Goal: Task Accomplishment & Management: Manage account settings

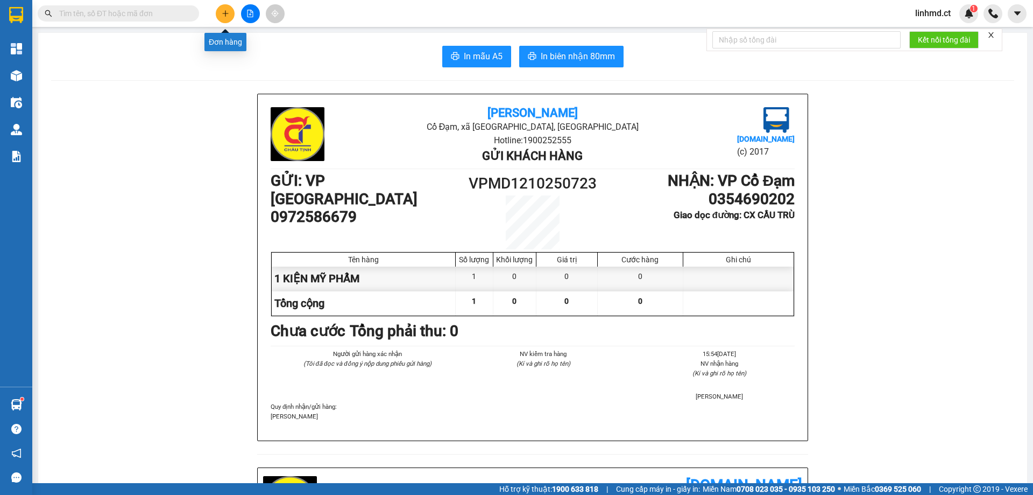
click at [225, 15] on icon "plus" at bounding box center [226, 14] width 8 height 8
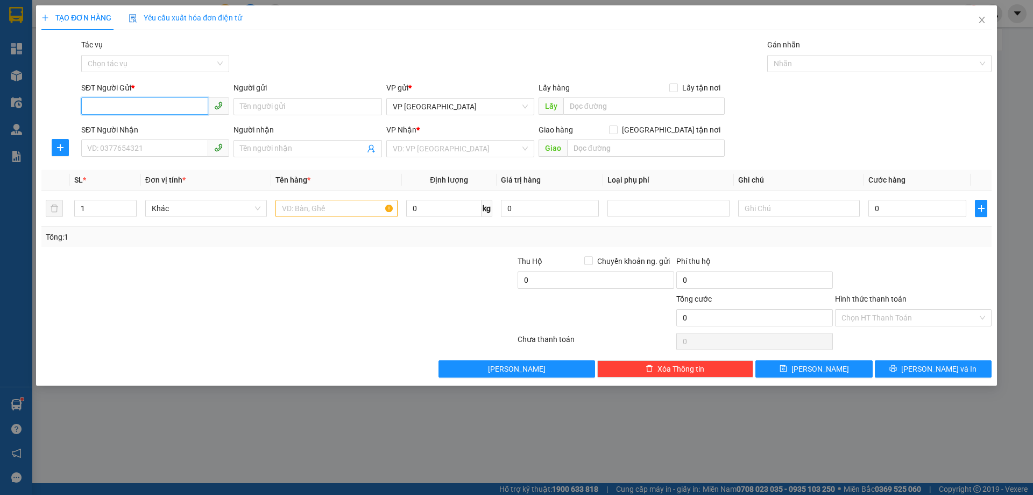
click at [161, 108] on input "SĐT Người Gửi *" at bounding box center [144, 105] width 127 height 17
type input "0392226731"
click at [160, 152] on input "SĐT Người Nhận" at bounding box center [144, 147] width 127 height 17
type input "0352959041"
click at [459, 150] on input "search" at bounding box center [457, 148] width 128 height 16
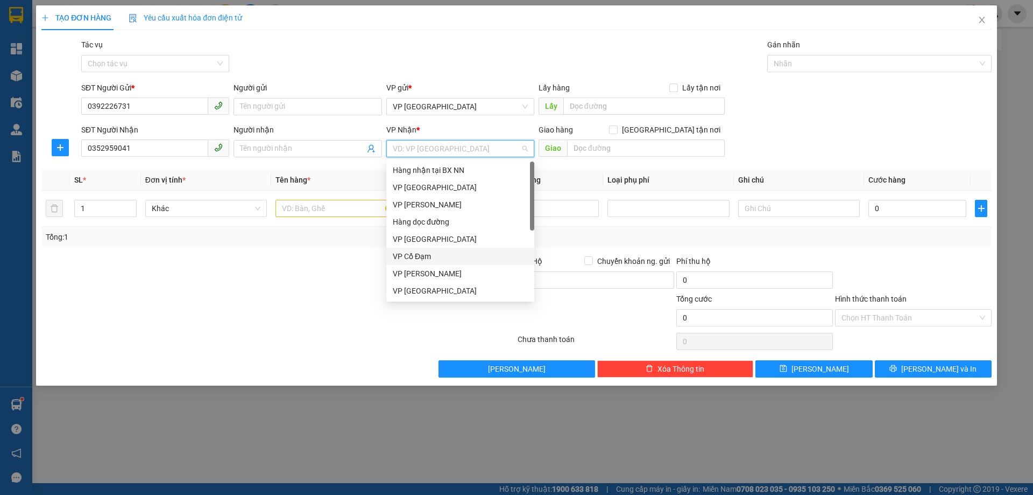
click at [443, 257] on div "VP Cổ Đạm" at bounding box center [460, 256] width 135 height 12
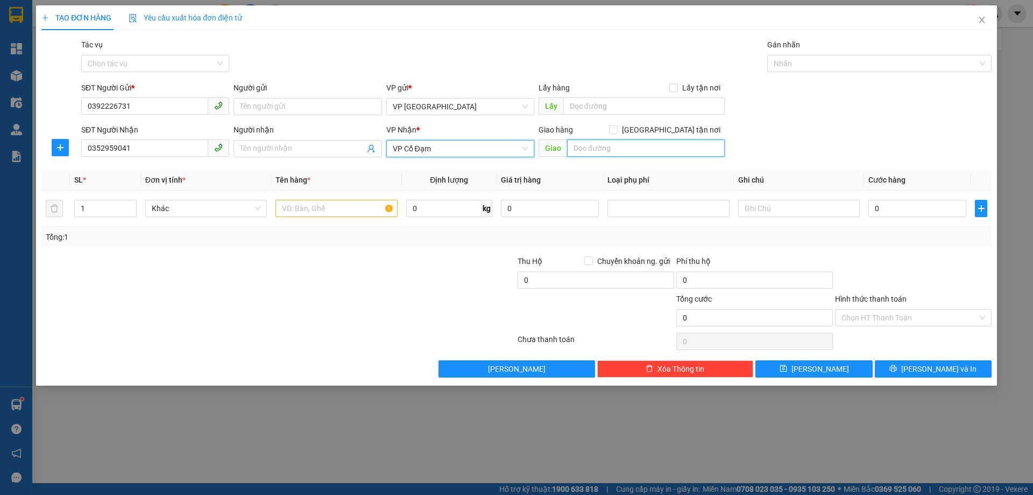
click at [606, 153] on input "text" at bounding box center [646, 147] width 158 height 17
type input "BÌNH LỘC"
click at [327, 206] on input "text" at bounding box center [337, 208] width 122 height 17
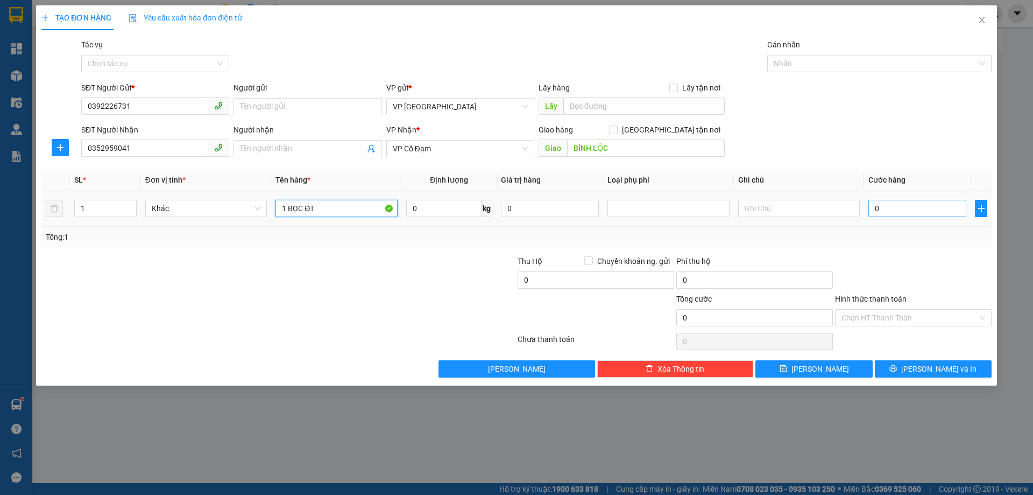
type input "1 BỌC ĐT"
click at [909, 215] on input "0" at bounding box center [918, 208] width 98 height 17
type input "7"
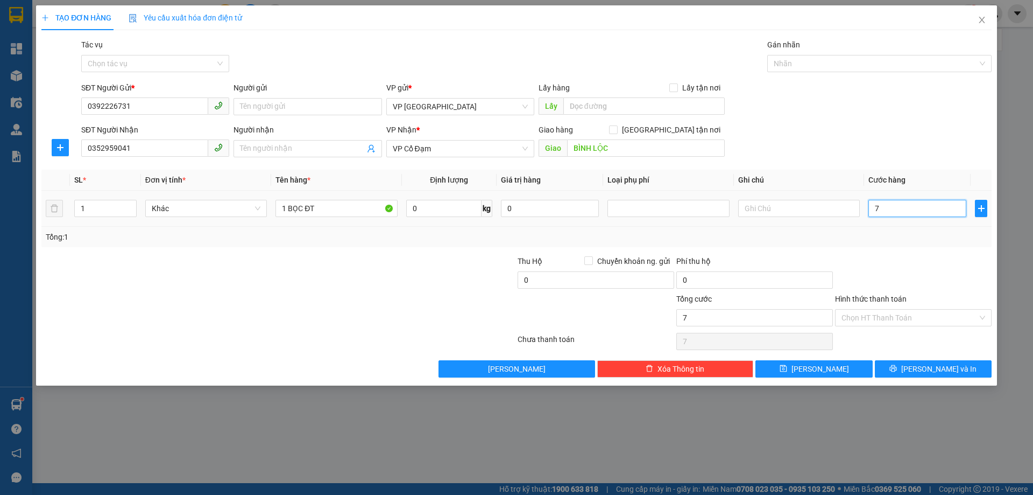
type input "70"
click at [889, 249] on div "Transit Pickup Surcharge Ids Transit Deliver Surcharge Ids Transit Deliver Surc…" at bounding box center [516, 208] width 950 height 339
type input "70.000"
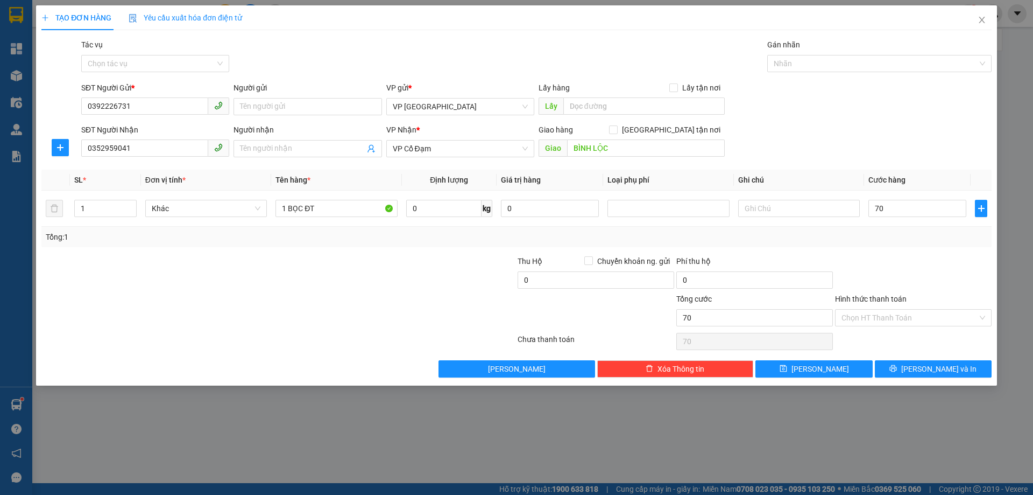
type input "70.000"
click at [901, 371] on button "[PERSON_NAME] và In" at bounding box center [933, 368] width 117 height 17
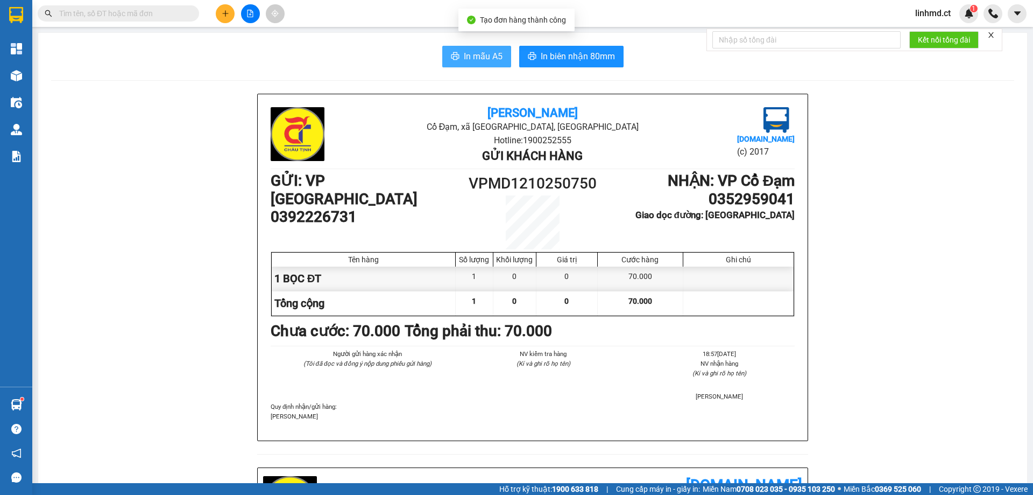
click at [446, 57] on button "In mẫu A5" at bounding box center [476, 57] width 69 height 22
click at [228, 12] on icon "plus" at bounding box center [226, 14] width 8 height 8
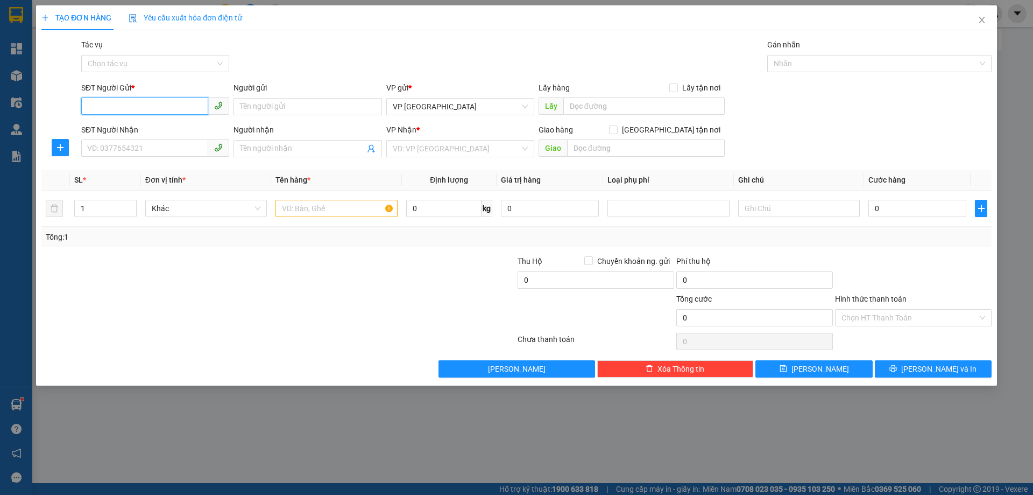
click at [138, 107] on input "SĐT Người Gửi *" at bounding box center [144, 105] width 127 height 17
type input "0876856710"
click at [130, 146] on input "SĐT Người Nhận" at bounding box center [144, 147] width 127 height 17
type input "0915964206"
click at [420, 149] on input "search" at bounding box center [457, 148] width 128 height 16
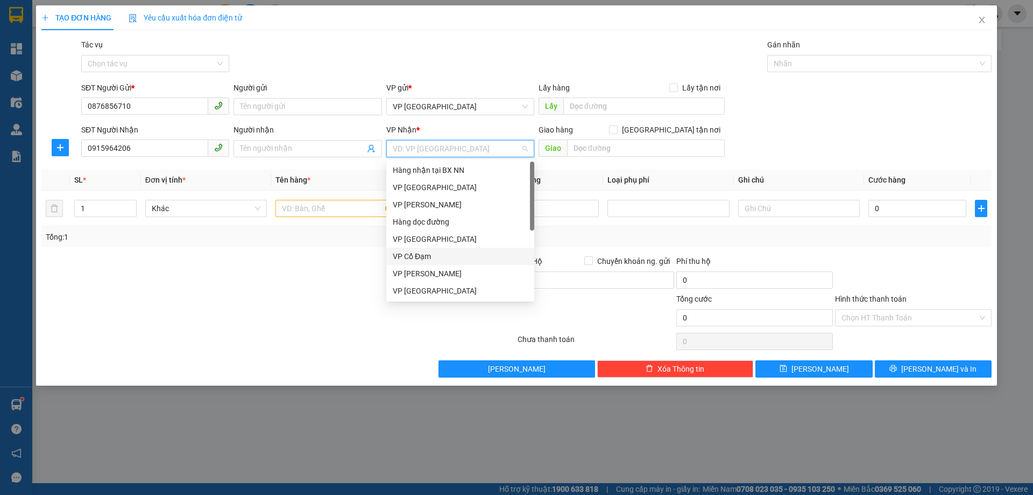
click at [438, 258] on div "VP Cổ Đạm" at bounding box center [460, 256] width 135 height 12
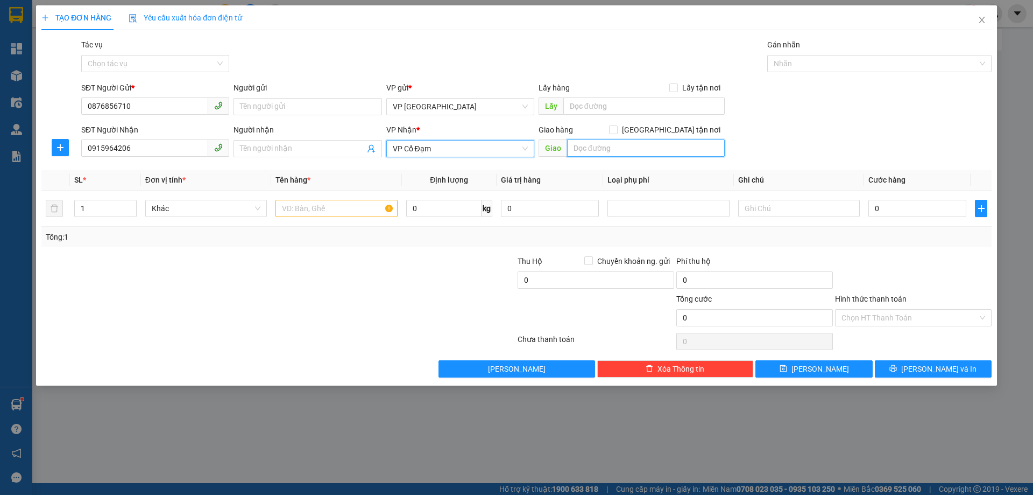
click at [606, 152] on input "text" at bounding box center [646, 147] width 158 height 17
type input "CX XUÂN PHỔ"
click at [351, 213] on input "text" at bounding box center [337, 208] width 122 height 17
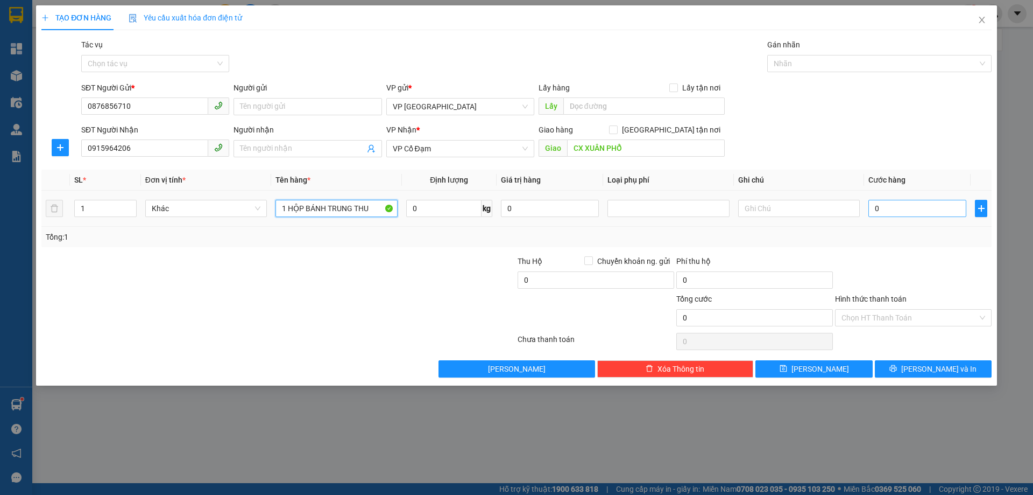
type input "1 HỘP BÁNH TRUNG THU"
click at [892, 210] on input "0" at bounding box center [918, 208] width 98 height 17
type input "4"
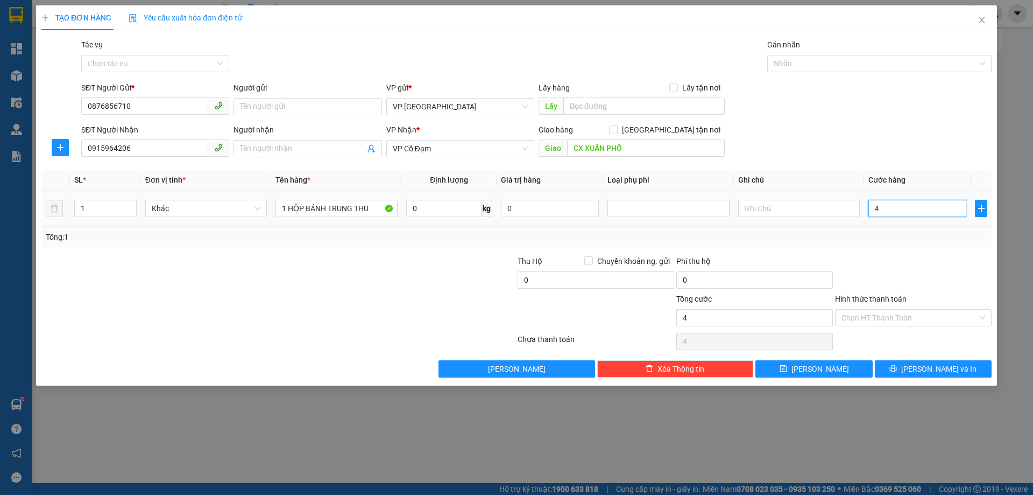
type input "40"
type input "40.000"
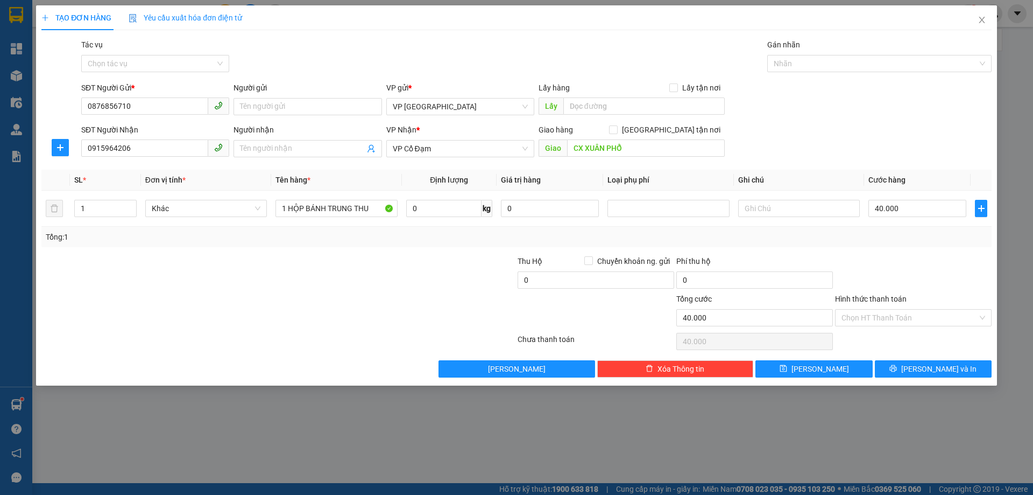
click at [907, 263] on div at bounding box center [913, 274] width 159 height 38
click at [893, 315] on input "Hình thức thanh toán" at bounding box center [910, 317] width 136 height 16
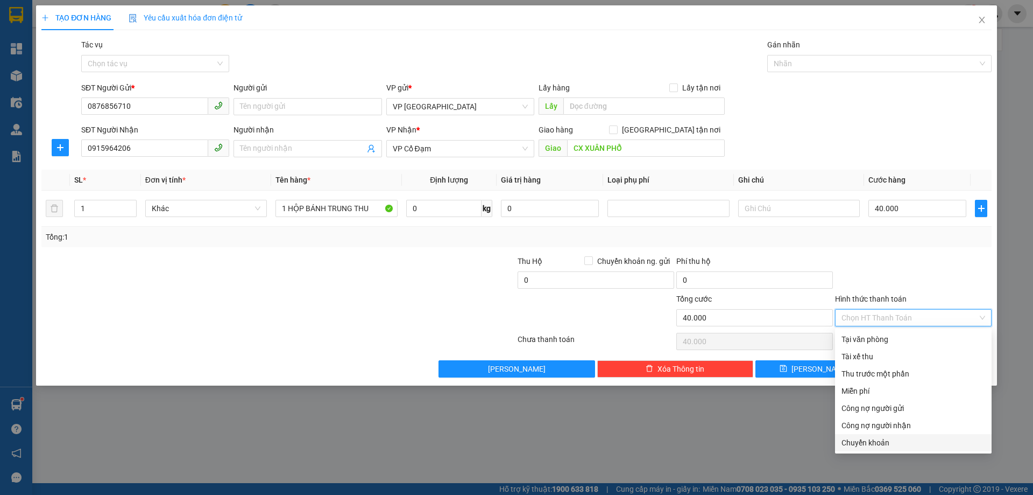
click at [922, 440] on div "Chuyển khoản" at bounding box center [914, 442] width 144 height 12
type input "0"
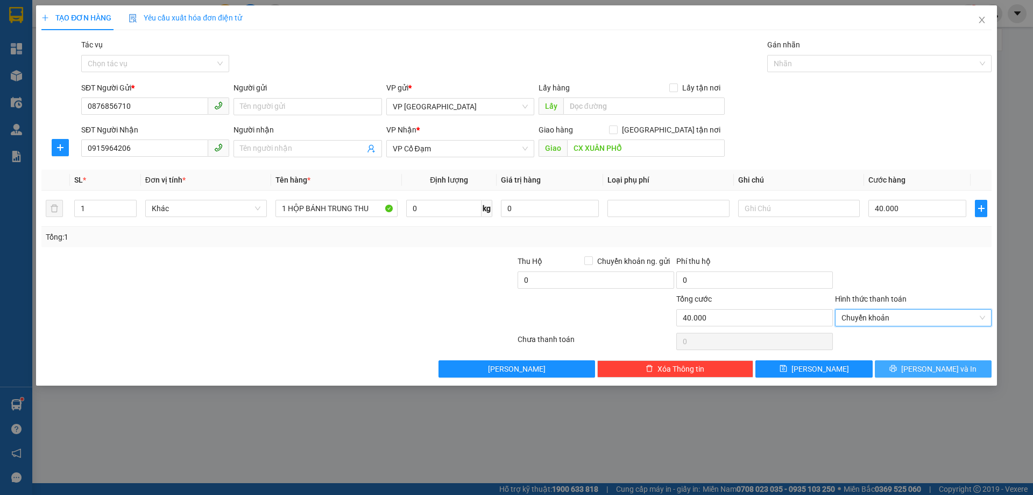
click at [898, 371] on button "[PERSON_NAME] và In" at bounding box center [933, 368] width 117 height 17
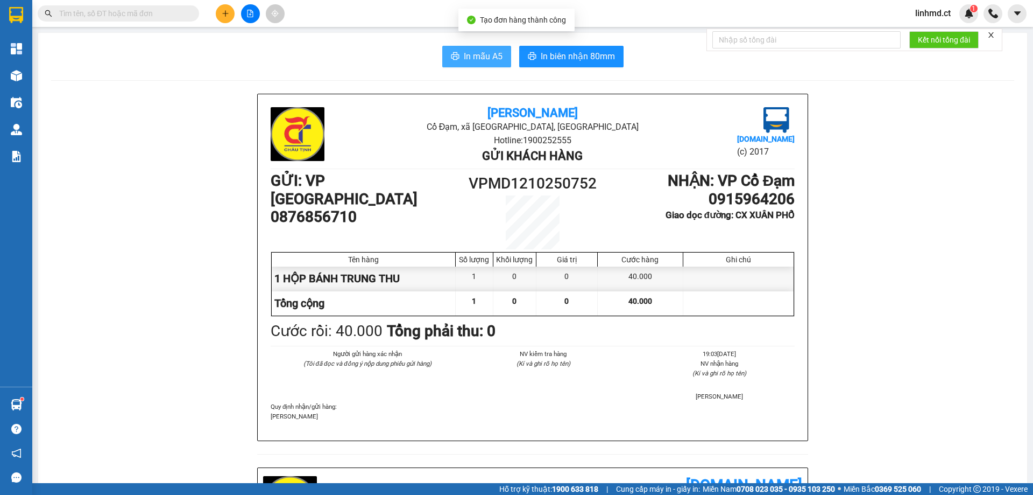
click at [464, 54] on span "In mẫu A5" at bounding box center [483, 56] width 39 height 13
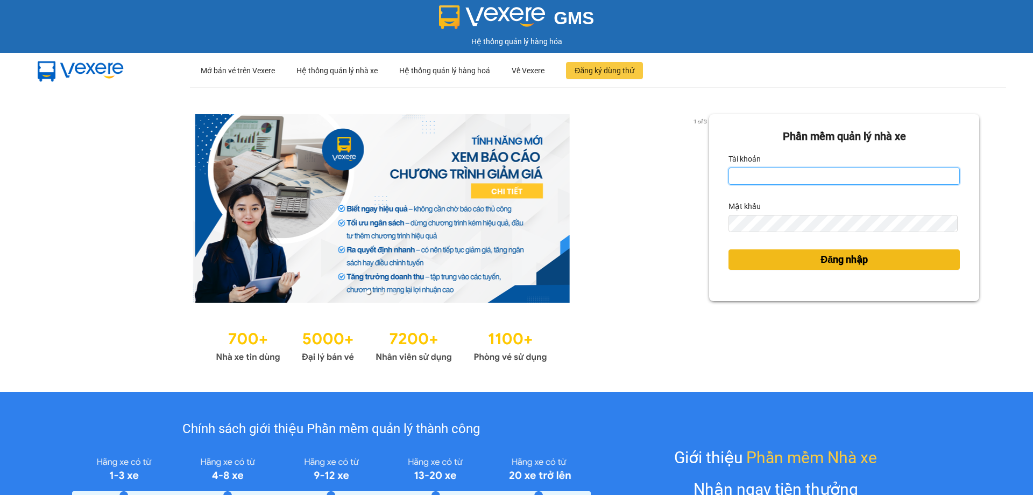
type input "linhmd.ct"
click at [823, 264] on span "Đăng nhập" at bounding box center [844, 259] width 47 height 15
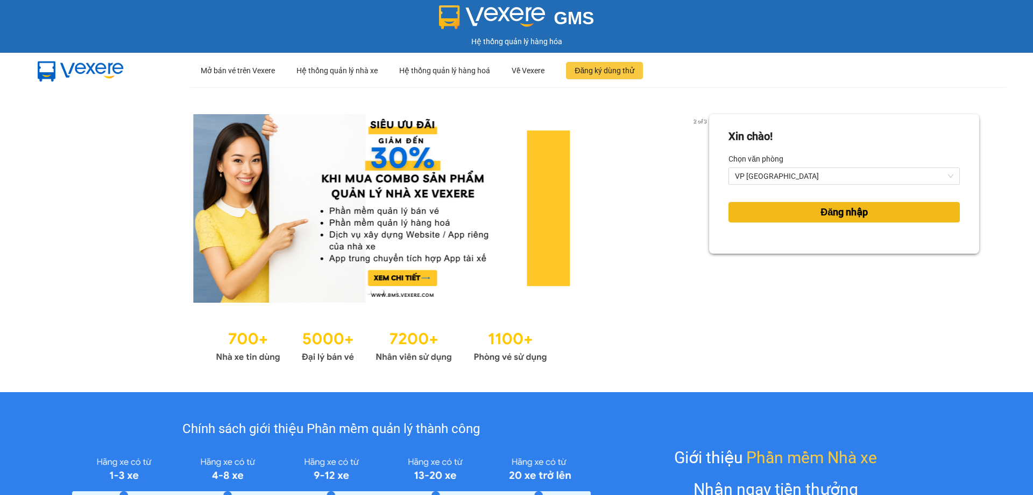
click at [787, 211] on button "Đăng nhập" at bounding box center [844, 212] width 231 height 20
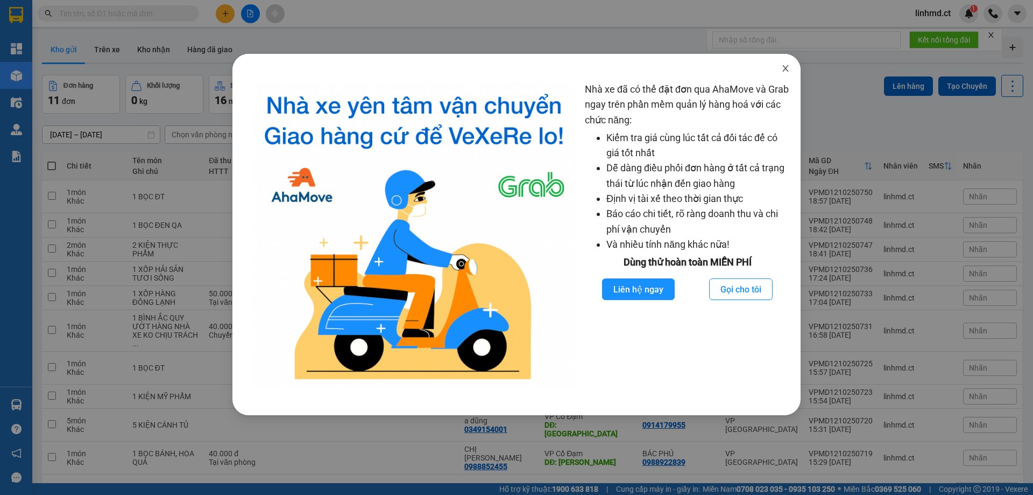
click at [787, 67] on icon "close" at bounding box center [785, 68] width 6 height 6
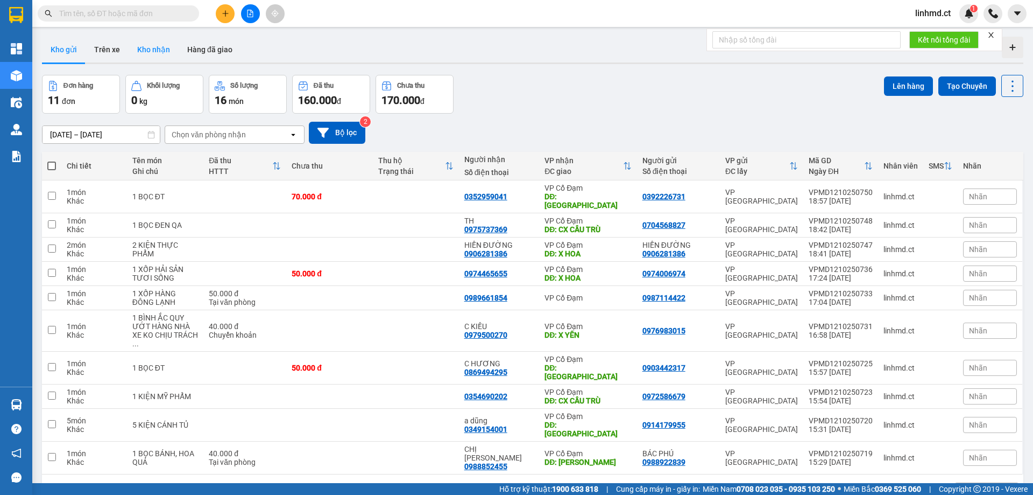
click at [143, 49] on button "Kho nhận" at bounding box center [154, 50] width 50 height 26
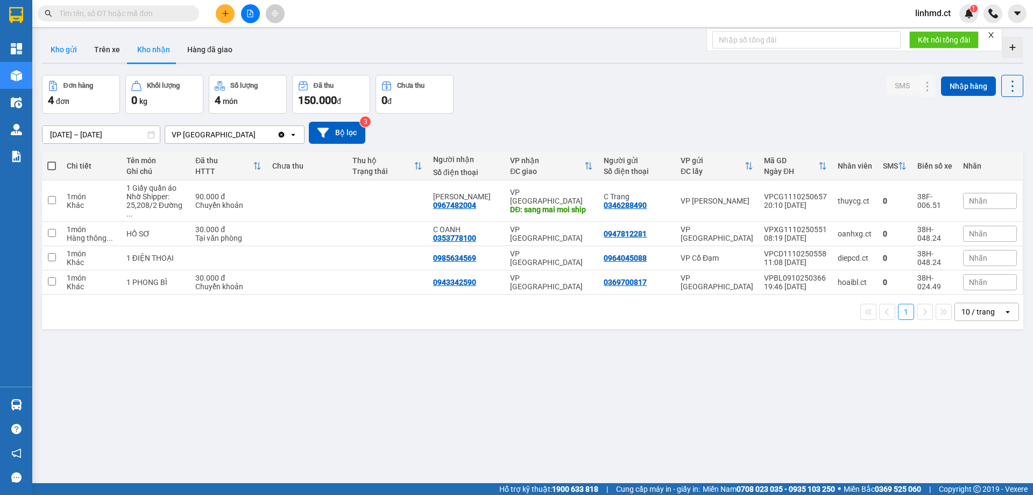
click at [75, 45] on button "Kho gửi" at bounding box center [64, 50] width 44 height 26
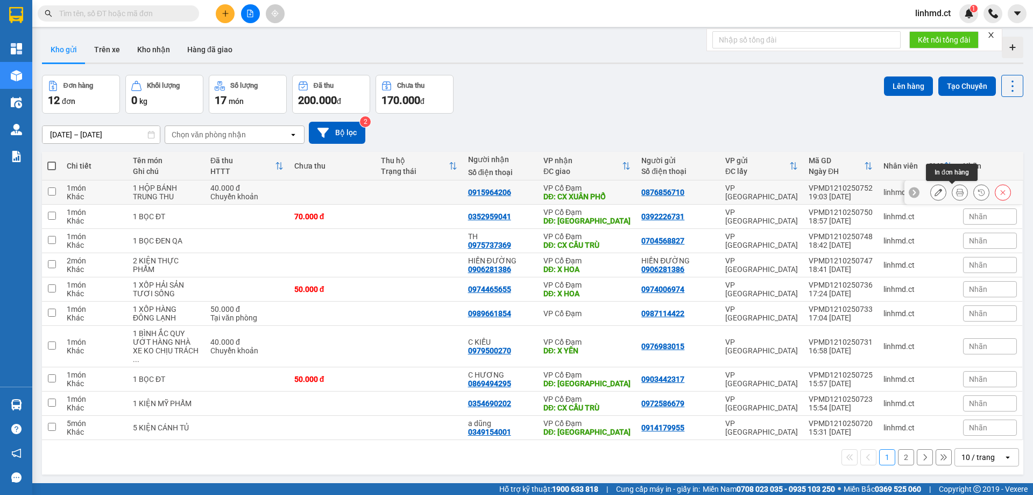
click at [953, 189] on button at bounding box center [960, 192] width 15 height 19
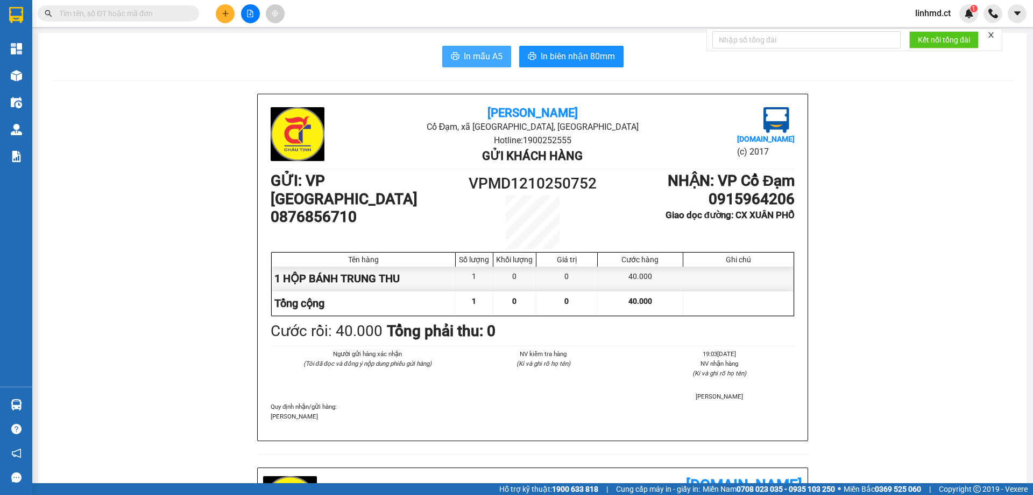
drag, startPoint x: 445, startPoint y: 53, endPoint x: 533, endPoint y: 75, distance: 90.3
click at [446, 53] on button "In mẫu A5" at bounding box center [476, 57] width 69 height 22
click at [221, 5] on button at bounding box center [225, 13] width 19 height 19
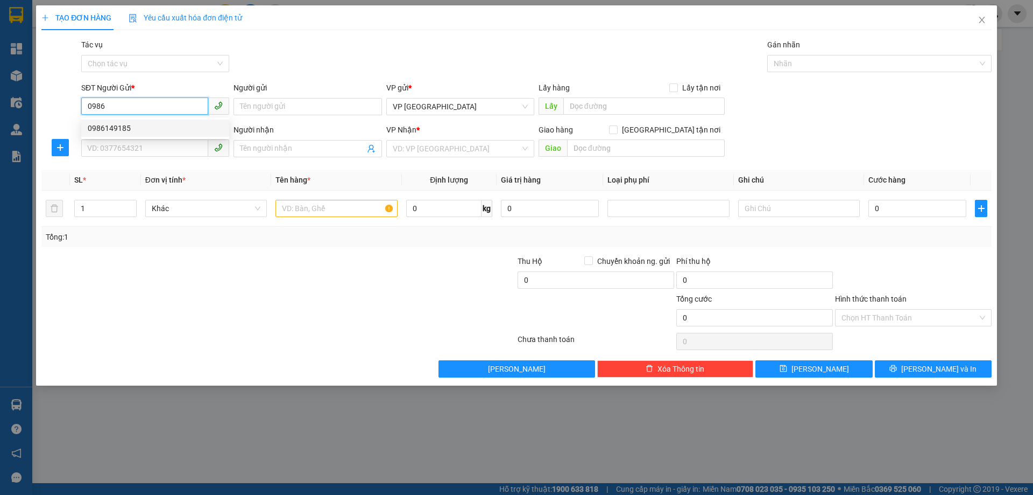
click at [139, 133] on div "0986149185" at bounding box center [155, 128] width 135 height 12
type input "0986149185"
type input "0964712689"
type input "X HOA"
type input "30.000"
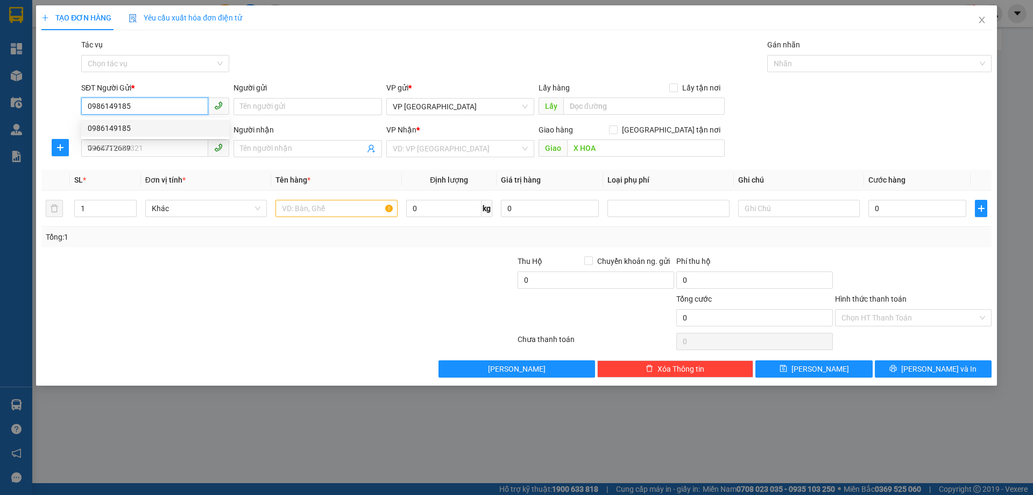
type input "30.000"
type input "0986149185"
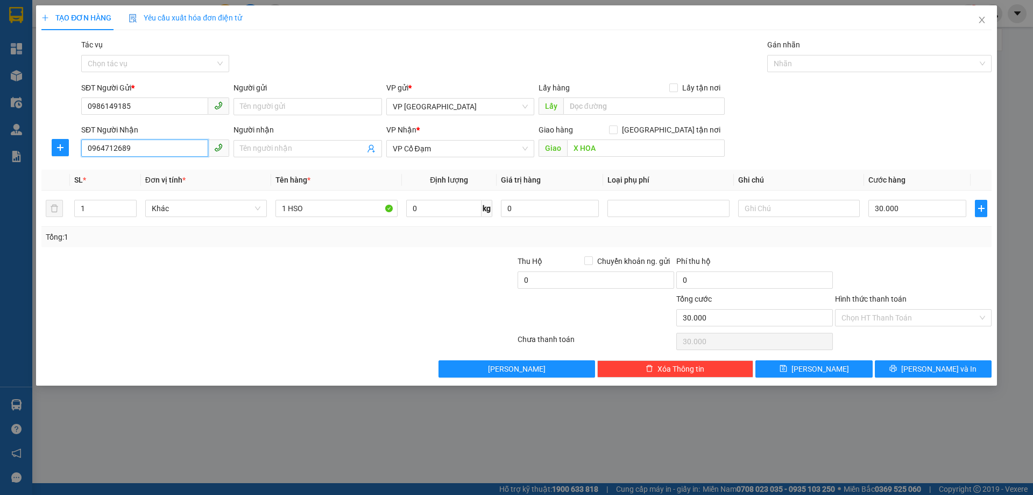
click at [149, 148] on input "0964712689" at bounding box center [144, 147] width 127 height 17
click at [134, 173] on div "0964712689" at bounding box center [155, 170] width 135 height 12
type input "0964712689"
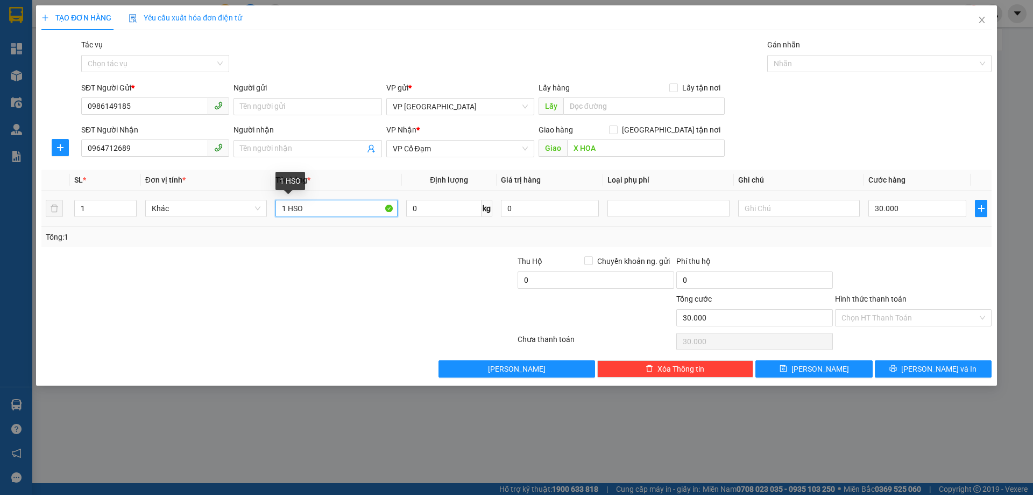
click at [319, 212] on input "1 HSO" at bounding box center [337, 208] width 122 height 17
click at [437, 244] on div "Tổng: 1" at bounding box center [516, 237] width 950 height 20
drag, startPoint x: 307, startPoint y: 207, endPoint x: 288, endPoint y: 206, distance: 18.9
click at [288, 206] on input "1 HSO" at bounding box center [337, 208] width 122 height 17
type input "1 CLEAR"
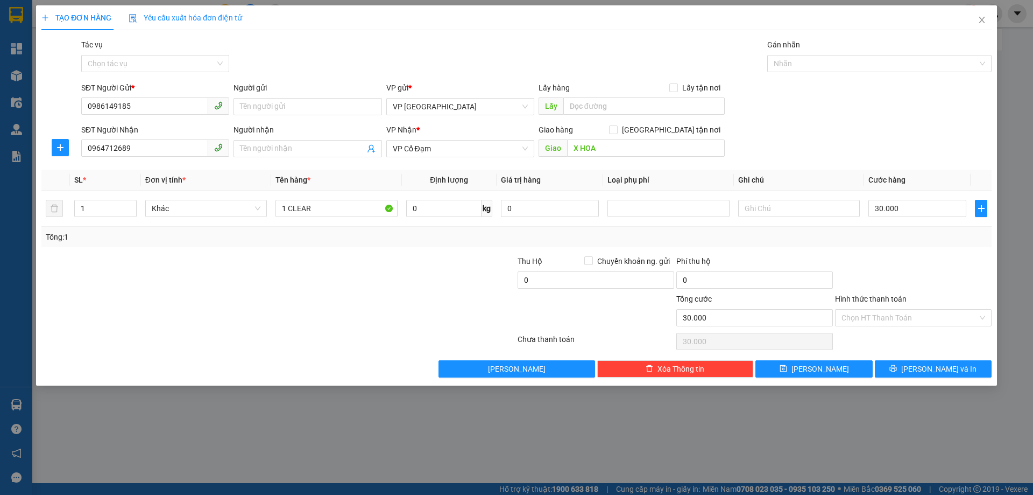
click at [893, 249] on div "Transit Pickup Surcharge Ids Transit Deliver Surcharge Ids Transit Deliver Surc…" at bounding box center [516, 208] width 950 height 339
click at [907, 313] on input "Hình thức thanh toán" at bounding box center [910, 317] width 136 height 16
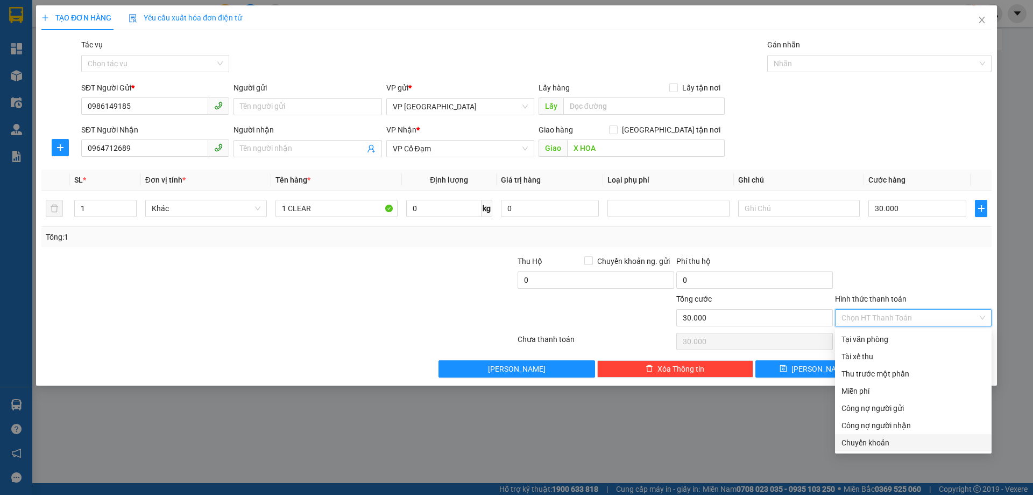
click at [864, 440] on div "Chuyển khoản" at bounding box center [914, 442] width 144 height 12
type input "0"
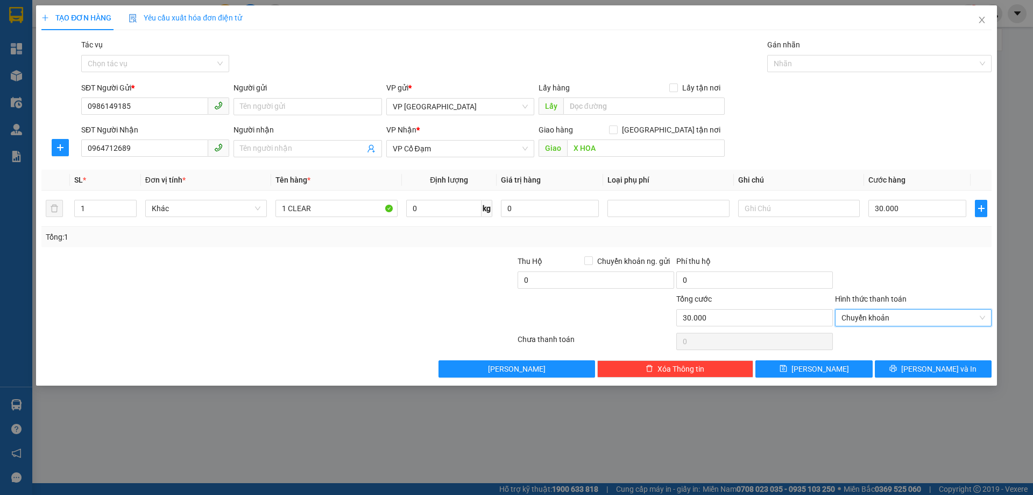
click at [914, 358] on div "Transit Pickup Surcharge Ids Transit Deliver Surcharge Ids Transit Deliver Surc…" at bounding box center [516, 208] width 950 height 339
click at [921, 373] on button "[PERSON_NAME] và In" at bounding box center [933, 368] width 117 height 17
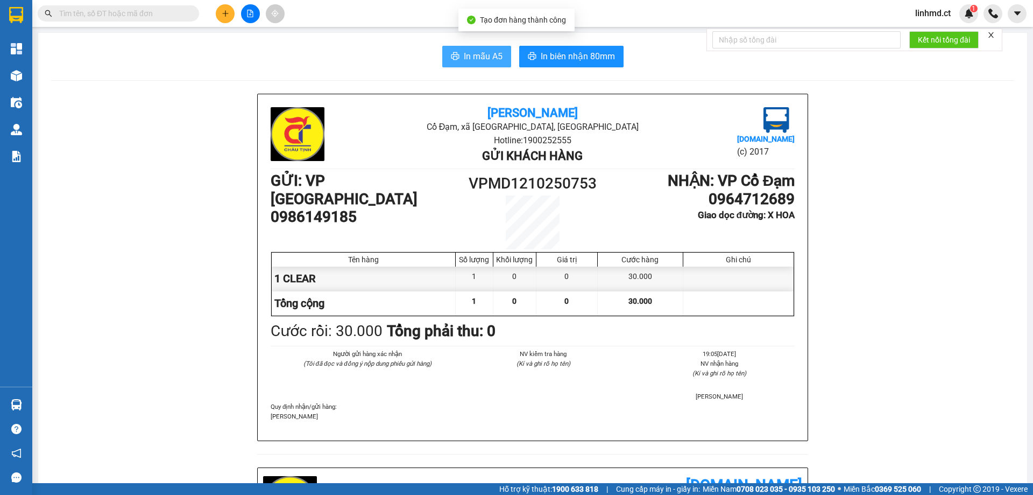
click at [457, 53] on button "In mẫu A5" at bounding box center [476, 57] width 69 height 22
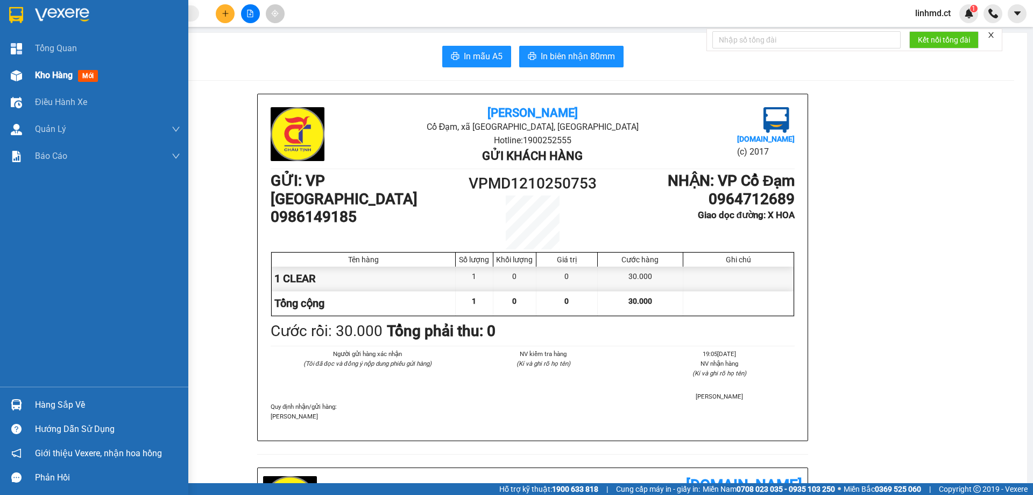
click at [20, 64] on div "Kho hàng mới" at bounding box center [94, 75] width 188 height 27
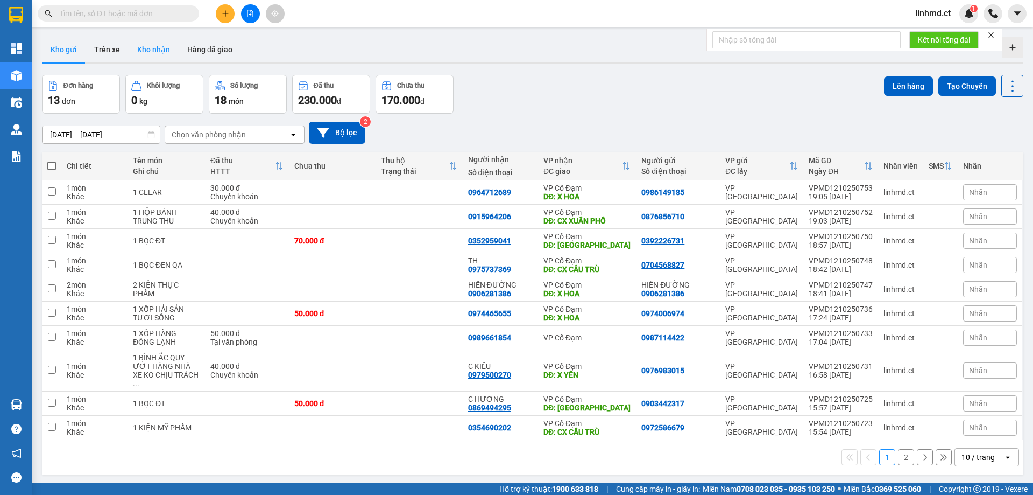
click at [160, 52] on button "Kho nhận" at bounding box center [154, 50] width 50 height 26
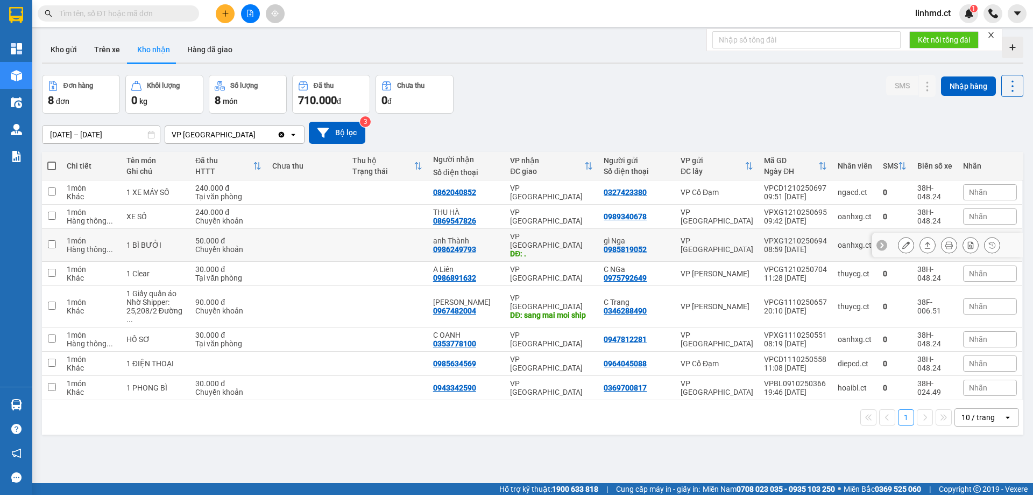
click at [357, 236] on td at bounding box center [387, 245] width 81 height 33
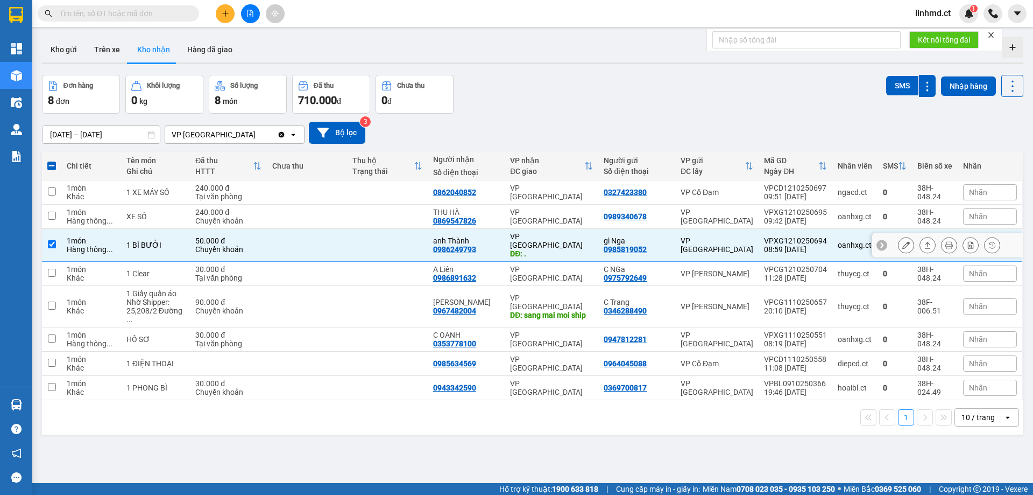
click at [357, 236] on td at bounding box center [387, 245] width 81 height 33
checkbox input "false"
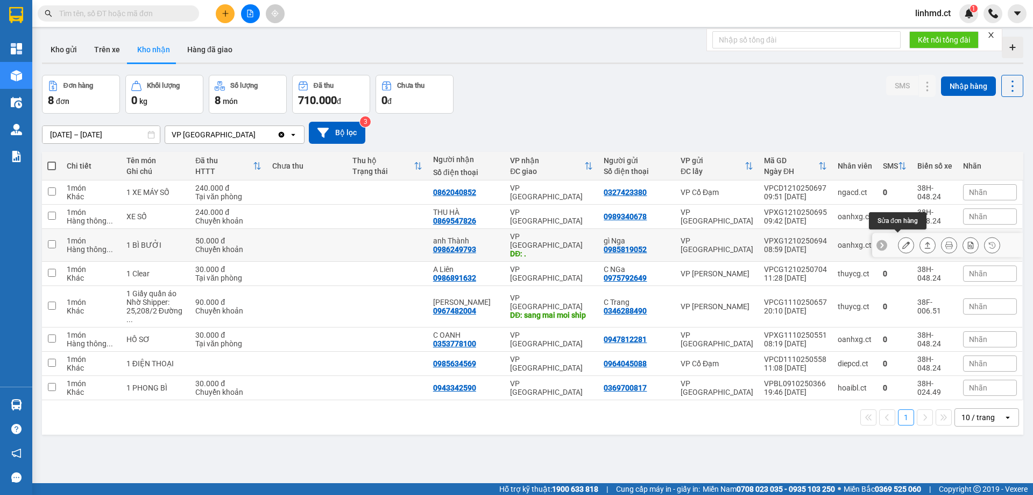
click at [903, 240] on button at bounding box center [906, 245] width 15 height 19
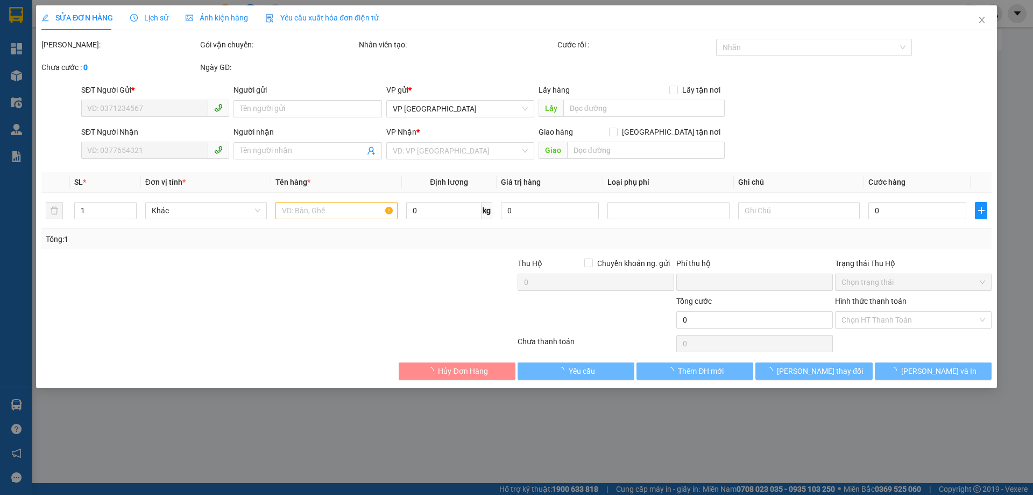
type input "0985819052"
type input "gì Nga"
type input "0986249793"
type input "anh Thành"
type input "."
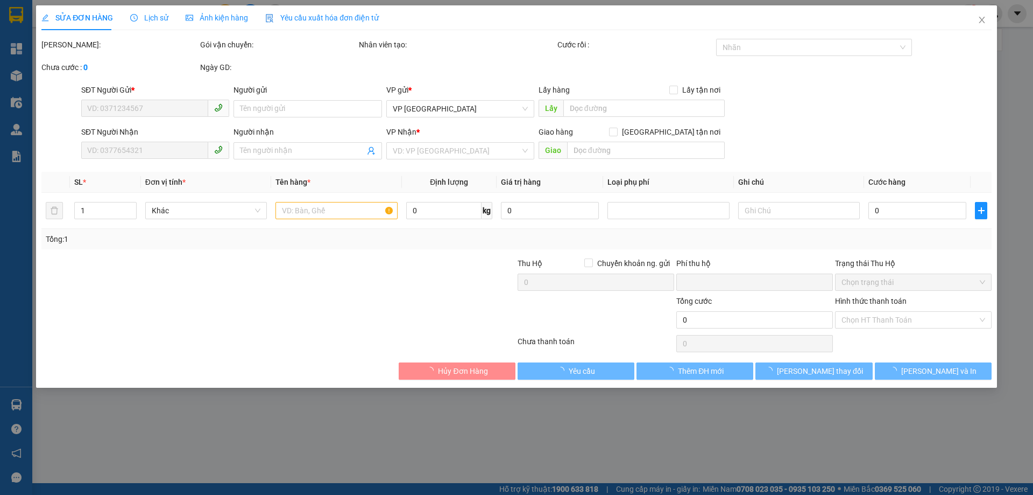
type input "0"
type input "50.000"
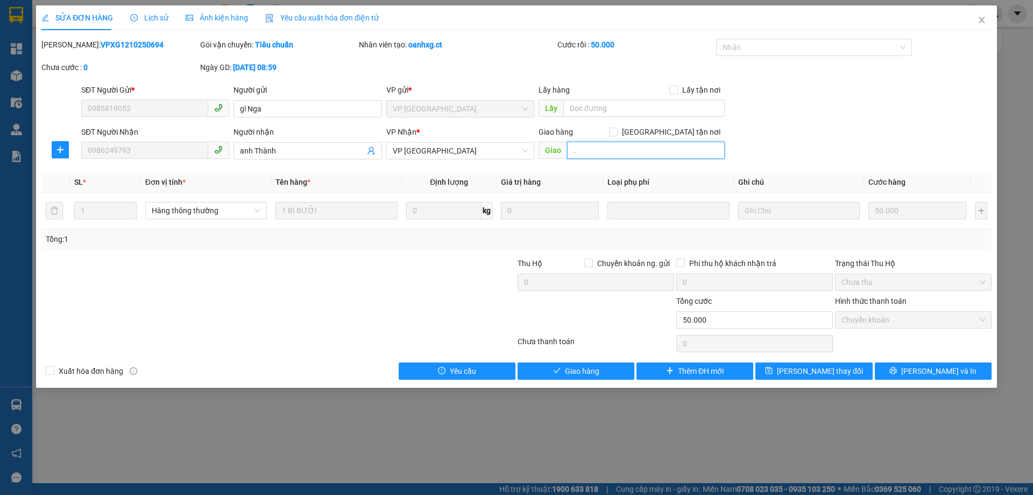
click at [581, 146] on input "." at bounding box center [646, 150] width 158 height 17
type input "KNM CẢ 2"
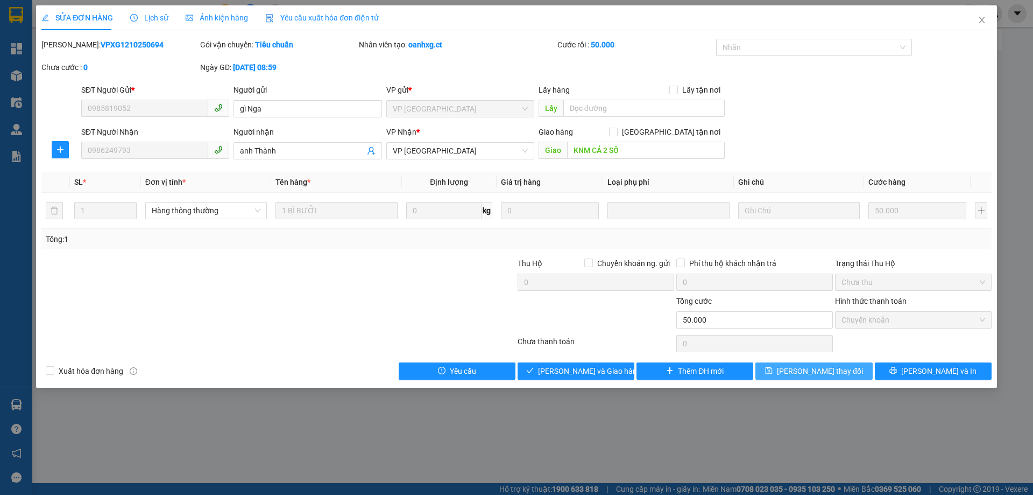
click at [829, 369] on span "[PERSON_NAME] thay đổi" at bounding box center [820, 371] width 86 height 12
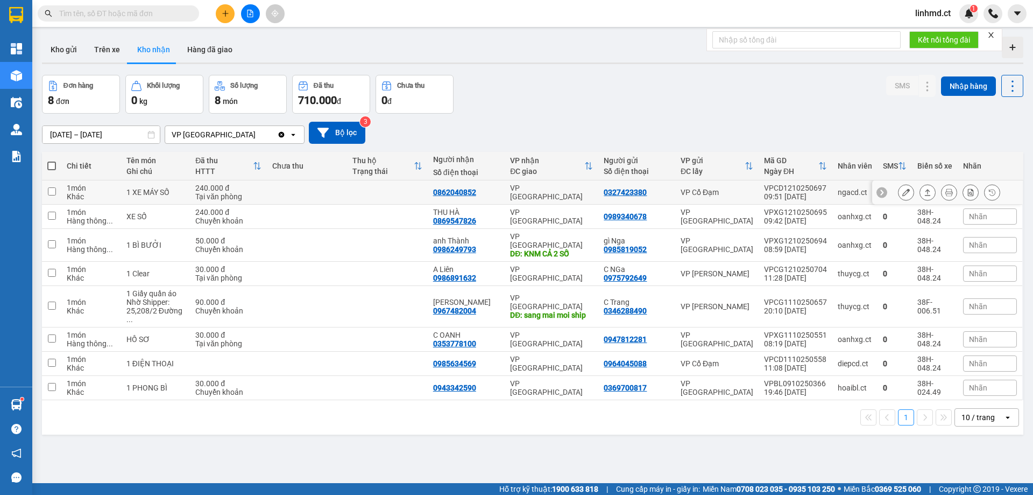
click at [369, 199] on td at bounding box center [387, 192] width 81 height 24
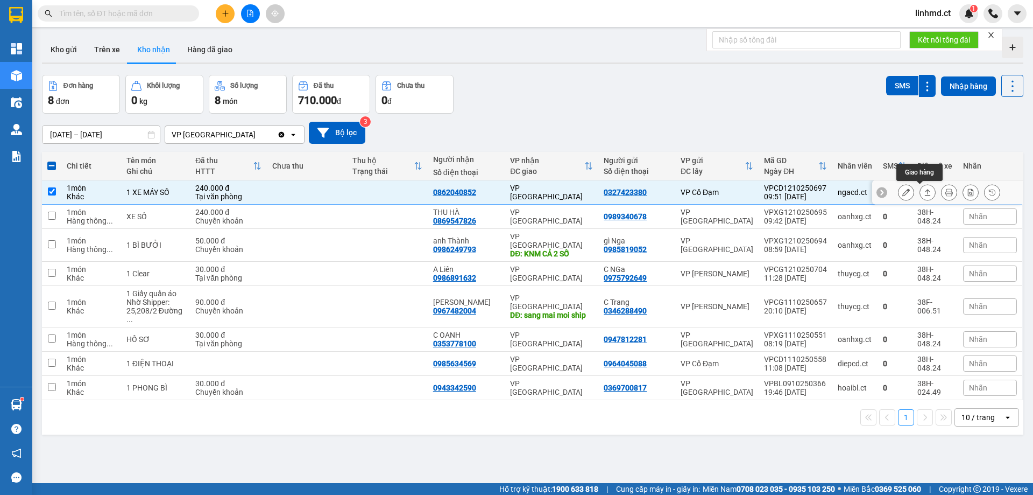
click at [925, 190] on icon at bounding box center [928, 192] width 6 height 6
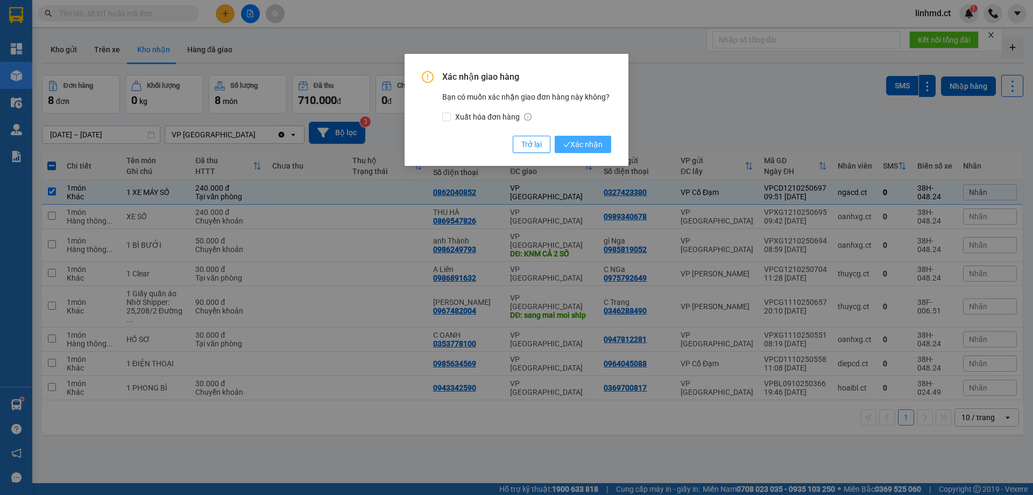
click at [573, 146] on span "Xác nhận" at bounding box center [582, 144] width 39 height 12
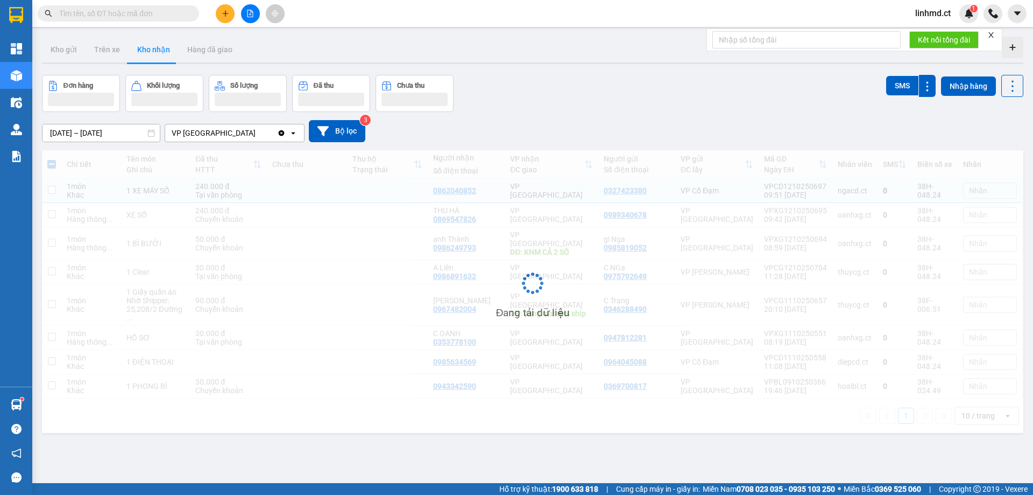
checkbox input "false"
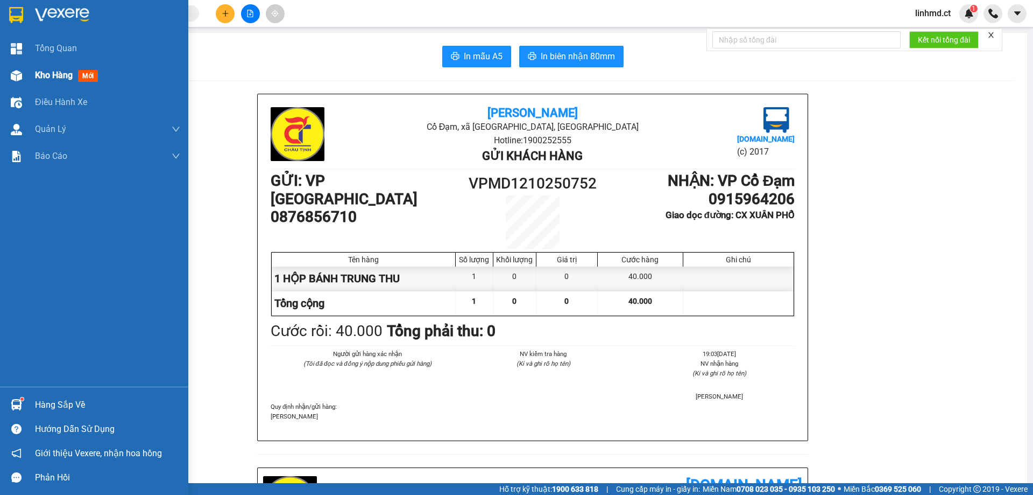
click at [27, 78] on div "Kho hàng mới" at bounding box center [94, 75] width 188 height 27
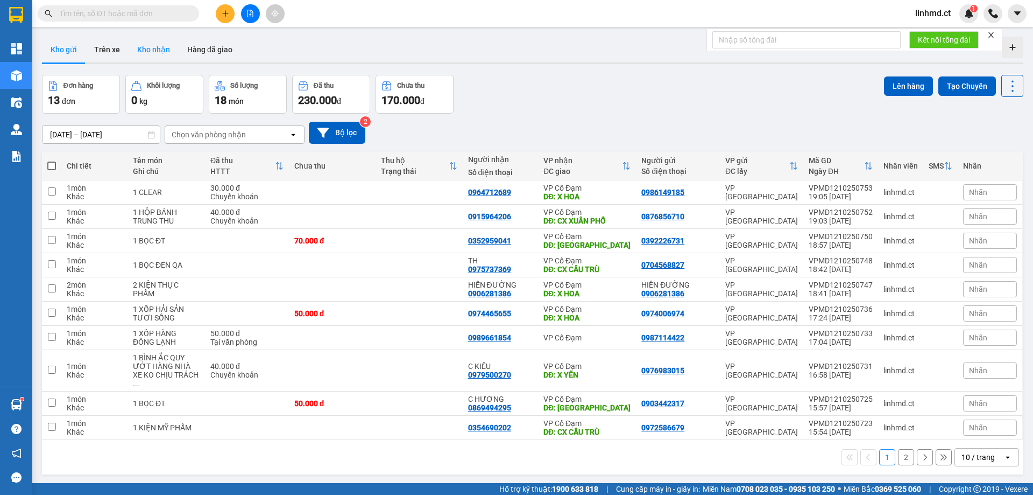
click at [150, 48] on button "Kho nhận" at bounding box center [154, 50] width 50 height 26
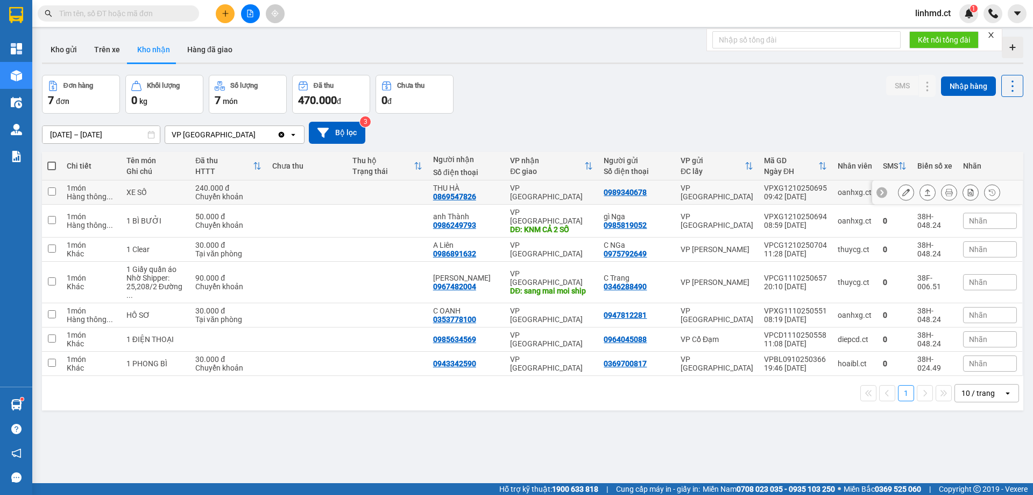
scroll to position [50, 0]
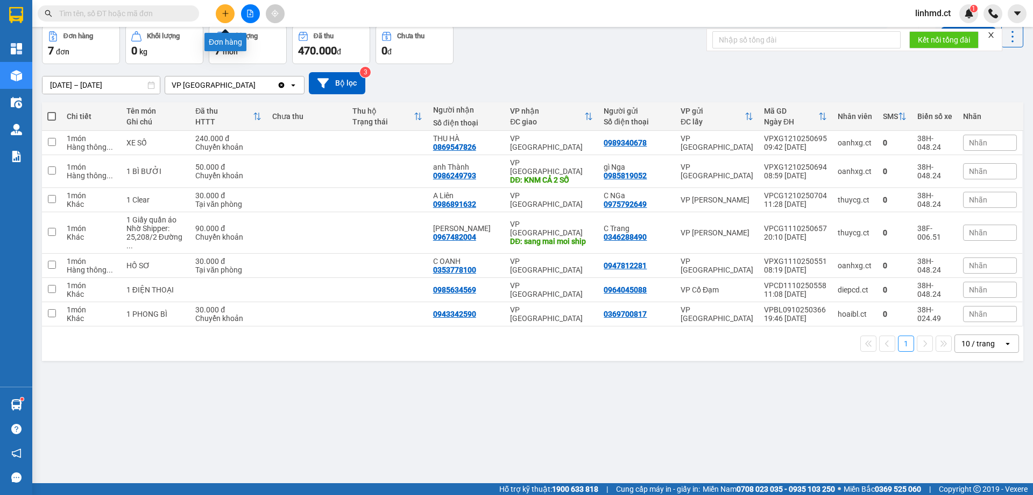
click at [226, 11] on icon "plus" at bounding box center [226, 14] width 8 height 8
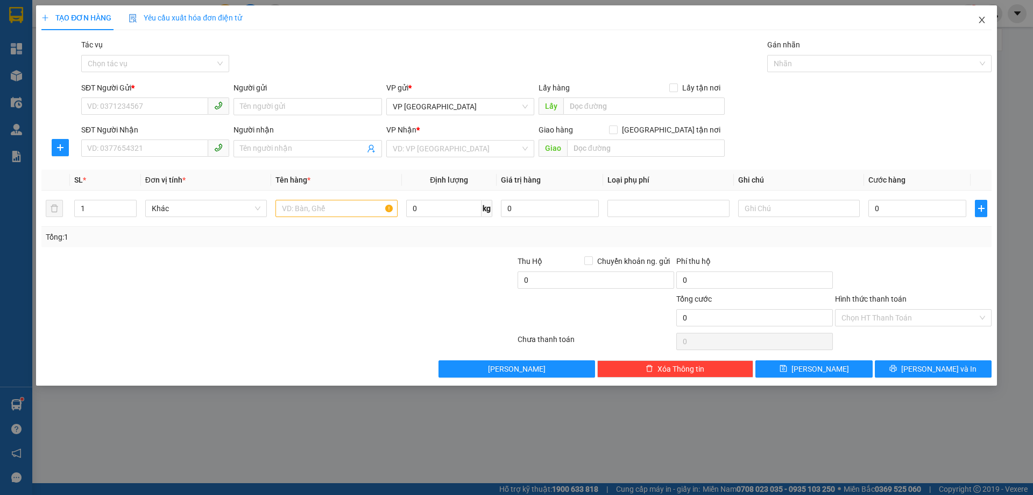
click at [984, 17] on icon "close" at bounding box center [982, 20] width 9 height 9
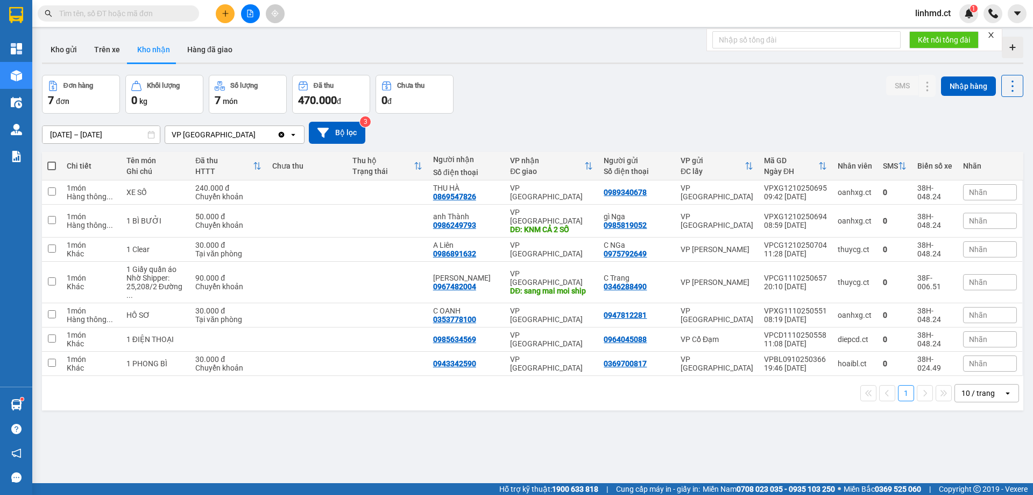
click at [136, 16] on input "text" at bounding box center [122, 14] width 127 height 12
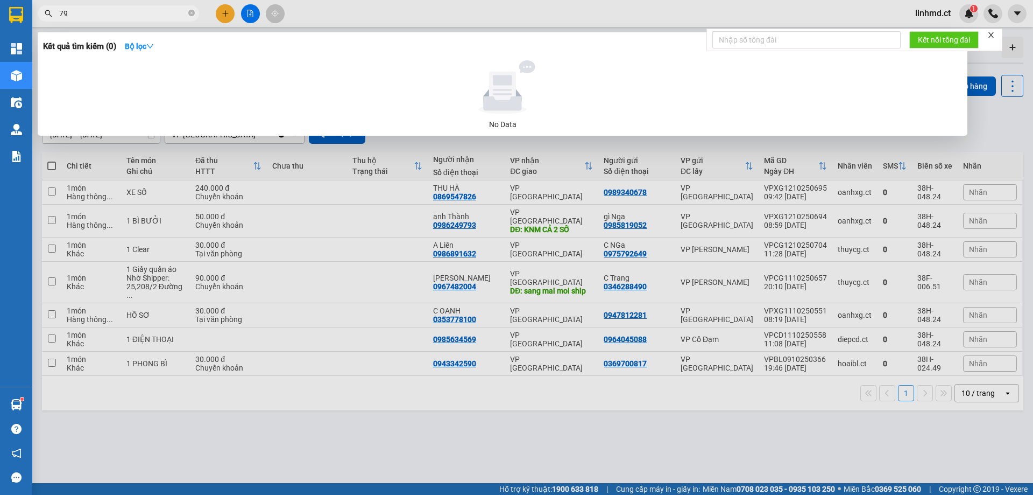
type input "79"
click at [787, 143] on div at bounding box center [516, 247] width 1033 height 495
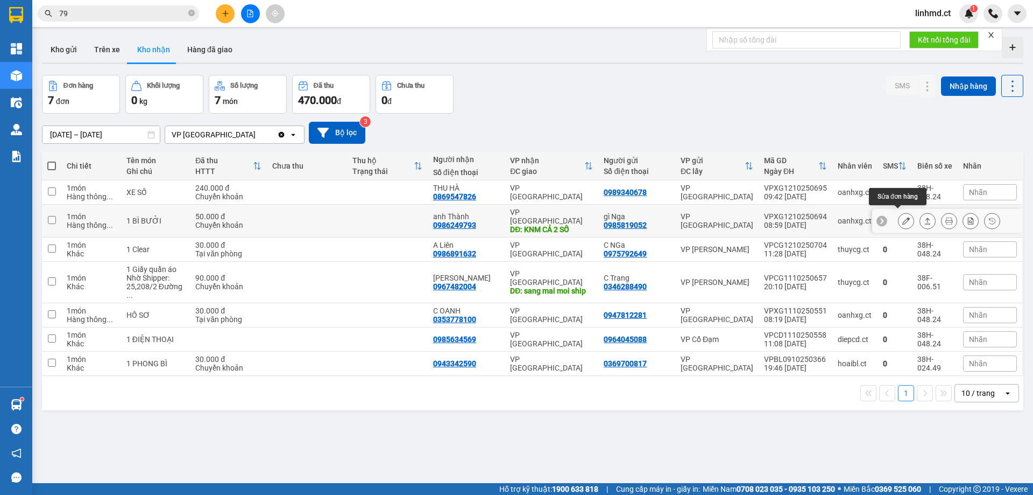
click at [903, 217] on icon at bounding box center [907, 221] width 8 height 8
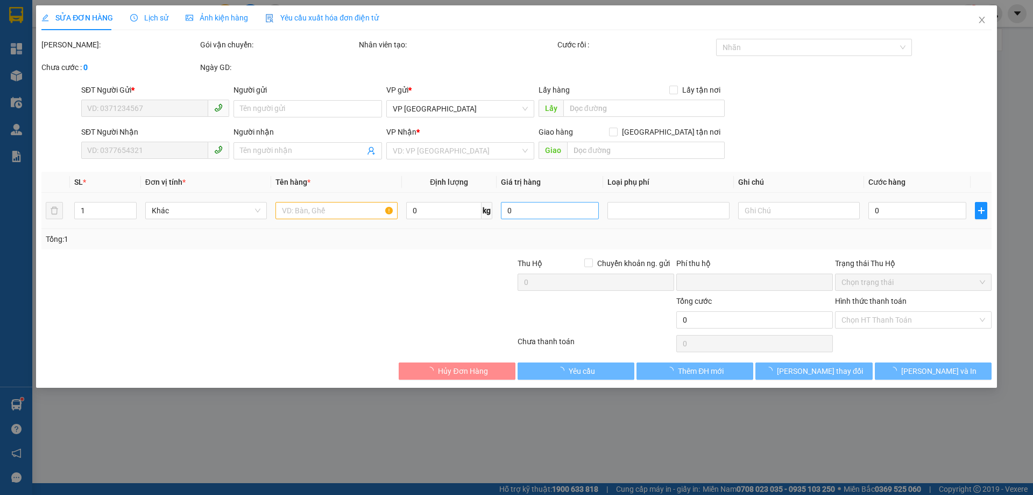
type input "0985819052"
type input "gì Nga"
type input "0986249793"
type input "anh Thành"
type input "KNM CẢ 2 SỐ"
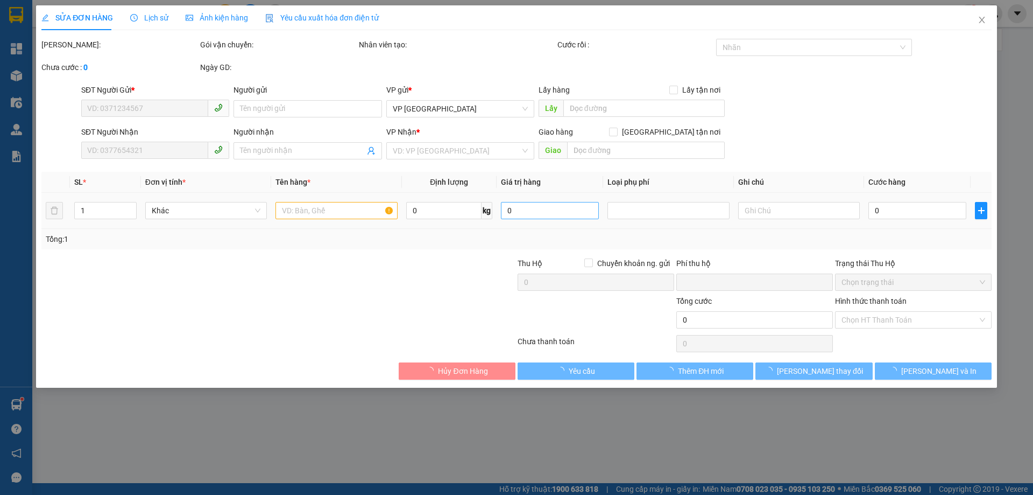
type input "0"
type input "50.000"
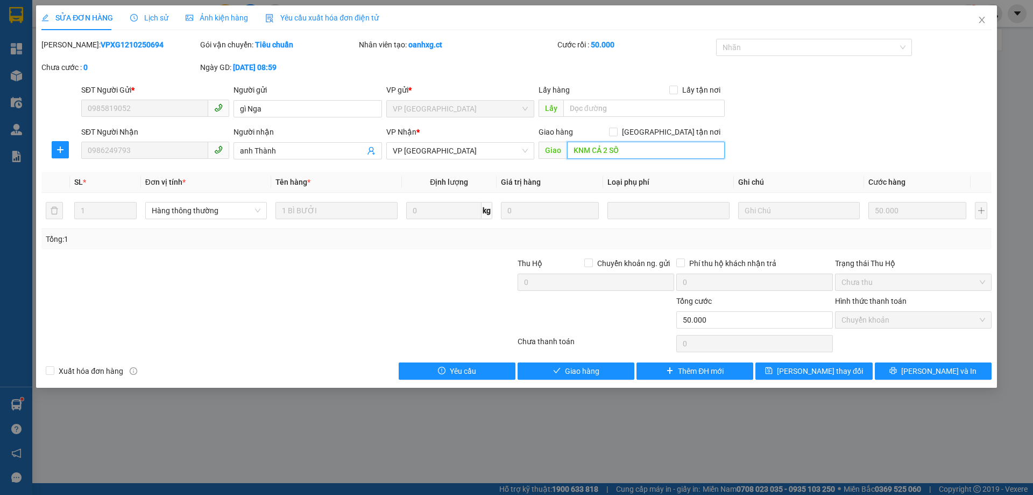
click at [628, 154] on input "KNM CẢ 2 SỐ" at bounding box center [646, 150] width 158 height 17
click at [983, 22] on icon "close" at bounding box center [982, 20] width 9 height 9
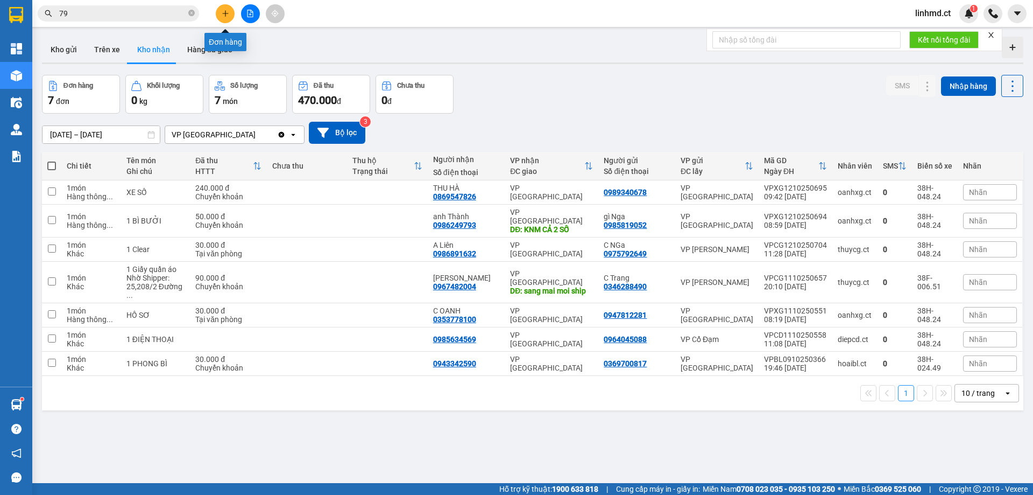
click at [220, 13] on button at bounding box center [225, 13] width 19 height 19
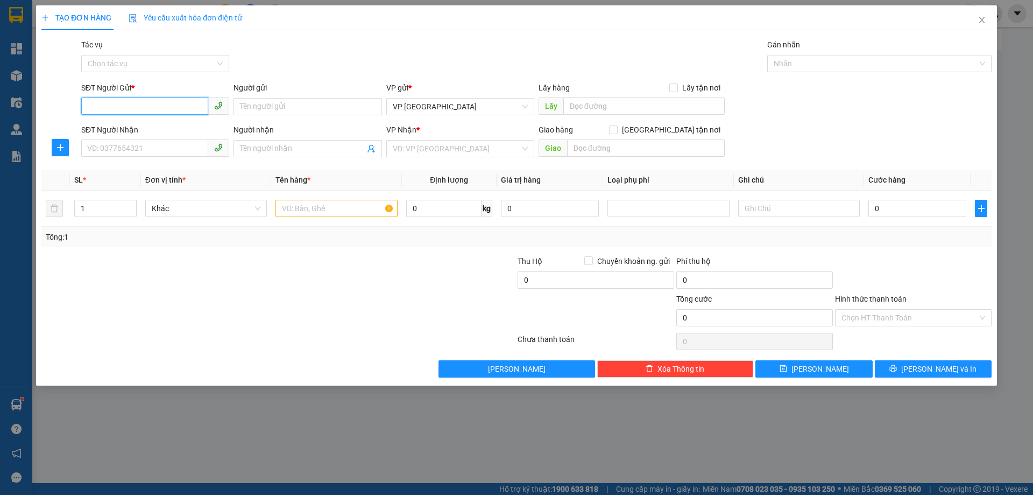
click at [151, 110] on input "SĐT Người Gửi *" at bounding box center [144, 105] width 127 height 17
type input "0399062583"
click at [118, 144] on input "SĐT Người Nhận" at bounding box center [144, 147] width 127 height 17
type input "0396470752"
click at [397, 150] on input "search" at bounding box center [457, 148] width 128 height 16
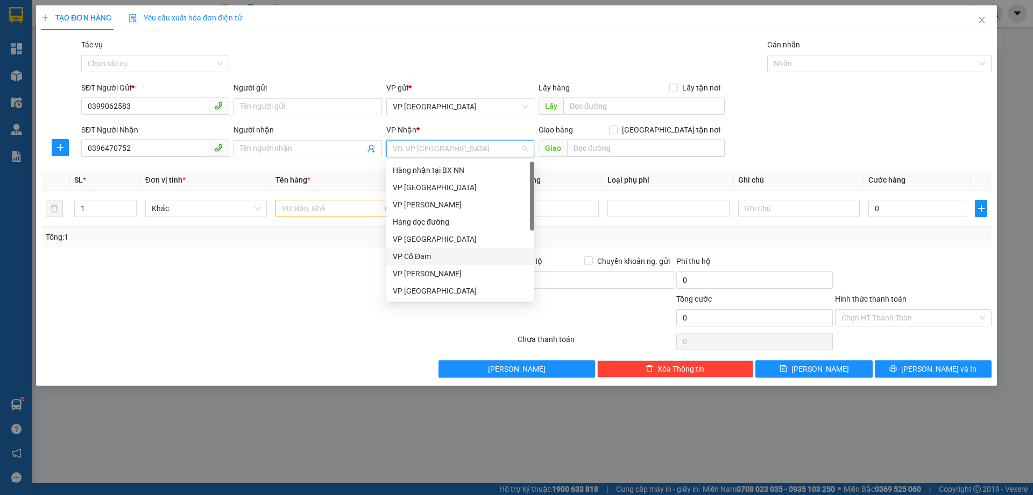
click at [432, 258] on div "VP Cổ Đạm" at bounding box center [460, 256] width 135 height 12
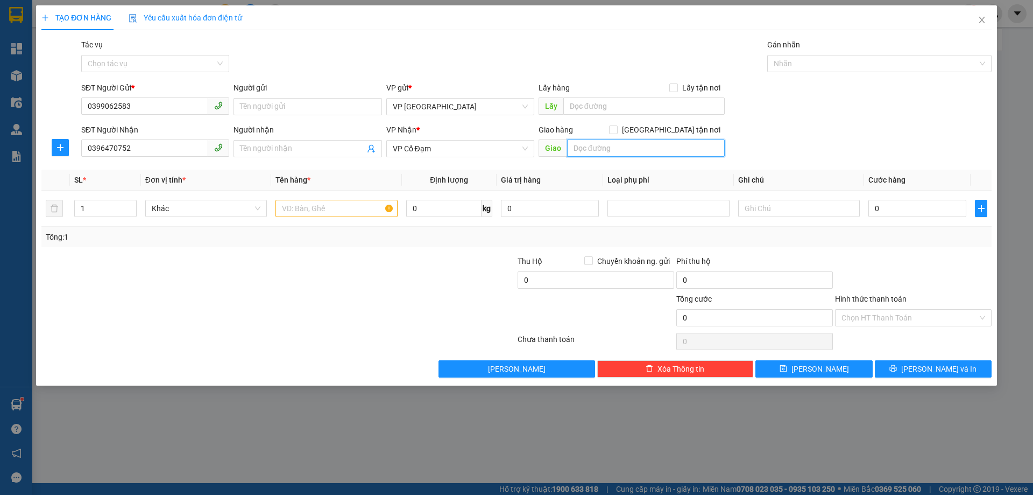
click at [599, 153] on input "text" at bounding box center [646, 147] width 158 height 17
type input "XUÂN SONG"
click at [320, 210] on input "text" at bounding box center [337, 208] width 122 height 17
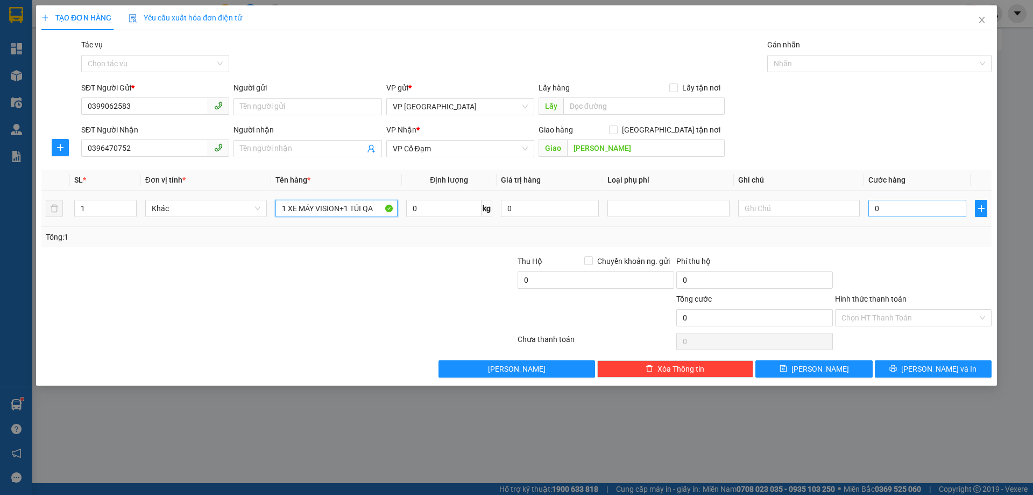
type input "1 XE MÁY VISION+1 TÚI QA"
click at [908, 205] on input "0" at bounding box center [918, 208] width 98 height 17
type input "3"
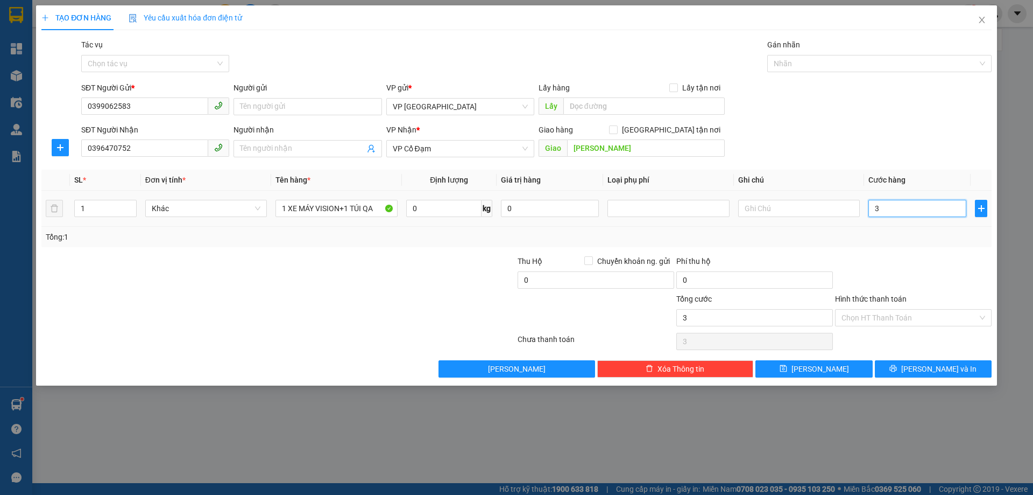
type input "35"
type input "350"
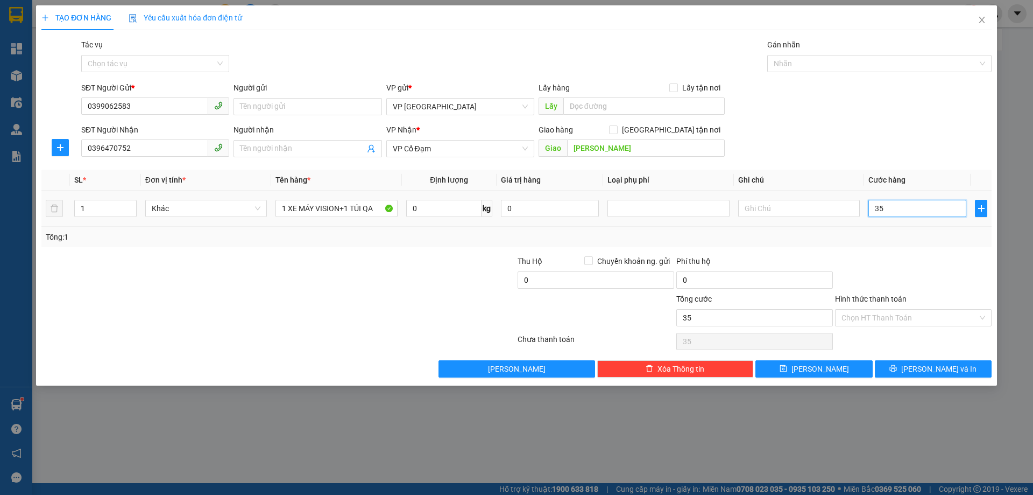
type input "350"
type input "350.000"
click at [872, 230] on div "Tổng: 1" at bounding box center [516, 237] width 950 height 20
click at [923, 315] on input "Hình thức thanh toán" at bounding box center [910, 317] width 136 height 16
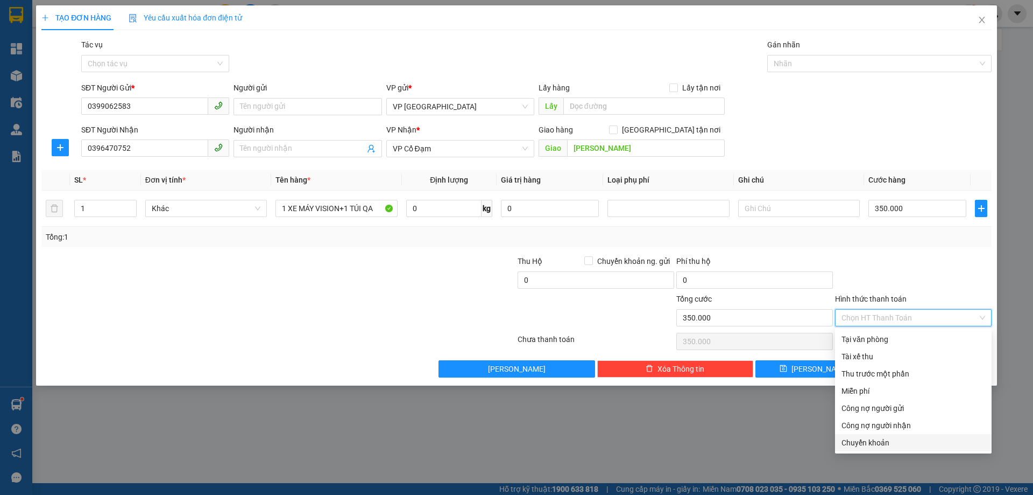
click at [896, 440] on div "Chuyển khoản" at bounding box center [914, 442] width 144 height 12
type input "0"
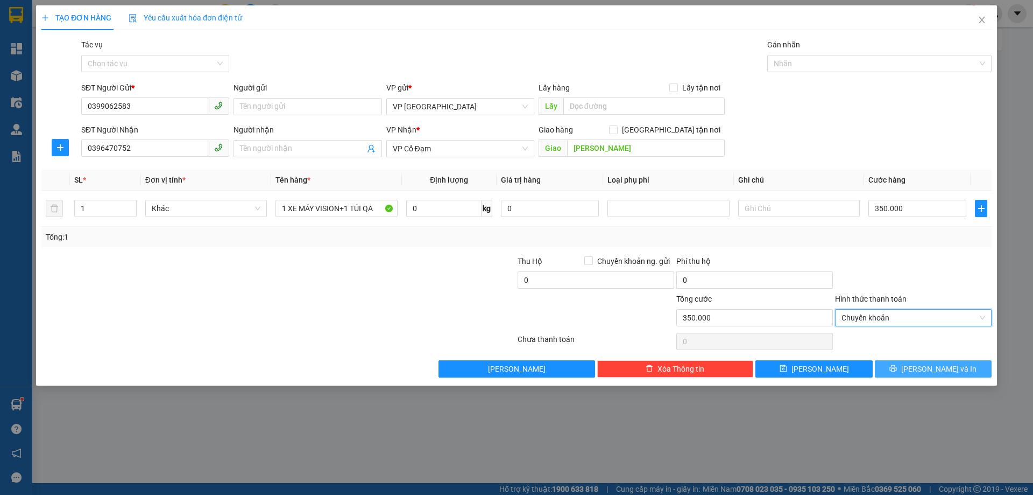
click at [920, 368] on button "[PERSON_NAME] và In" at bounding box center [933, 368] width 117 height 17
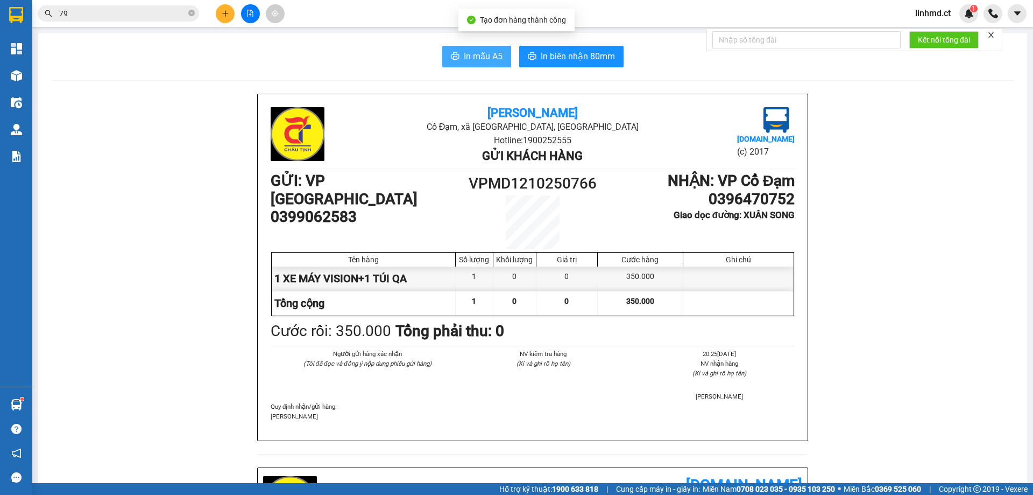
click at [466, 57] on span "In mẫu A5" at bounding box center [483, 56] width 39 height 13
click at [175, 10] on input "79" at bounding box center [122, 14] width 127 height 12
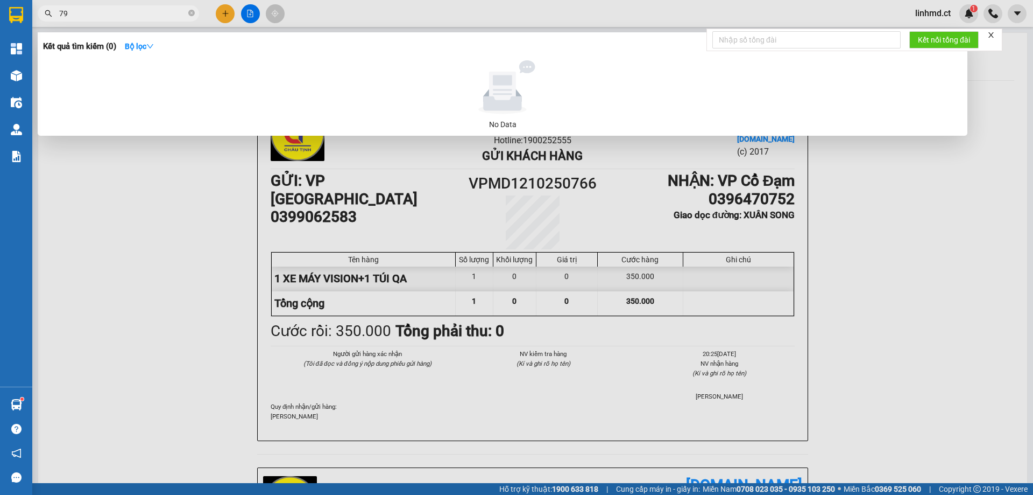
click at [175, 10] on input "79" at bounding box center [122, 14] width 127 height 12
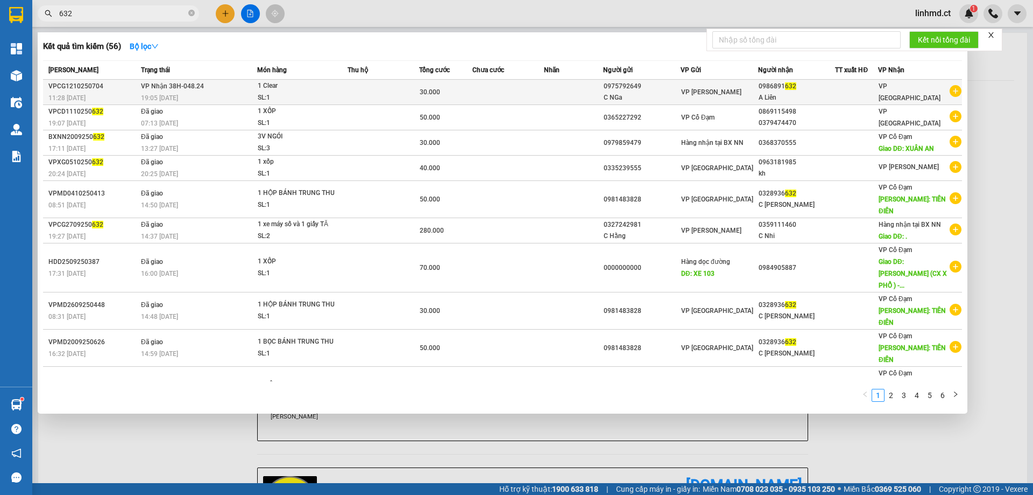
type input "632"
click at [221, 88] on td "VP Nhận 38H-048.24 19:05 - 12/10" at bounding box center [197, 92] width 119 height 25
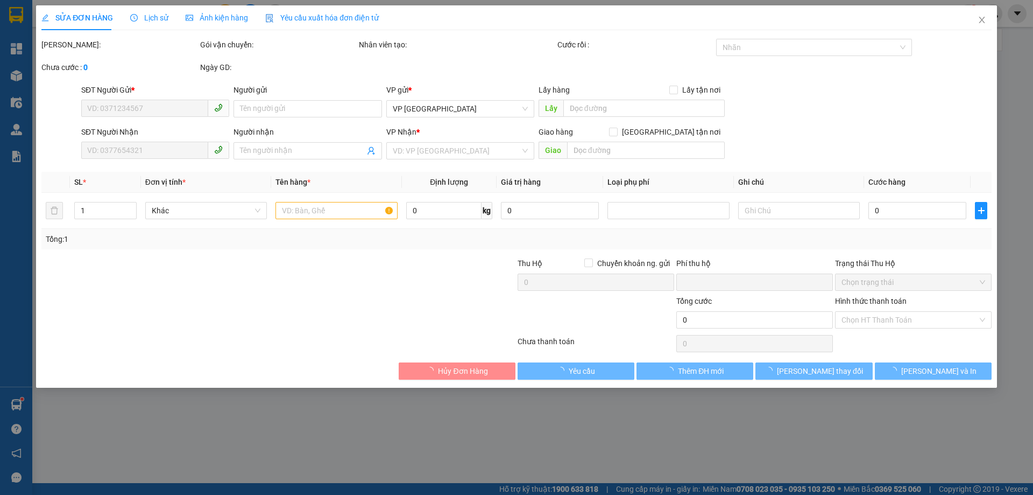
type input "0975792649"
type input "C NGa"
type input "0986891632"
type input "A Liên"
type input "0"
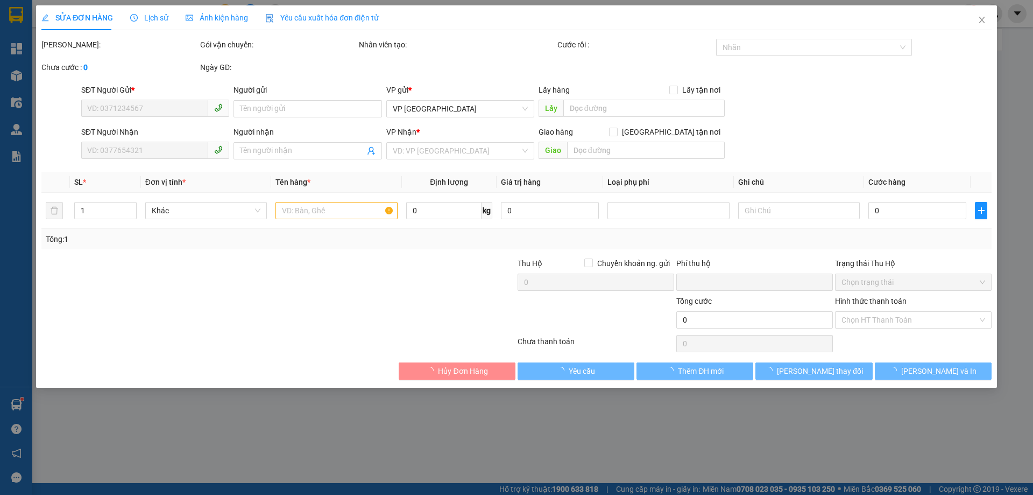
type input "30.000"
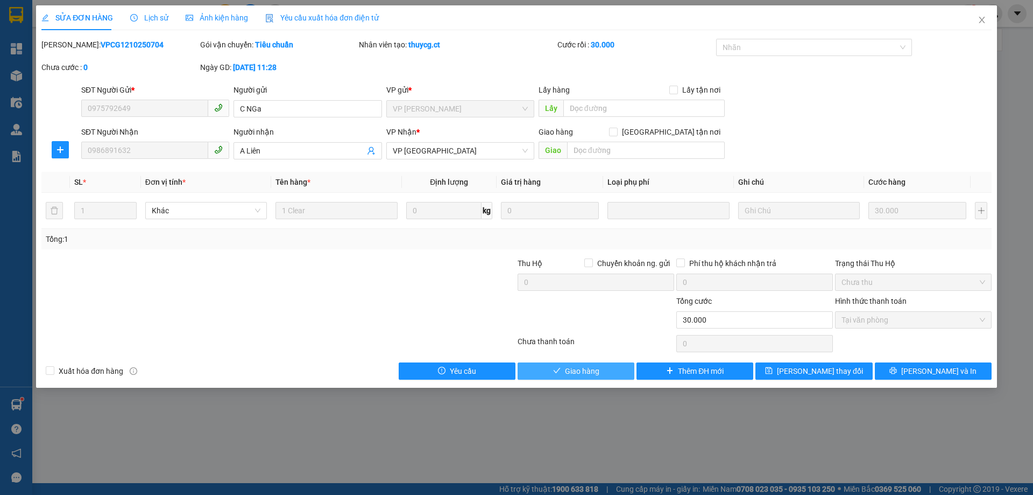
click at [584, 377] on button "Giao hàng" at bounding box center [576, 370] width 117 height 17
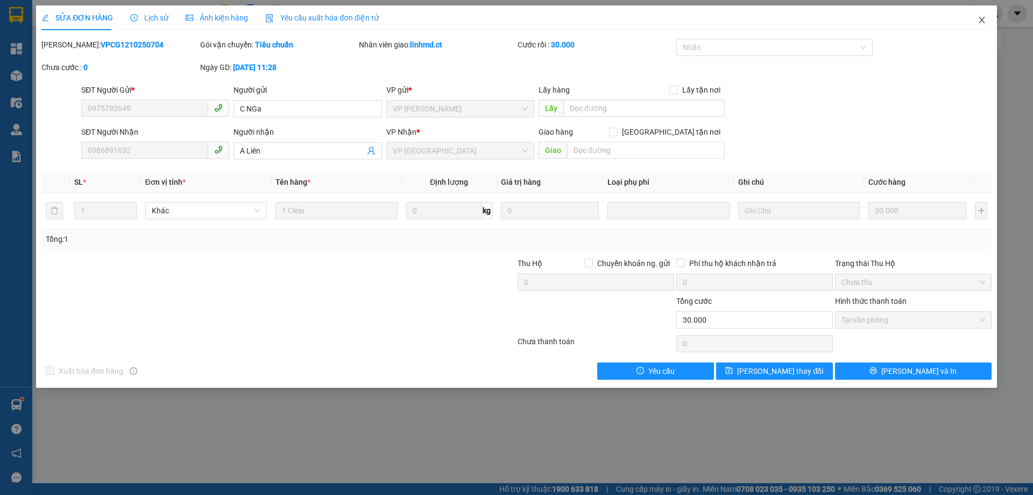
click at [985, 20] on icon "close" at bounding box center [982, 20] width 9 height 9
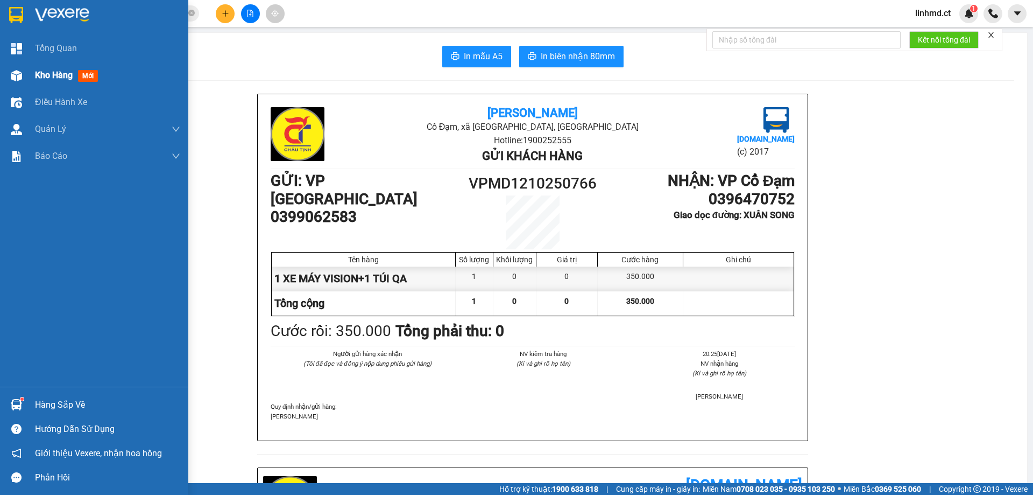
click at [14, 83] on div at bounding box center [16, 75] width 19 height 19
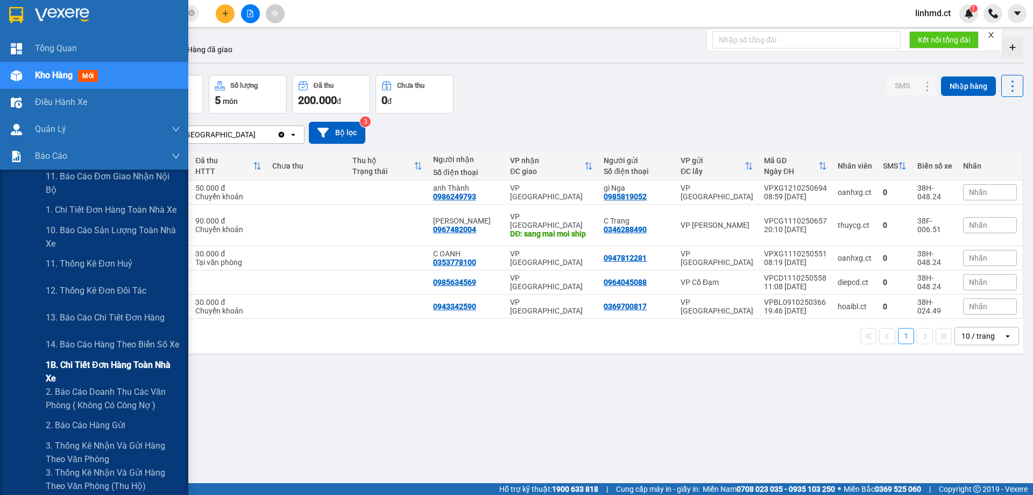
click at [65, 368] on span "1B. Chi tiết đơn hàng toàn nhà xe" at bounding box center [113, 371] width 135 height 27
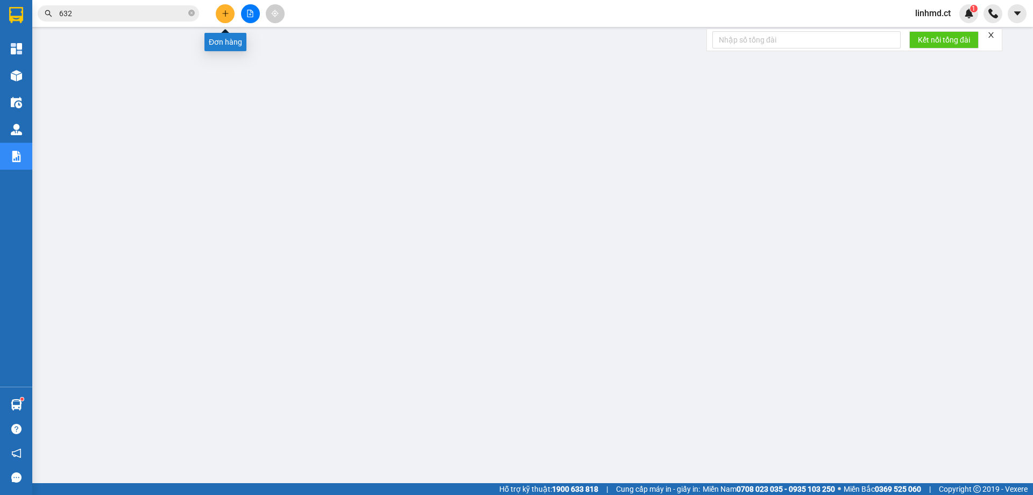
click at [222, 16] on icon "plus" at bounding box center [226, 14] width 8 height 8
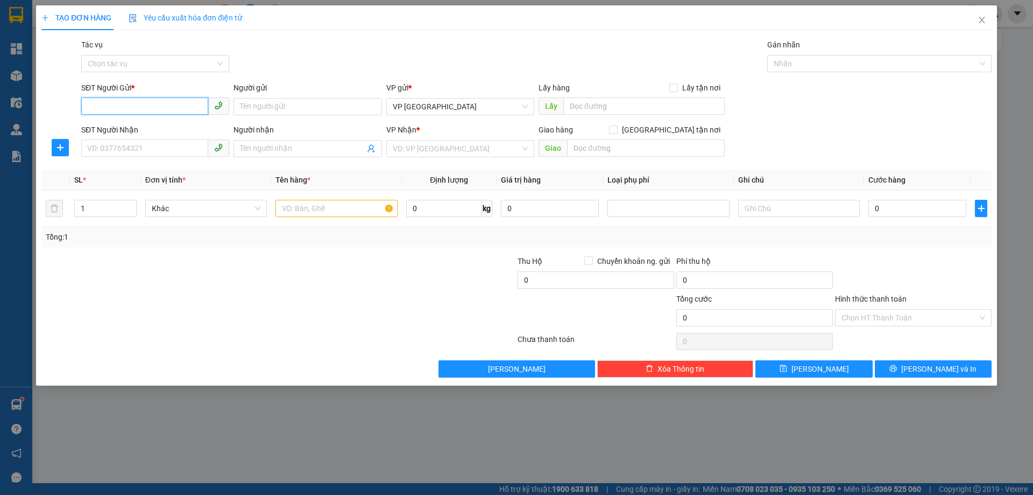
click at [154, 101] on input "SĐT Người Gửi *" at bounding box center [144, 105] width 127 height 17
type input "0339255290"
click at [106, 153] on input "SĐT Người Nhận" at bounding box center [144, 147] width 127 height 17
type input "0384291008"
click at [413, 145] on input "search" at bounding box center [457, 148] width 128 height 16
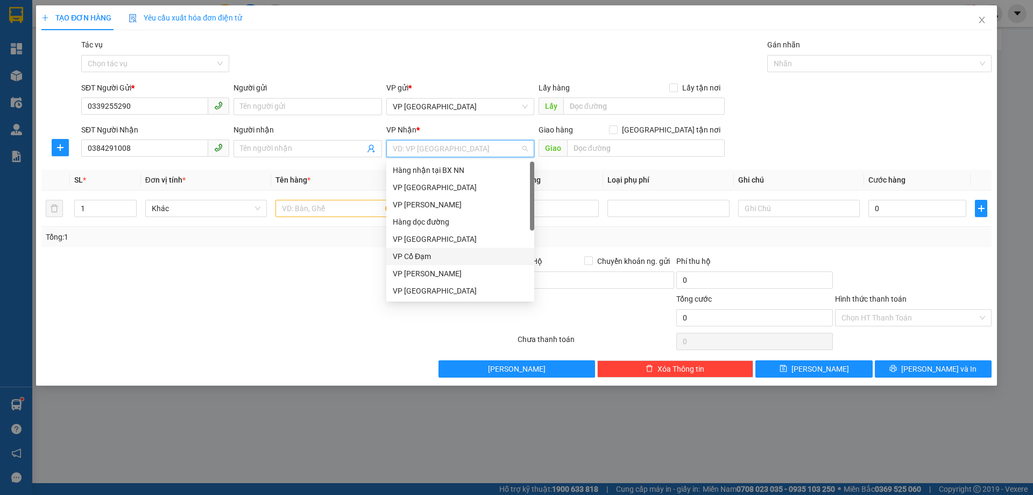
click at [435, 252] on div "VP Cổ Đạm" at bounding box center [460, 256] width 135 height 12
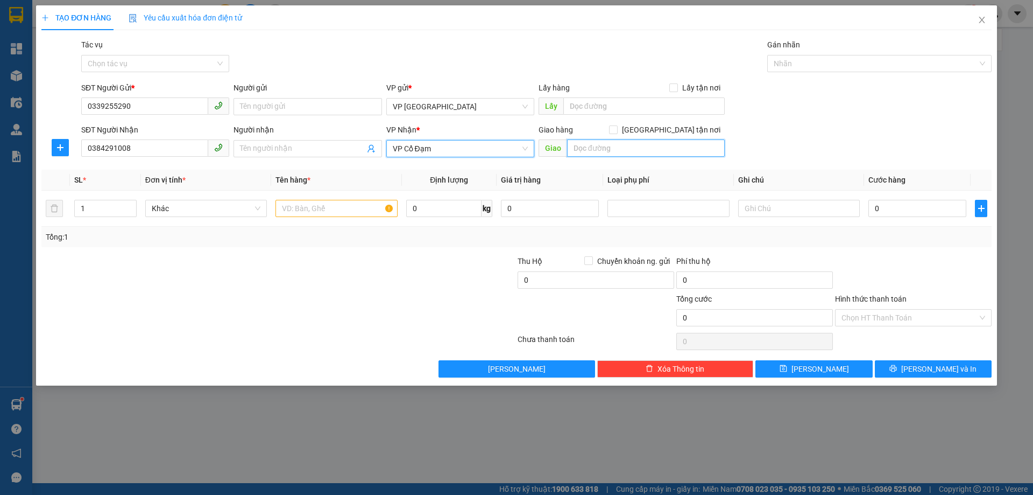
click at [587, 144] on input "text" at bounding box center [646, 147] width 158 height 17
type input "XUÂN THÀNH"
click at [299, 210] on input "text" at bounding box center [337, 208] width 122 height 17
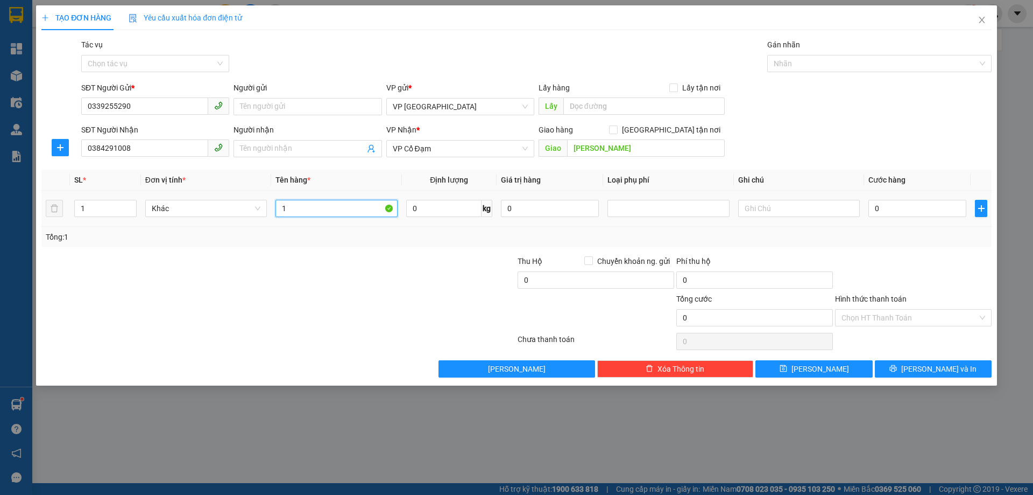
type input "1"
click at [985, 23] on icon "close" at bounding box center [982, 20] width 9 height 9
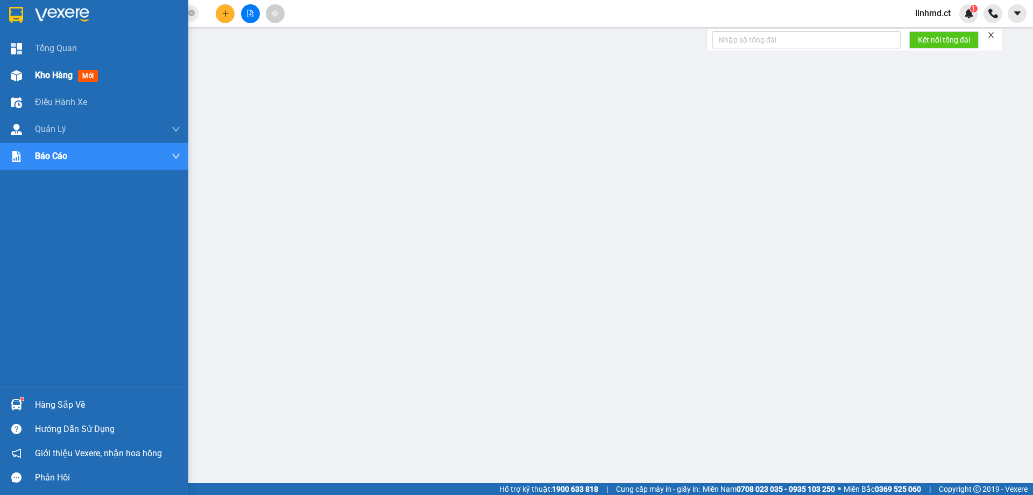
click at [16, 86] on div "Kho hàng mới" at bounding box center [94, 75] width 188 height 27
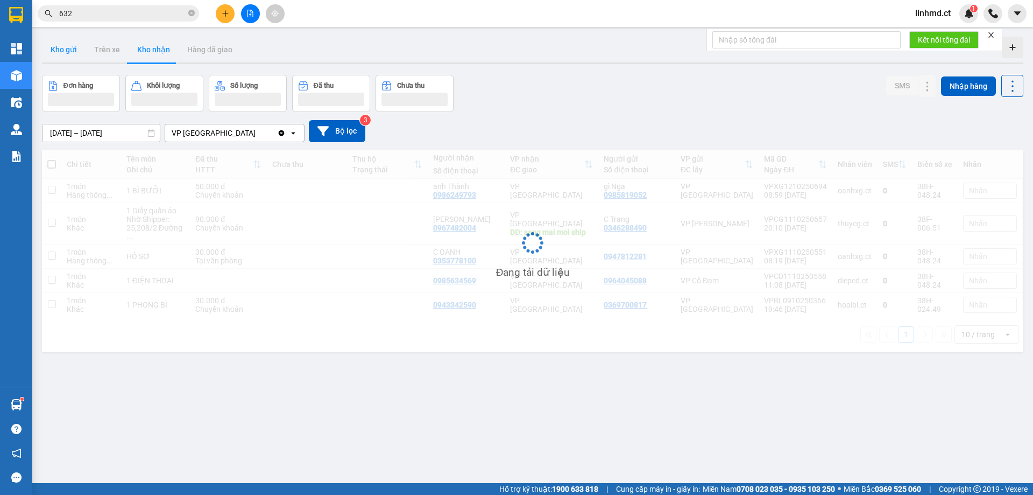
click at [68, 47] on button "Kho gửi" at bounding box center [64, 50] width 44 height 26
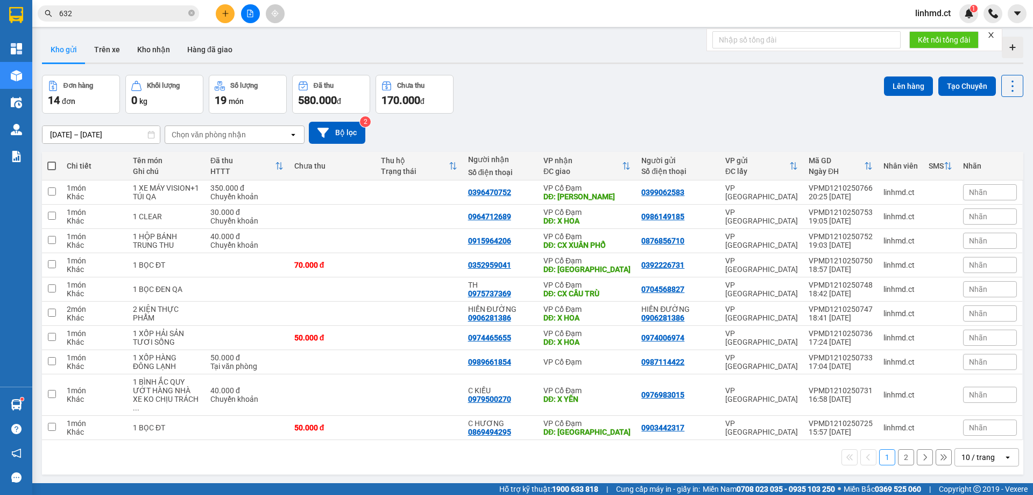
click at [902, 449] on button "2" at bounding box center [906, 457] width 16 height 16
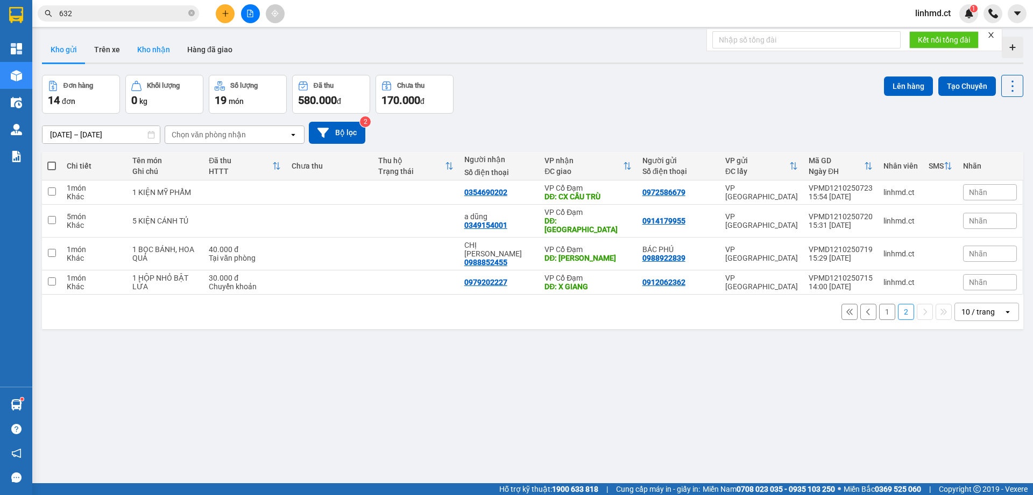
click at [142, 48] on button "Kho nhận" at bounding box center [154, 50] width 50 height 26
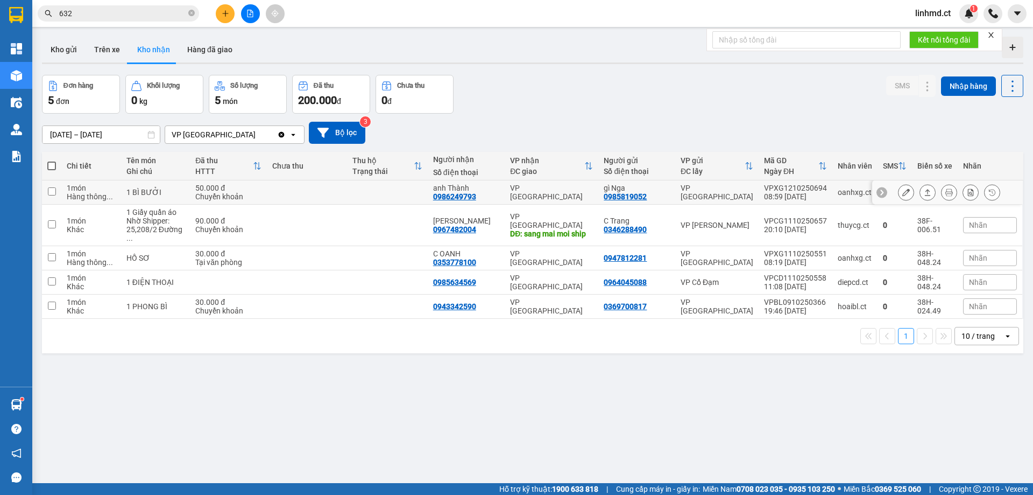
click at [924, 193] on icon at bounding box center [928, 192] width 8 height 8
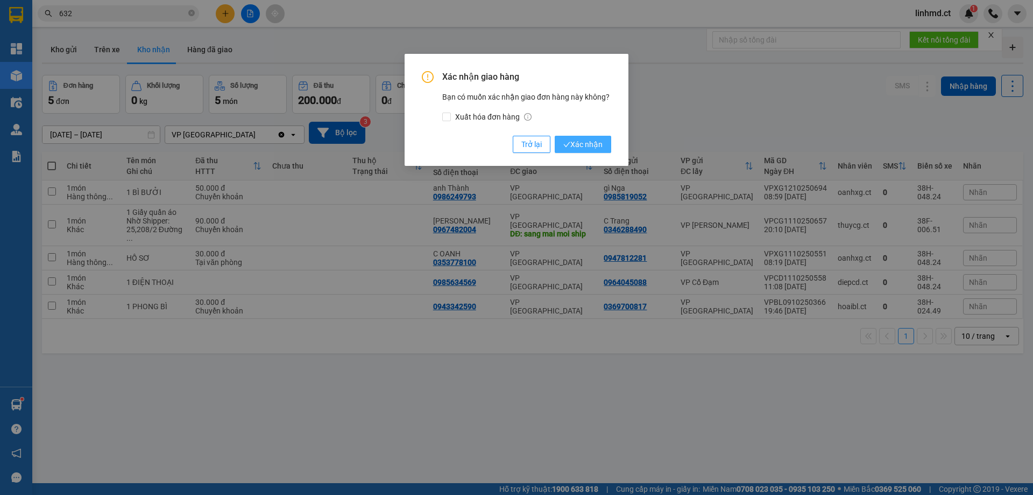
click at [584, 149] on span "Xác nhận" at bounding box center [582, 144] width 39 height 12
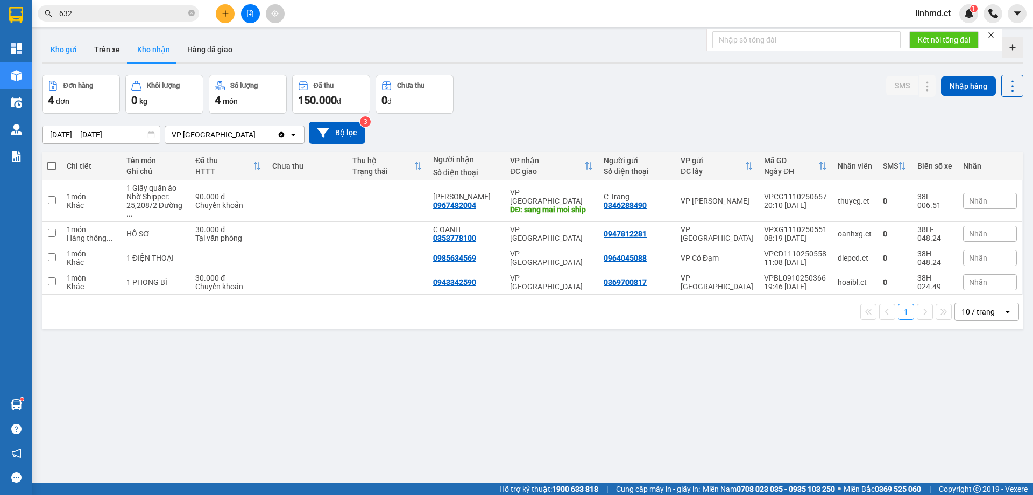
click at [48, 59] on button "Kho gửi" at bounding box center [64, 50] width 44 height 26
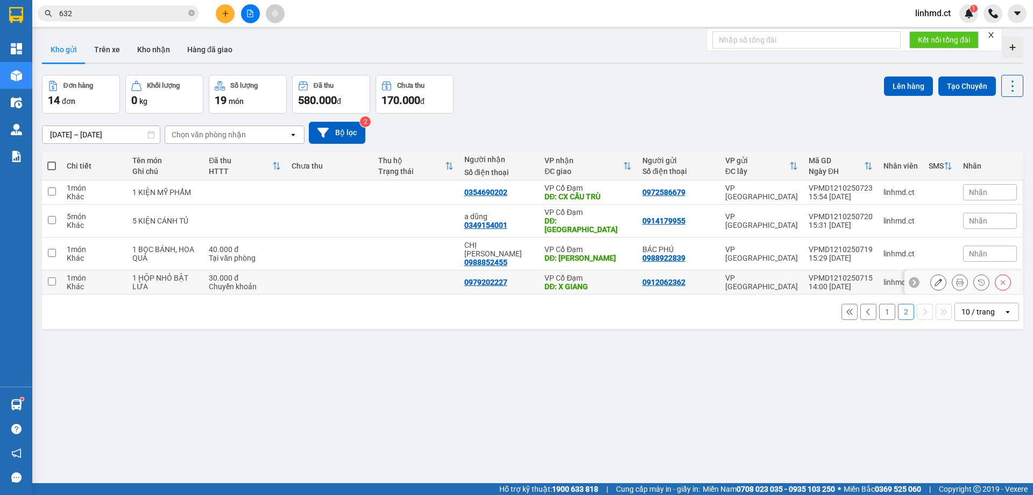
click at [56, 270] on td at bounding box center [51, 282] width 19 height 24
checkbox input "true"
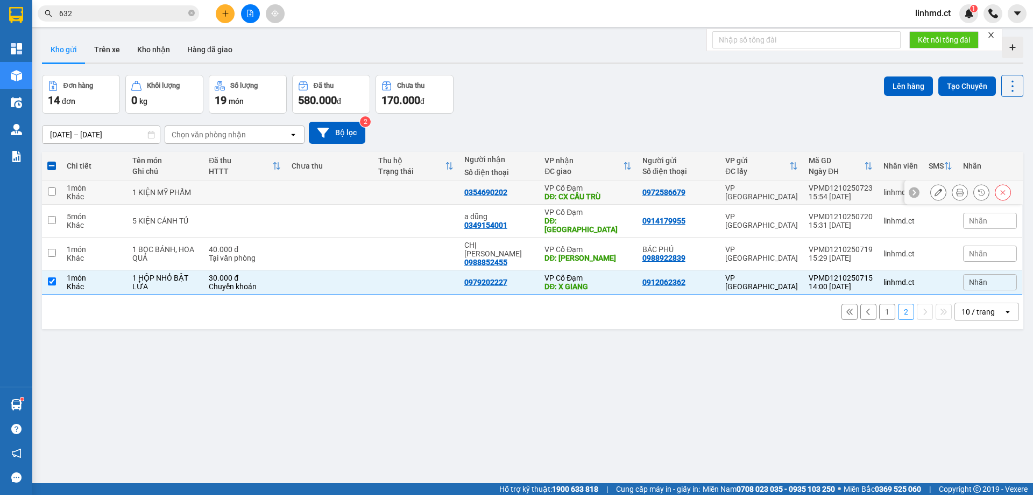
click at [51, 194] on input "checkbox" at bounding box center [52, 191] width 8 height 8
checkbox input "true"
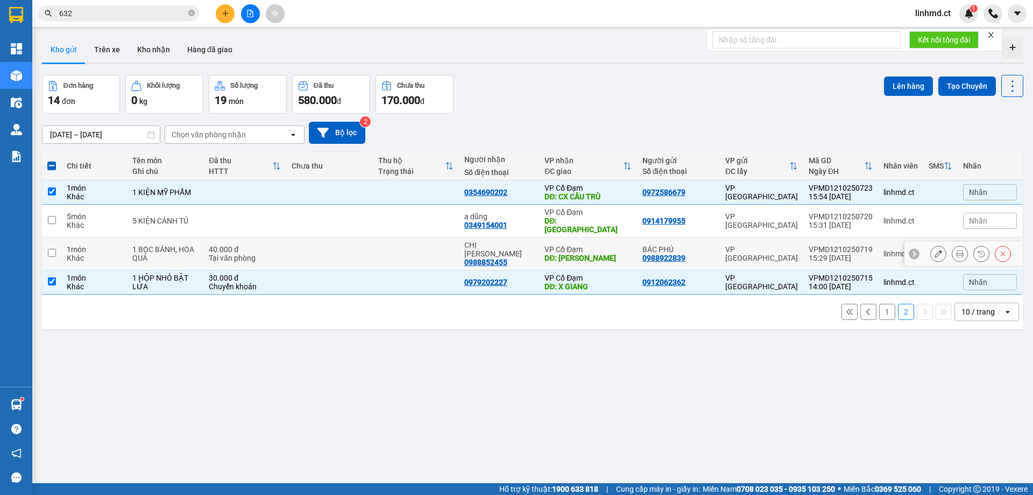
click at [52, 249] on input "checkbox" at bounding box center [52, 253] width 8 height 8
checkbox input "true"
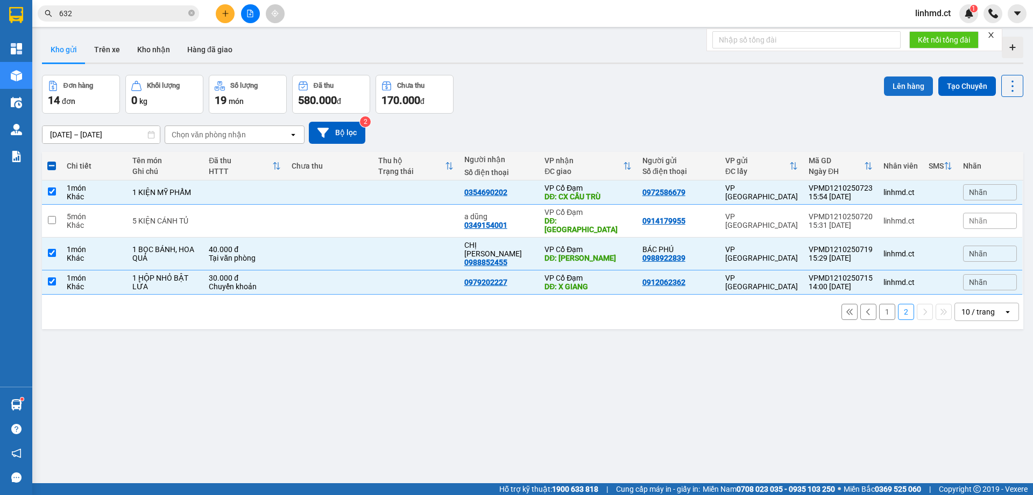
click at [903, 88] on button "Lên hàng" at bounding box center [908, 85] width 49 height 19
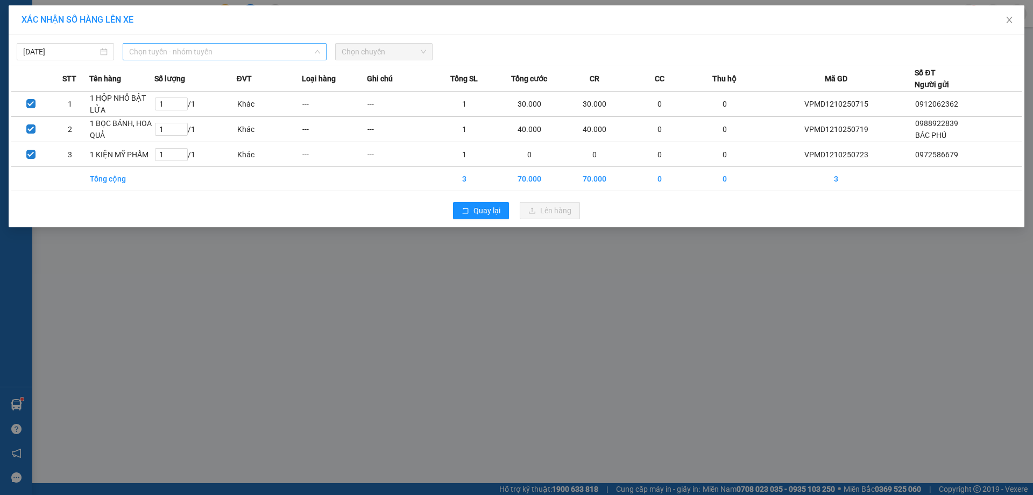
click at [210, 50] on span "Chọn tuyến - nhóm tuyến" at bounding box center [224, 52] width 191 height 16
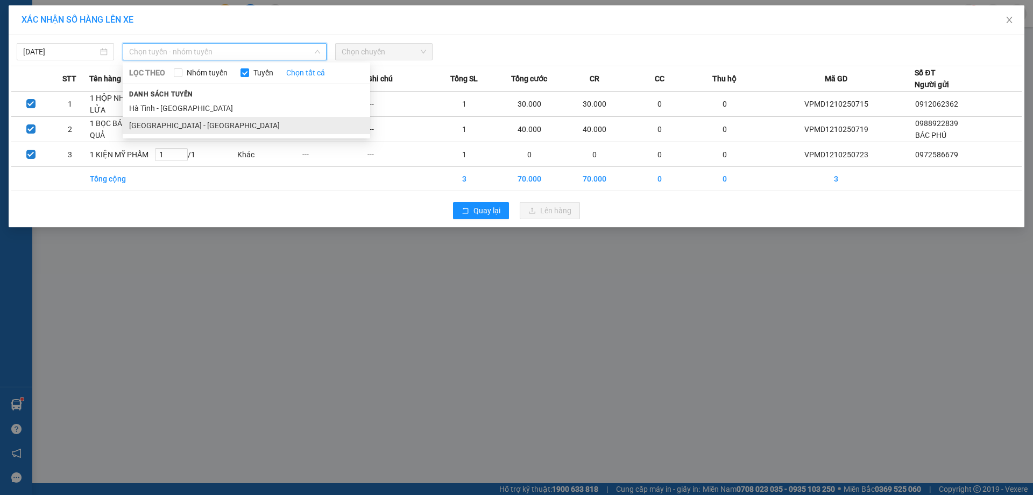
click at [204, 128] on li "Hà Nội - Hà Tĩnh" at bounding box center [247, 125] width 248 height 17
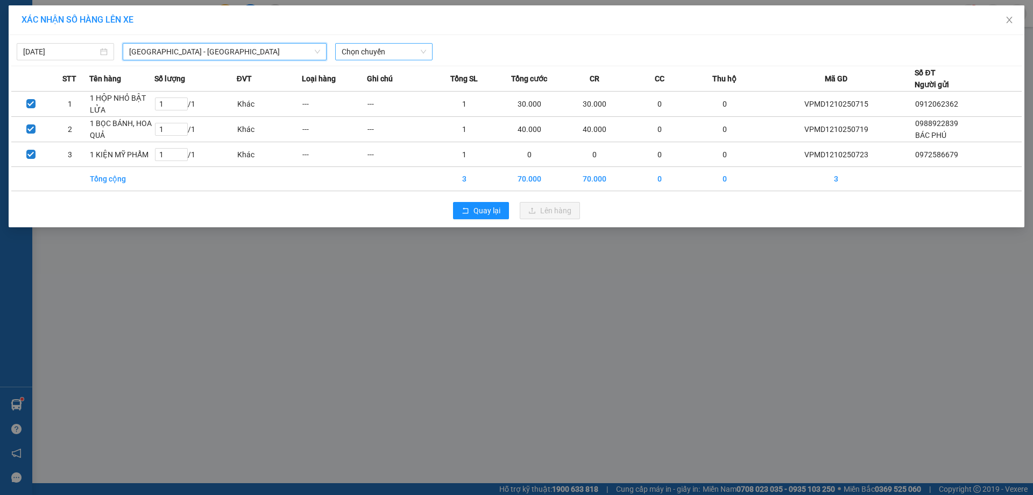
click at [402, 46] on div "Chọn chuyến" at bounding box center [383, 51] width 97 height 17
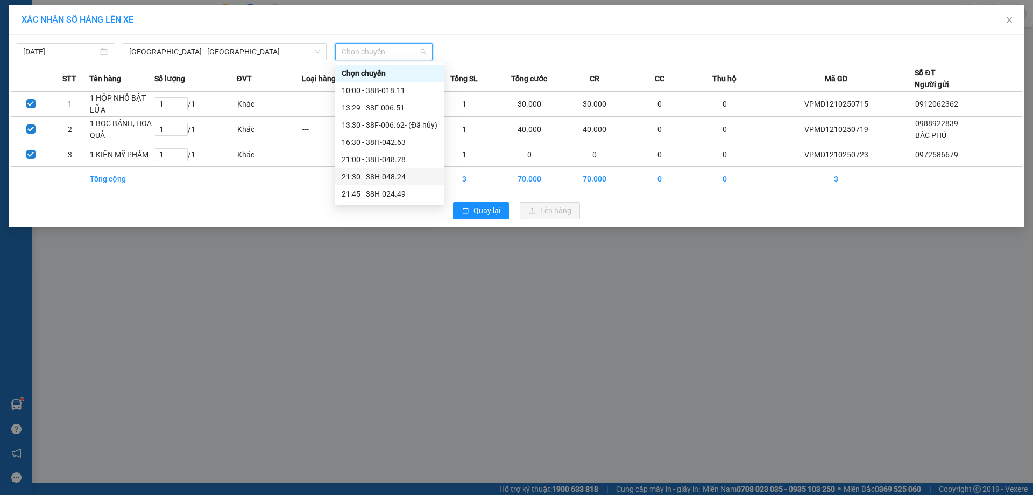
click at [395, 177] on div "21:30 - 38H-048.24" at bounding box center [390, 177] width 96 height 12
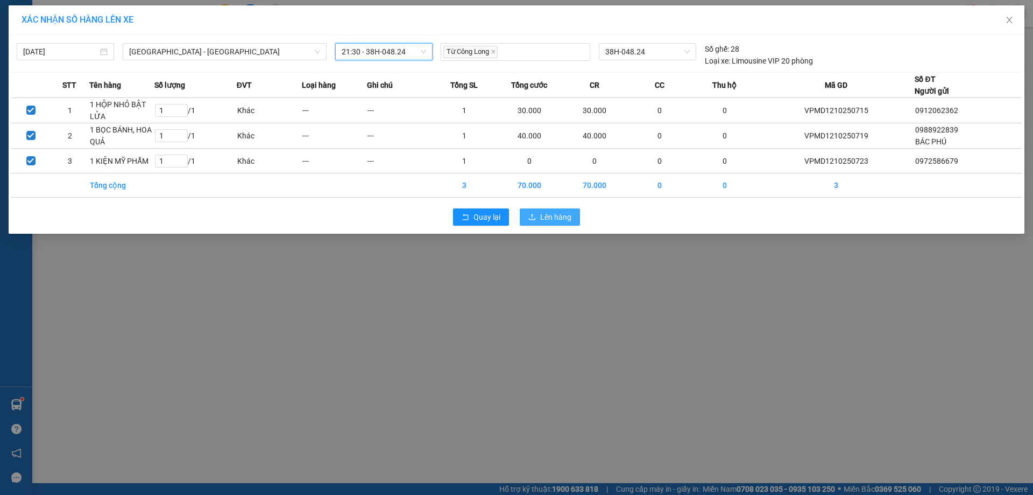
click at [560, 217] on span "Lên hàng" at bounding box center [555, 217] width 31 height 12
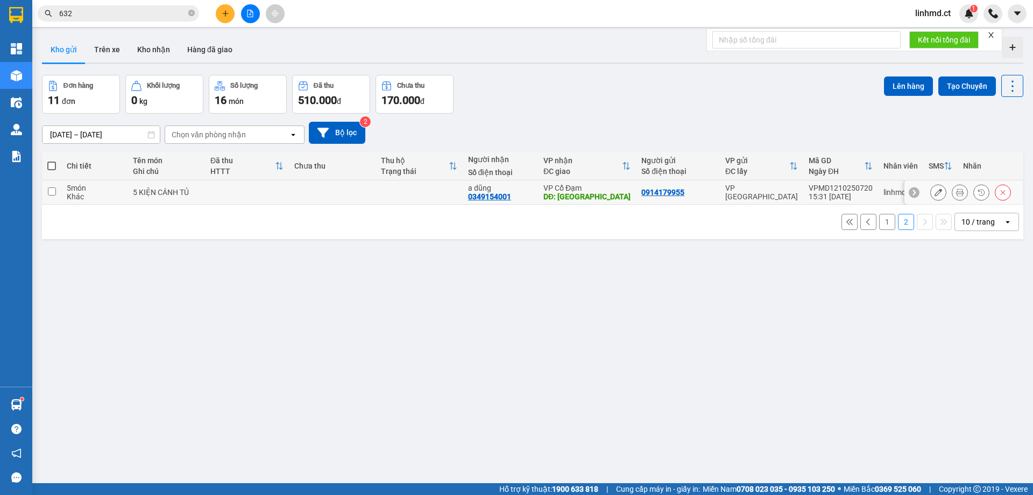
click at [52, 191] on input "checkbox" at bounding box center [52, 191] width 8 height 8
checkbox input "true"
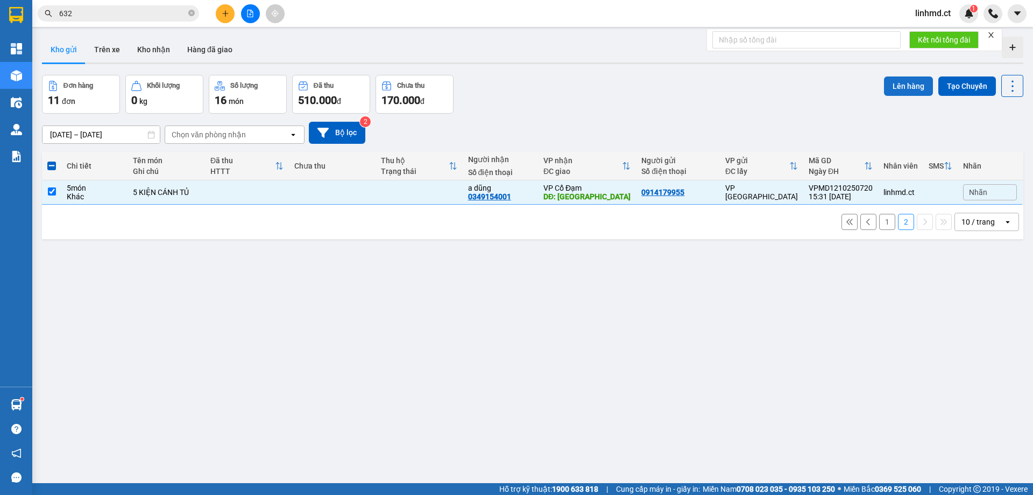
click at [894, 84] on button "Lên hàng" at bounding box center [908, 85] width 49 height 19
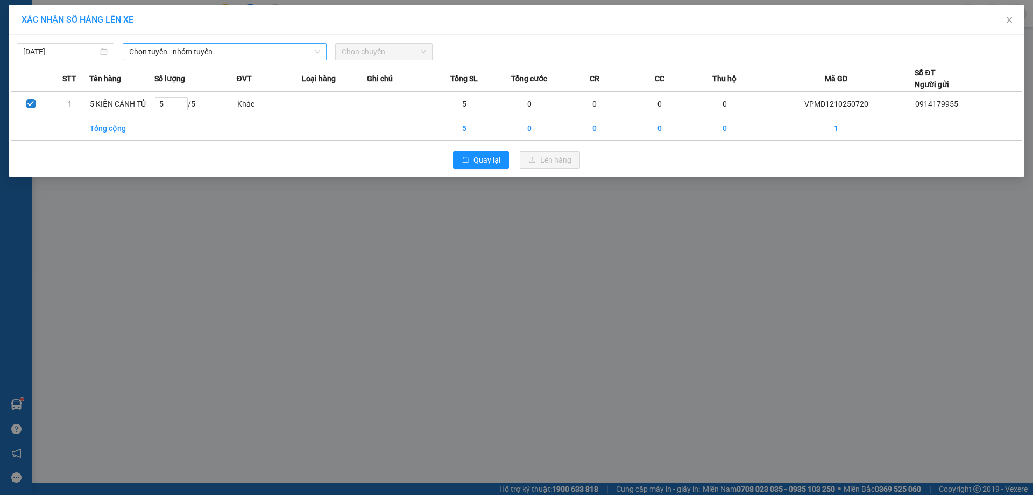
click at [307, 55] on span "Chọn tuyến - nhóm tuyến" at bounding box center [224, 52] width 191 height 16
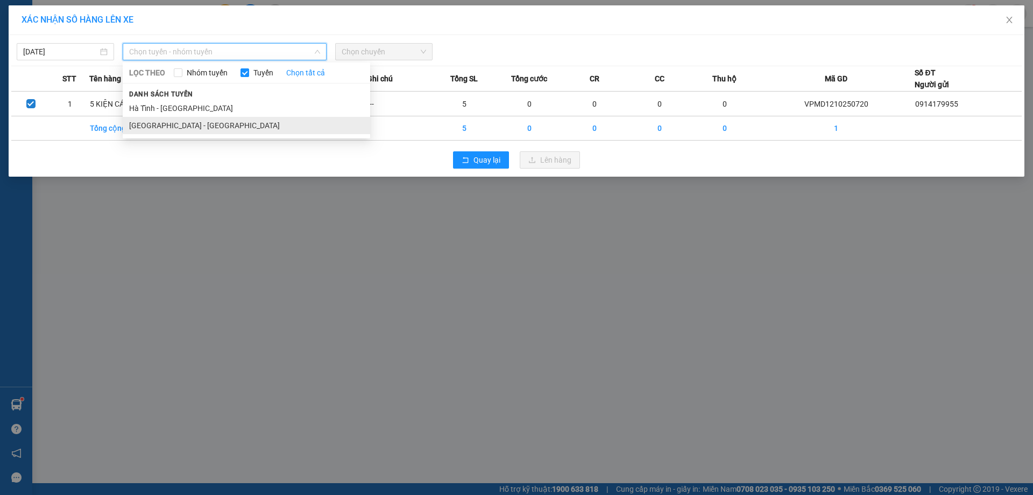
click at [279, 121] on li "Hà Nội - Hà Tĩnh" at bounding box center [247, 125] width 248 height 17
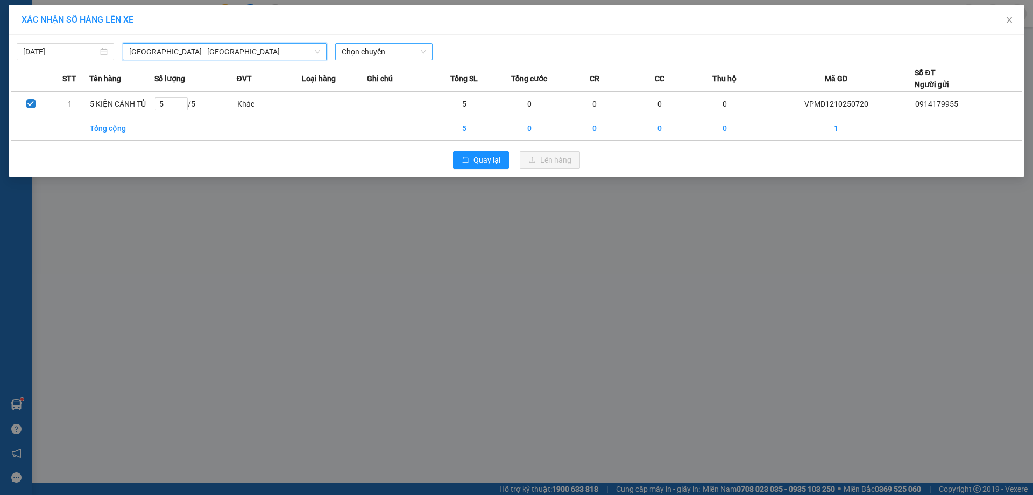
click at [371, 54] on span "Chọn chuyến" at bounding box center [384, 52] width 84 height 16
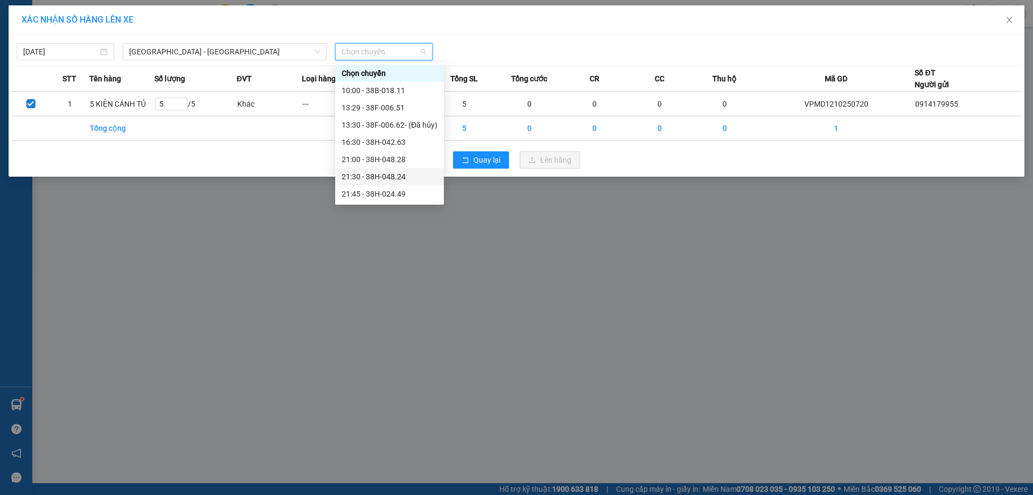
click at [391, 175] on div "21:30 - 38H-048.24" at bounding box center [390, 177] width 96 height 12
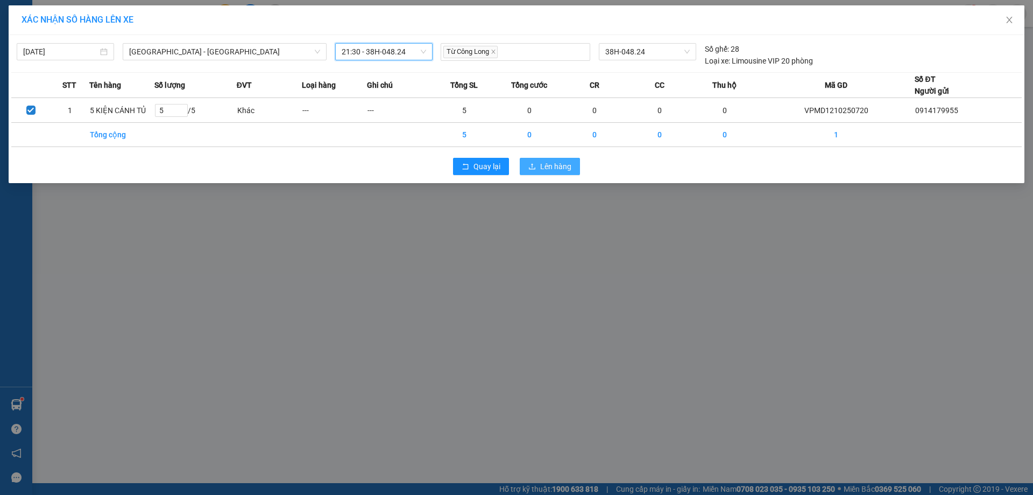
click at [545, 167] on span "Lên hàng" at bounding box center [555, 166] width 31 height 12
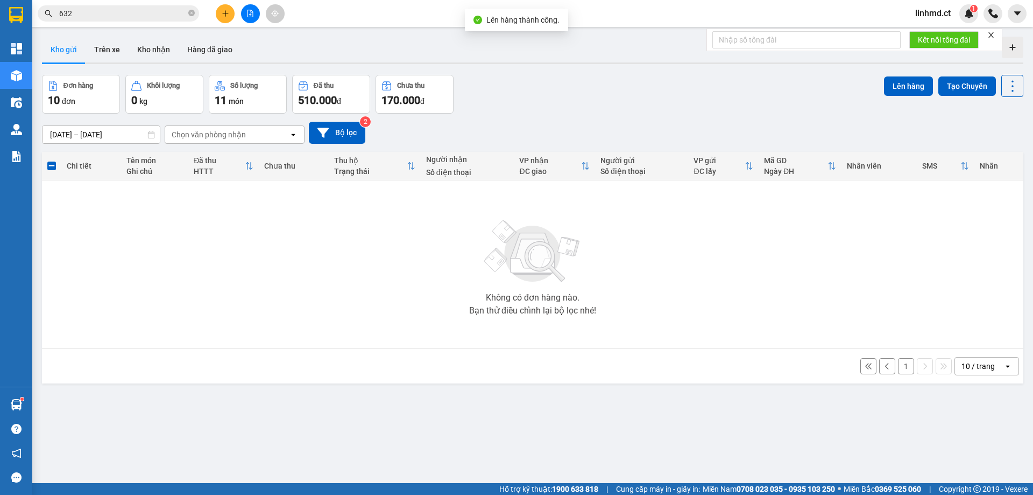
click at [899, 365] on button "1" at bounding box center [906, 366] width 16 height 16
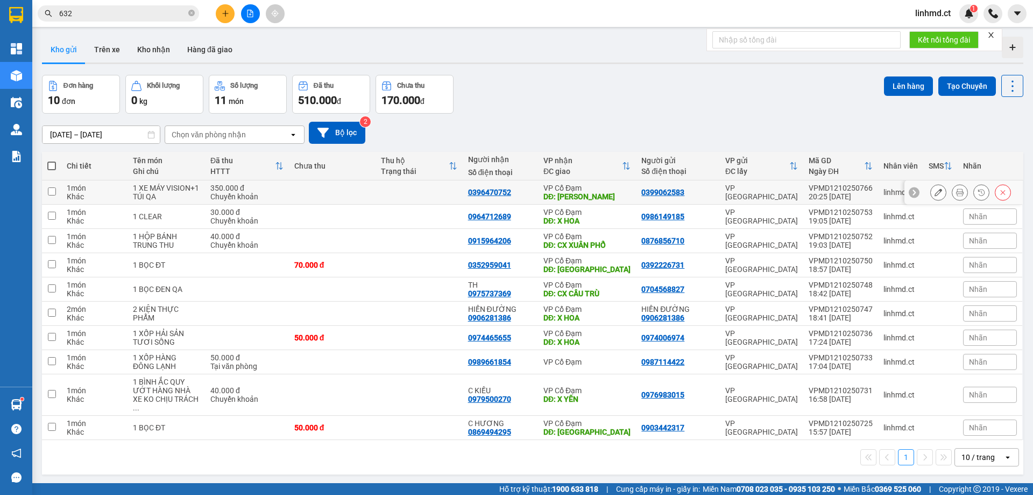
click at [50, 187] on input "checkbox" at bounding box center [52, 191] width 8 height 8
checkbox input "true"
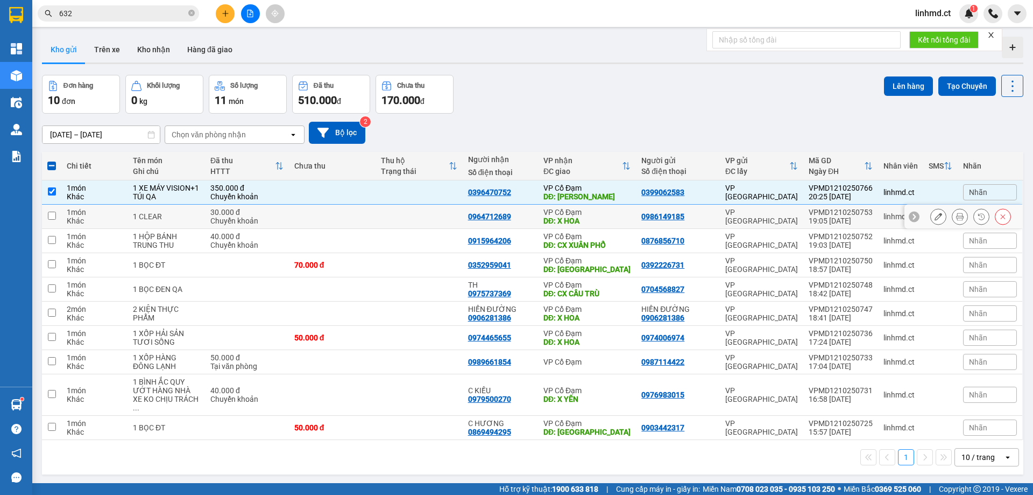
click at [52, 215] on input "checkbox" at bounding box center [52, 216] width 8 height 8
checkbox input "true"
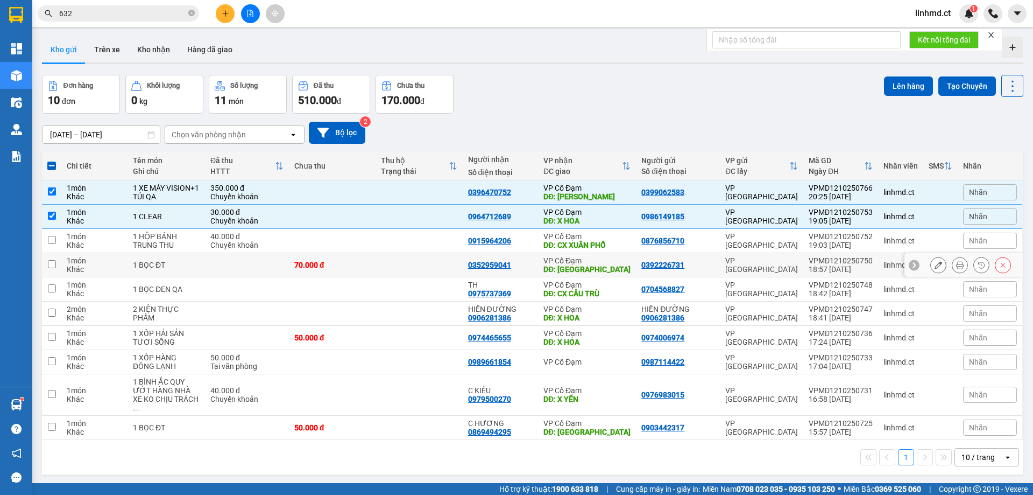
click at [54, 262] on input "checkbox" at bounding box center [52, 264] width 8 height 8
checkbox input "true"
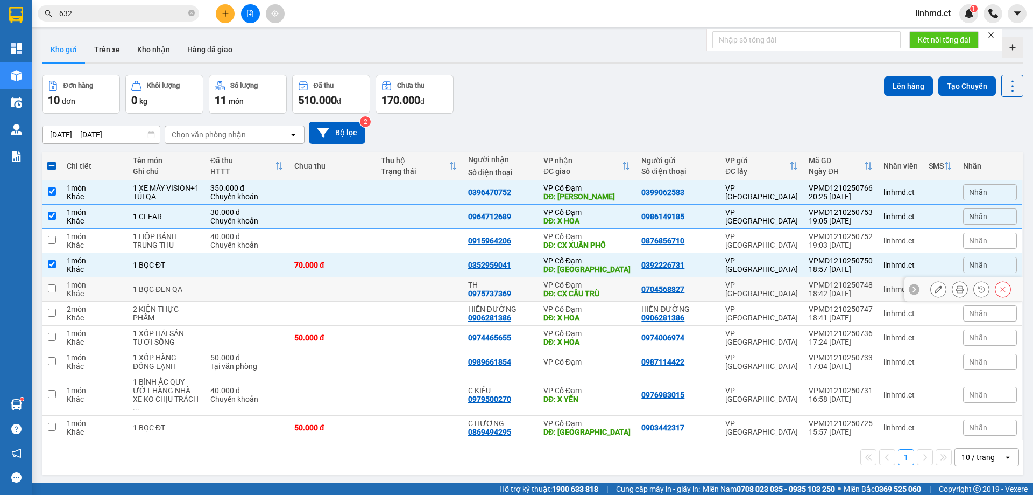
click at [54, 287] on input "checkbox" at bounding box center [52, 288] width 8 height 8
checkbox input "true"
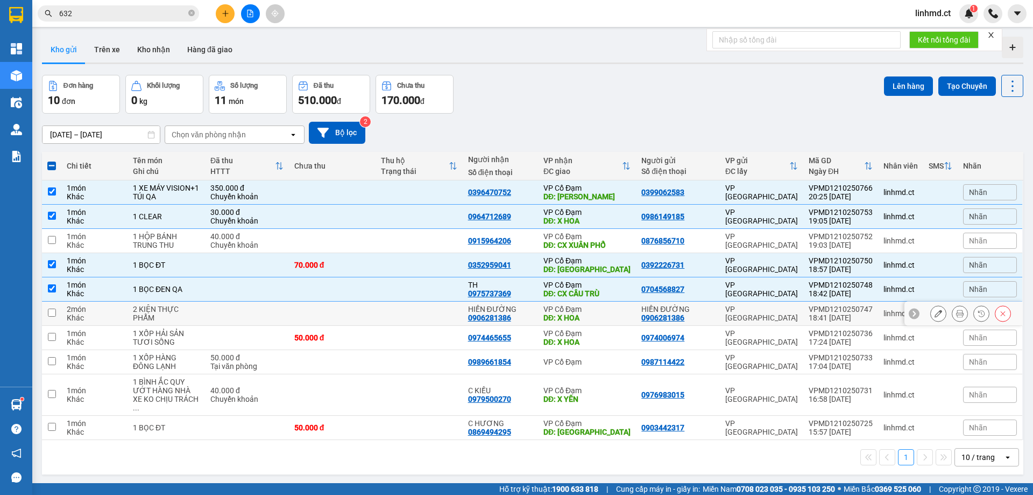
click at [53, 312] on input "checkbox" at bounding box center [52, 312] width 8 height 8
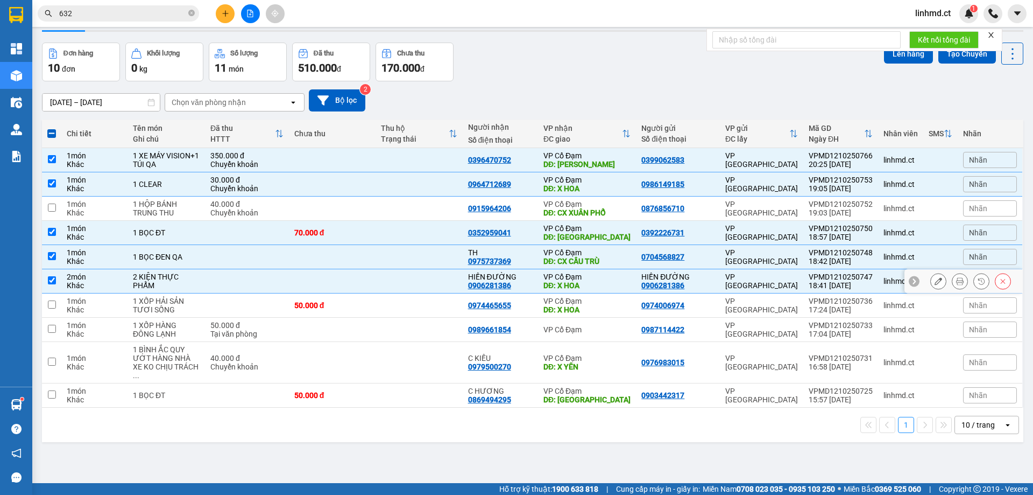
scroll to position [50, 0]
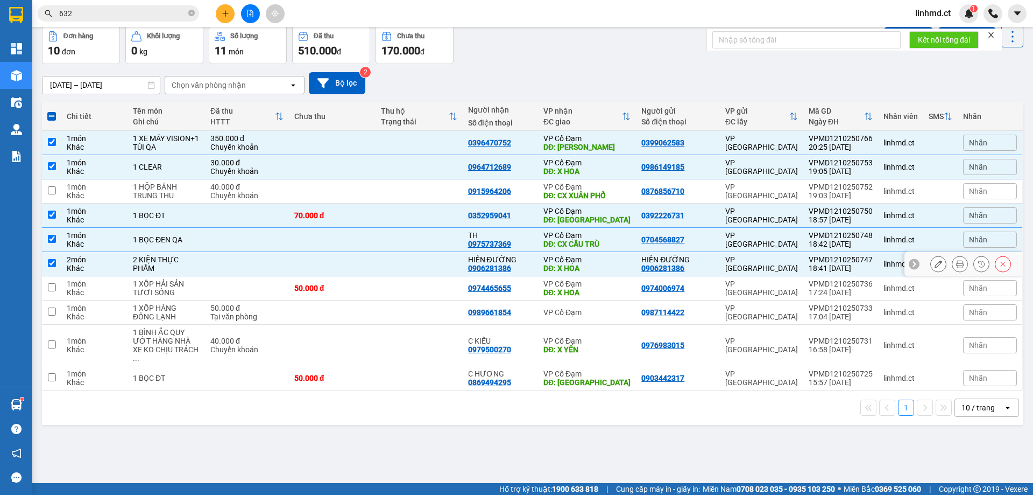
click at [48, 263] on input "checkbox" at bounding box center [52, 263] width 8 height 8
checkbox input "false"
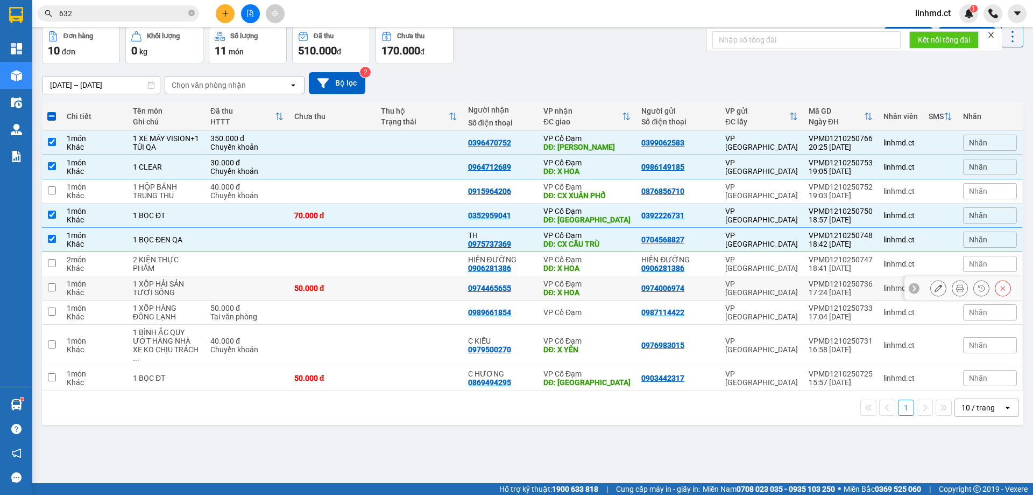
click at [49, 288] on input "checkbox" at bounding box center [52, 287] width 8 height 8
checkbox input "true"
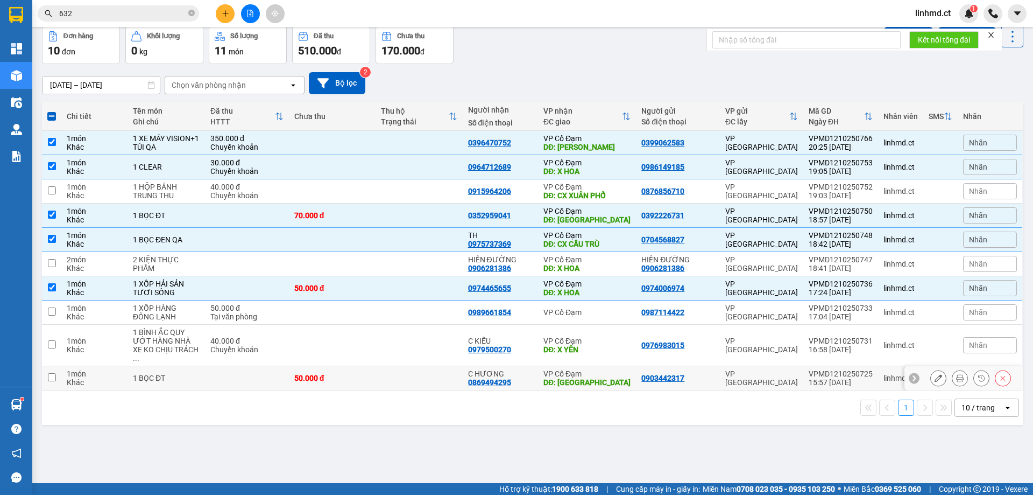
drag, startPoint x: 51, startPoint y: 365, endPoint x: 157, endPoint y: 341, distance: 108.8
click at [51, 373] on input "checkbox" at bounding box center [52, 377] width 8 height 8
checkbox input "true"
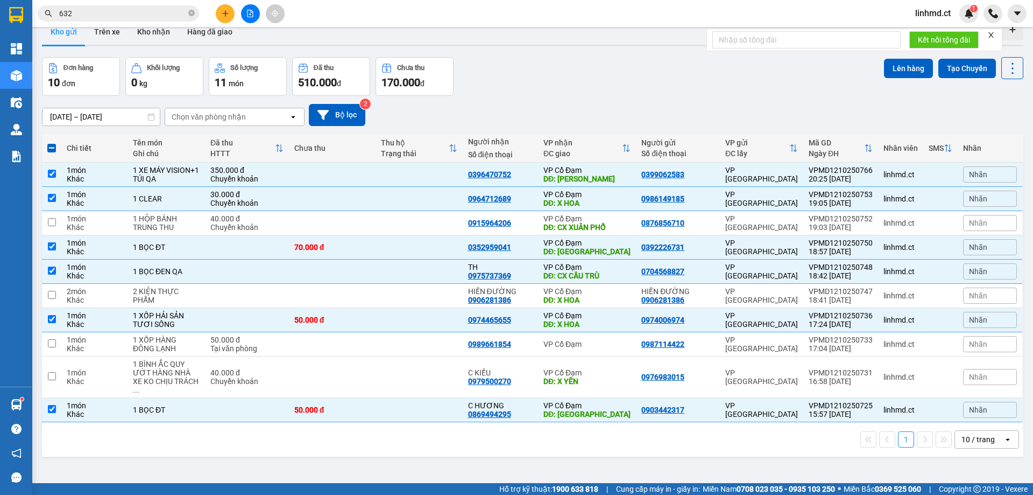
scroll to position [0, 0]
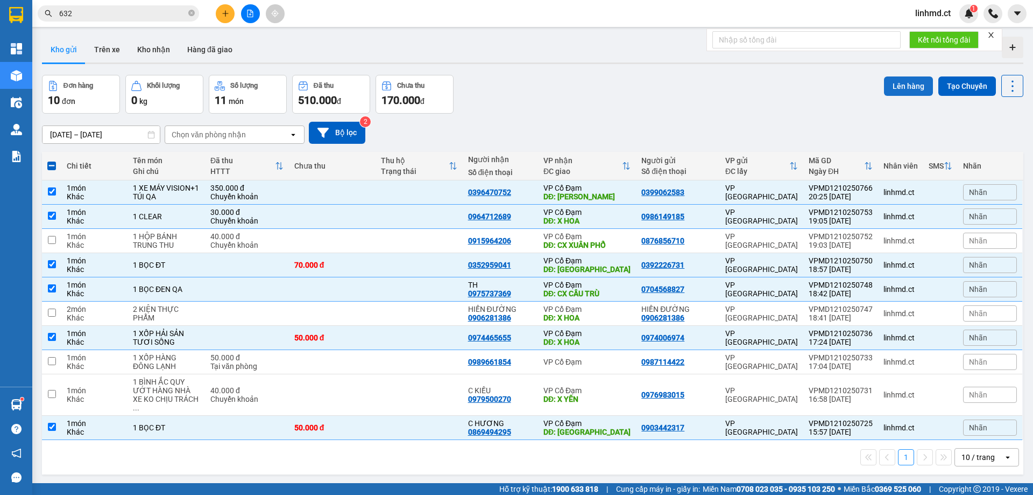
click at [892, 89] on button "Lên hàng" at bounding box center [908, 85] width 49 height 19
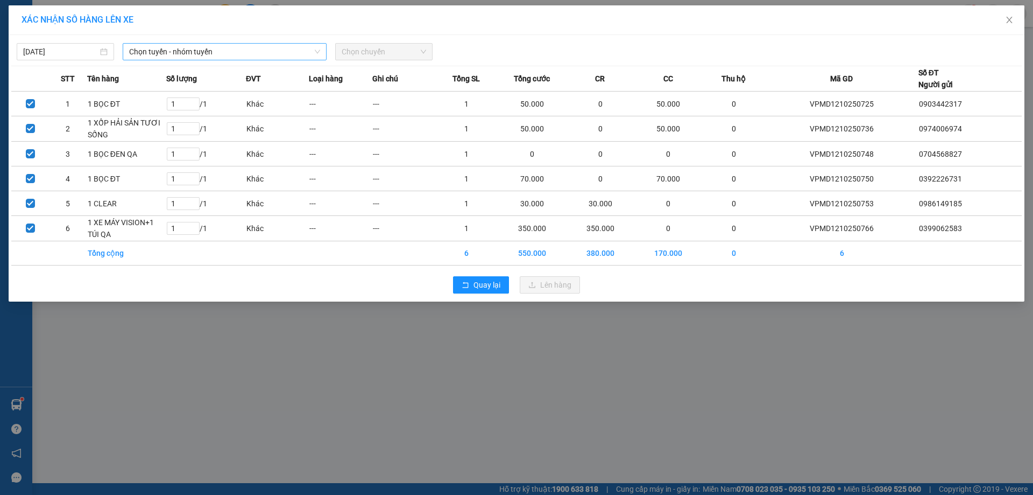
click at [273, 57] on span "Chọn tuyến - nhóm tuyến" at bounding box center [224, 52] width 191 height 16
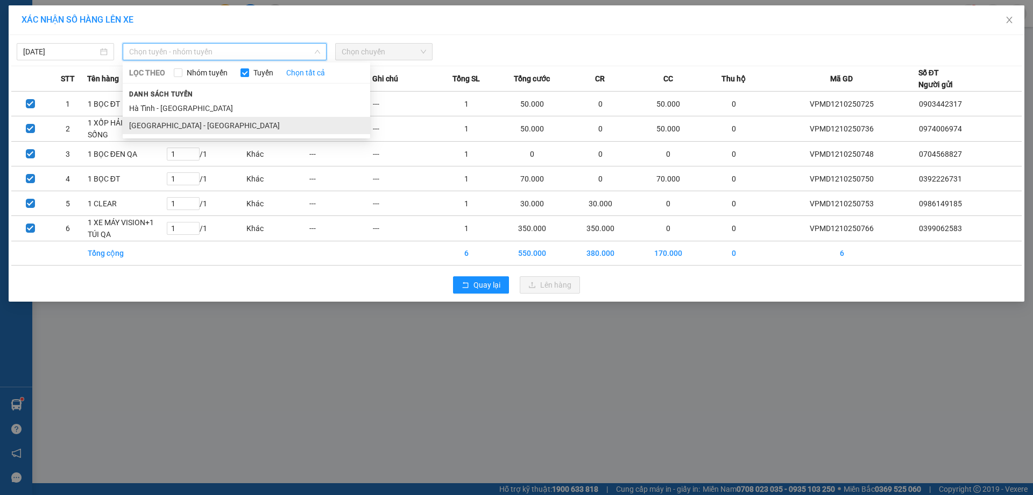
click at [253, 125] on li "Hà Nội - Hà Tĩnh" at bounding box center [247, 125] width 248 height 17
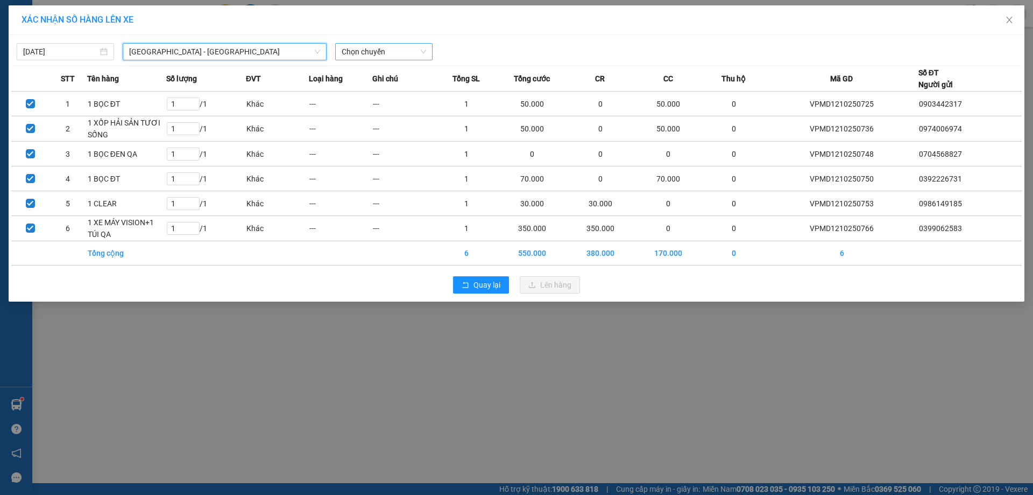
click at [370, 48] on span "Chọn chuyến" at bounding box center [384, 52] width 84 height 16
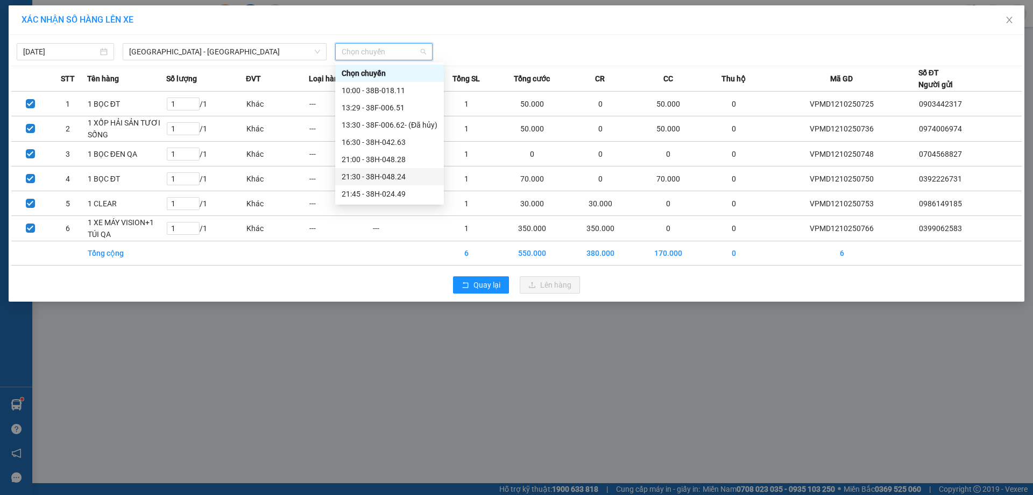
click at [403, 175] on div "21:30 - 38H-048.24" at bounding box center [390, 177] width 96 height 12
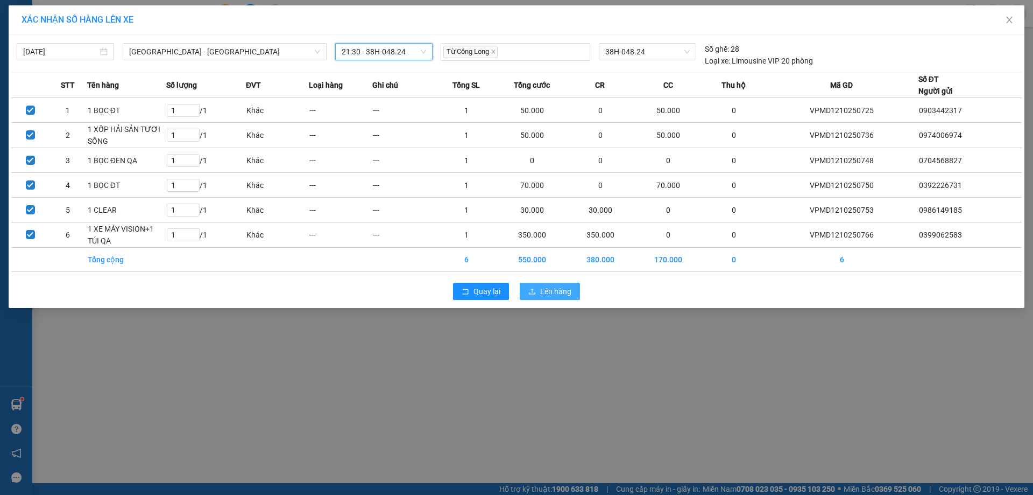
click at [551, 289] on span "Lên hàng" at bounding box center [555, 291] width 31 height 12
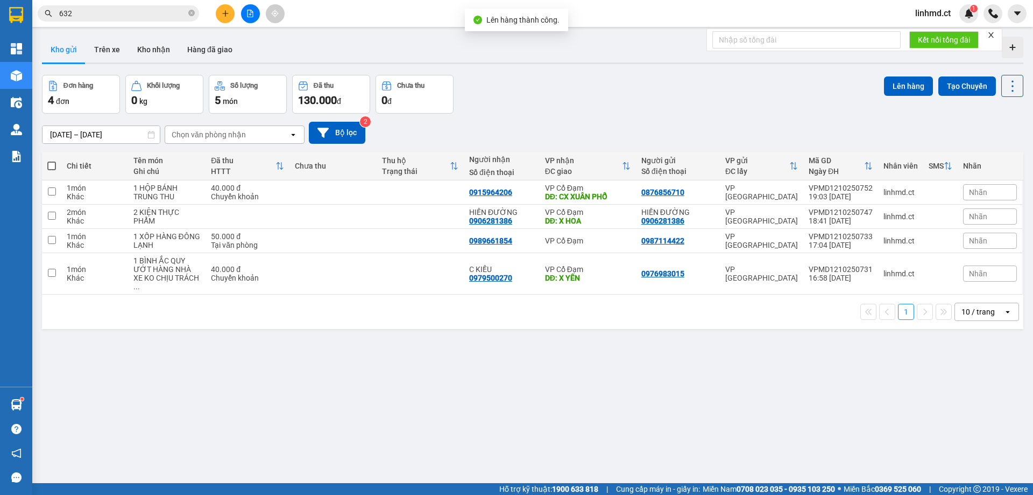
click at [55, 166] on span at bounding box center [51, 165] width 9 height 9
click at [52, 160] on input "checkbox" at bounding box center [52, 160] width 0 height 0
checkbox input "true"
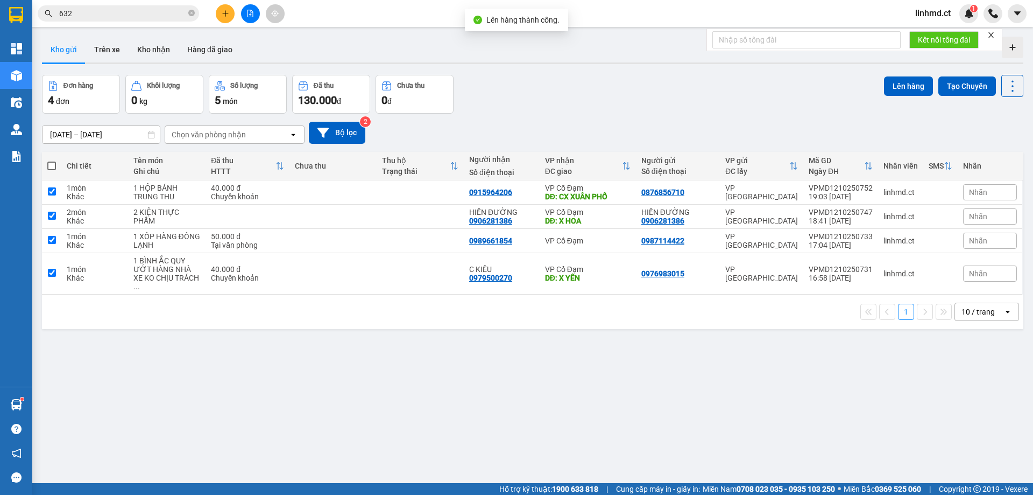
checkbox input "true"
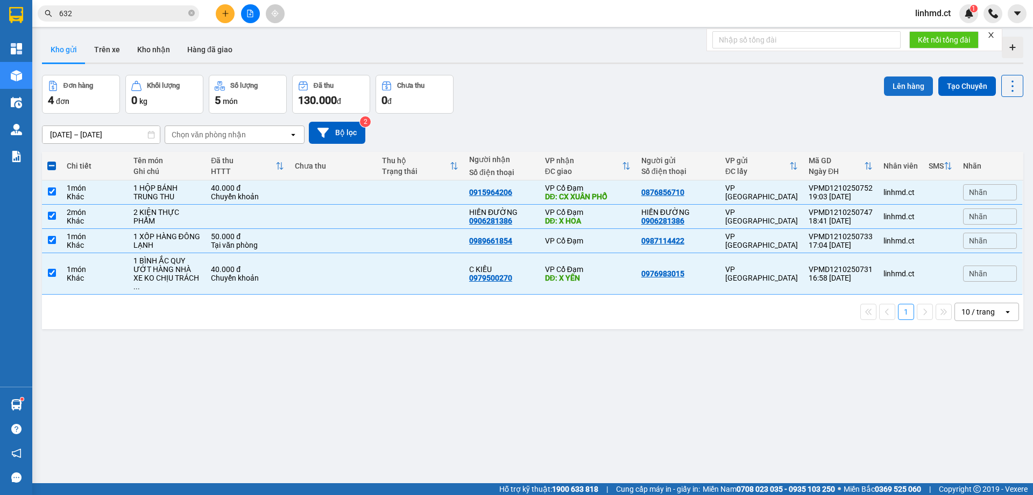
click at [884, 92] on button "Lên hàng" at bounding box center [908, 85] width 49 height 19
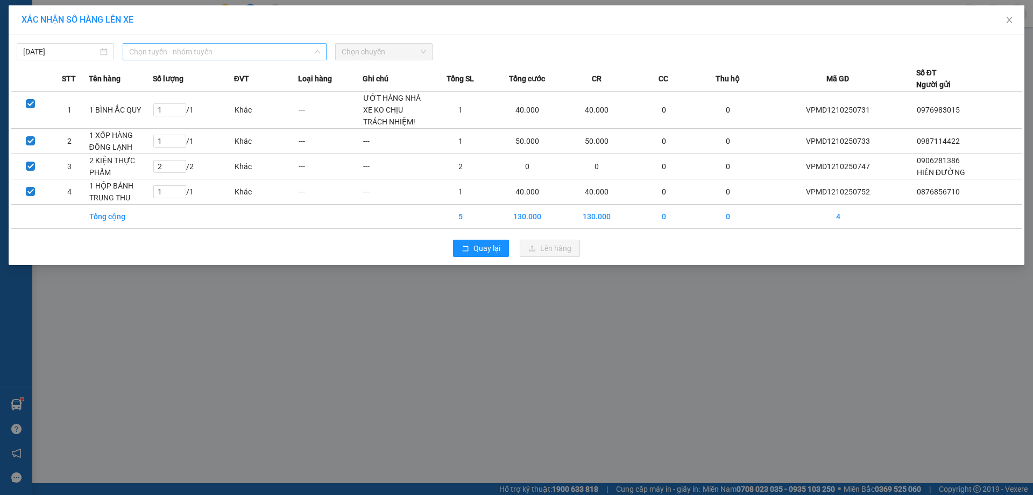
click at [284, 51] on span "Chọn tuyến - nhóm tuyến" at bounding box center [224, 52] width 191 height 16
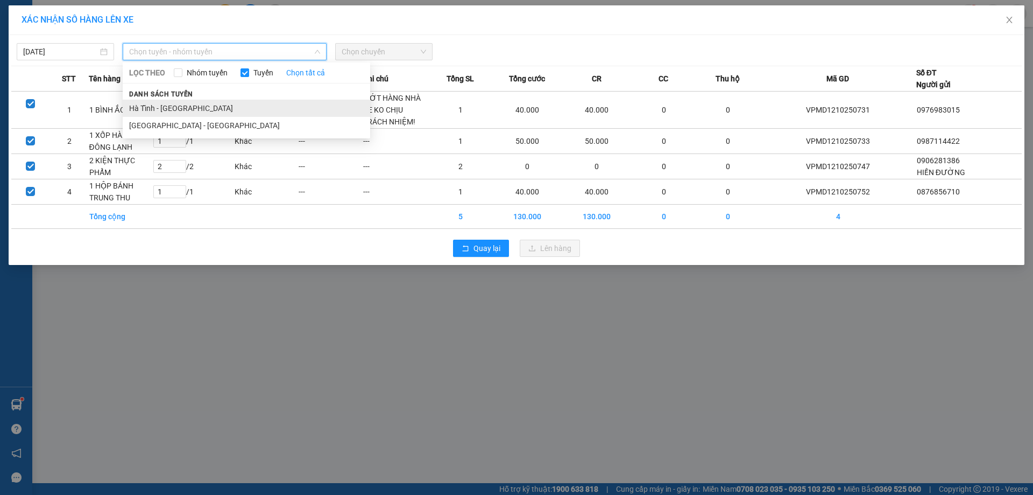
click at [252, 106] on li "Hà Tĩnh - Hà Nội" at bounding box center [247, 108] width 248 height 17
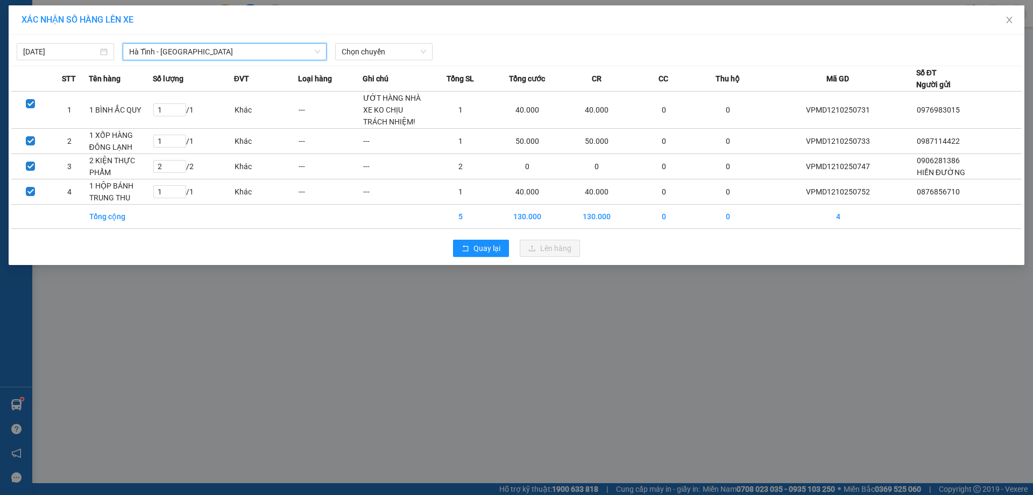
click at [238, 56] on span "Hà Tĩnh - Hà Nội" at bounding box center [224, 52] width 191 height 16
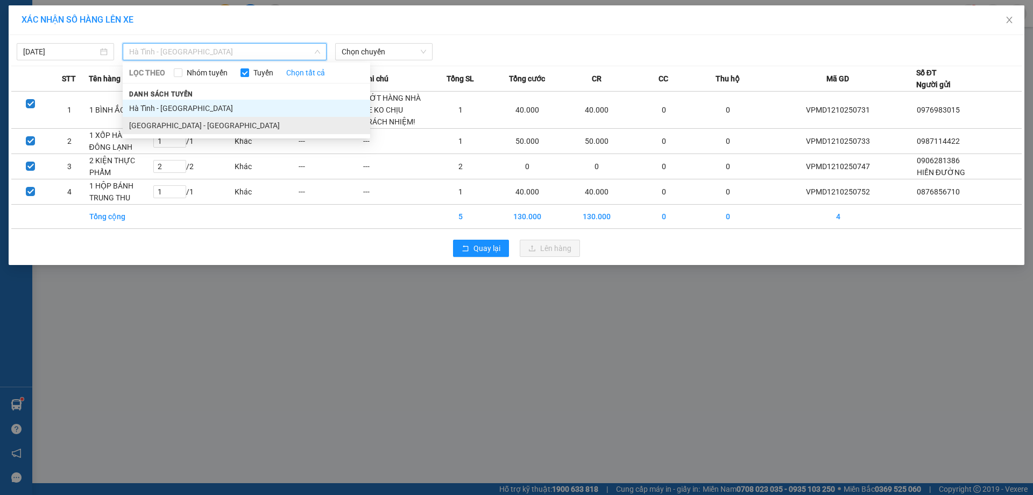
click at [231, 123] on li "Hà Nội - Hà Tĩnh" at bounding box center [247, 125] width 248 height 17
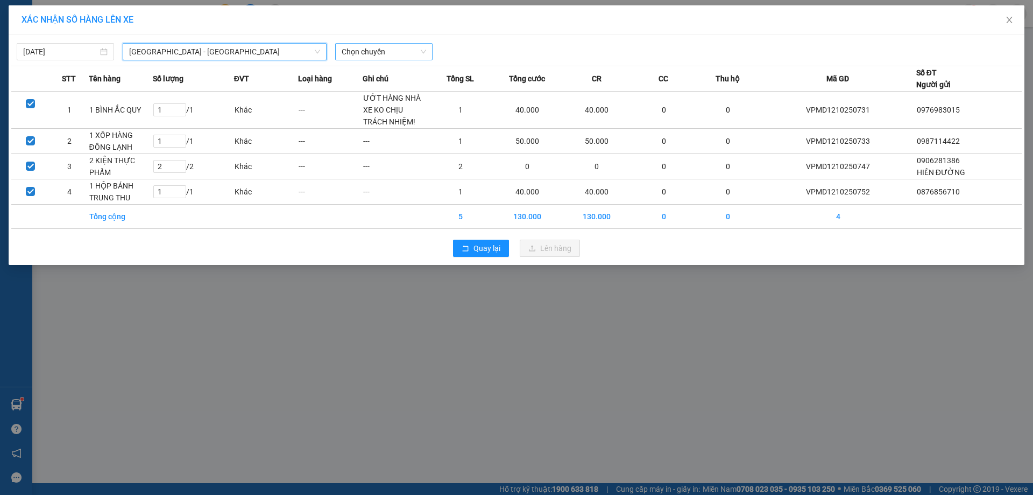
click at [384, 47] on span "Chọn chuyến" at bounding box center [384, 52] width 84 height 16
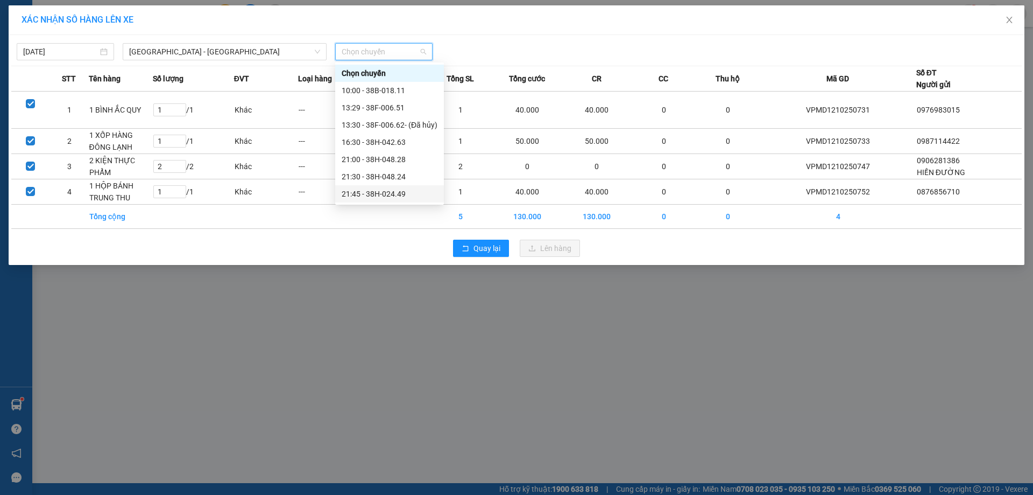
click at [376, 191] on div "21:45 - 38H-024.49" at bounding box center [390, 194] width 96 height 12
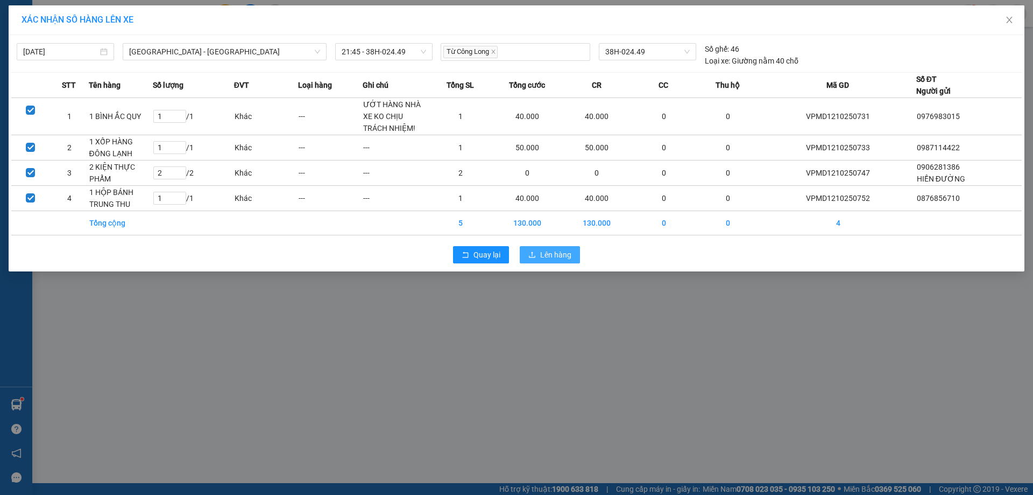
click at [536, 254] on icon "upload" at bounding box center [532, 255] width 8 height 8
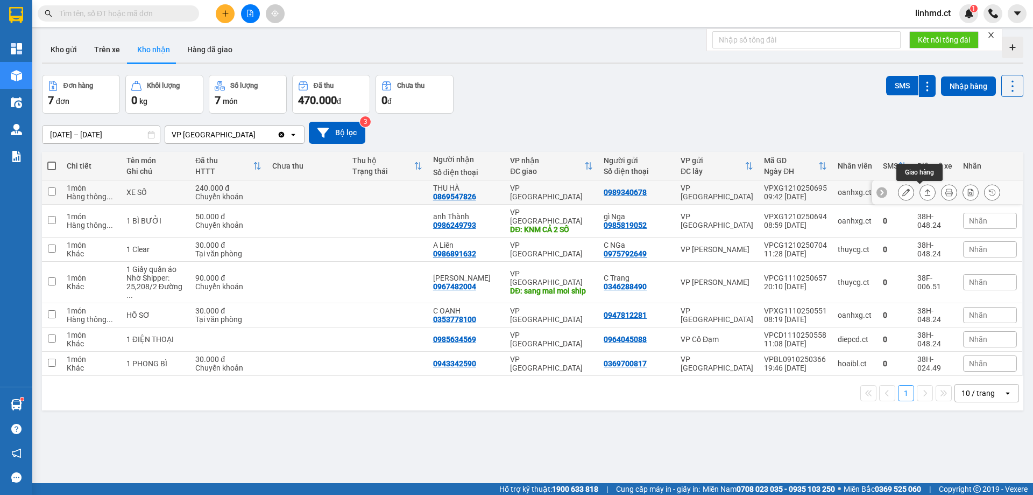
click at [925, 189] on icon at bounding box center [928, 192] width 6 height 6
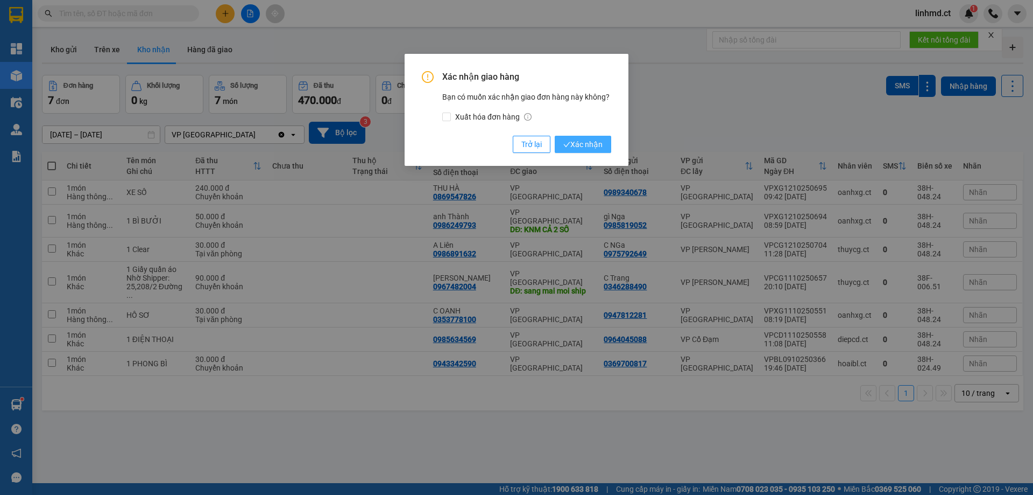
click at [593, 151] on button "Xác nhận" at bounding box center [583, 144] width 57 height 17
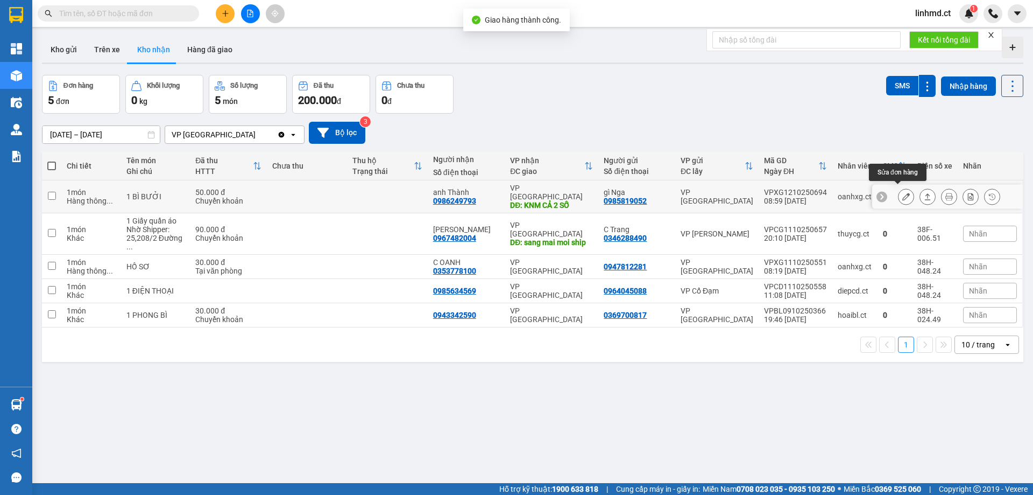
click at [903, 193] on icon at bounding box center [907, 197] width 8 height 8
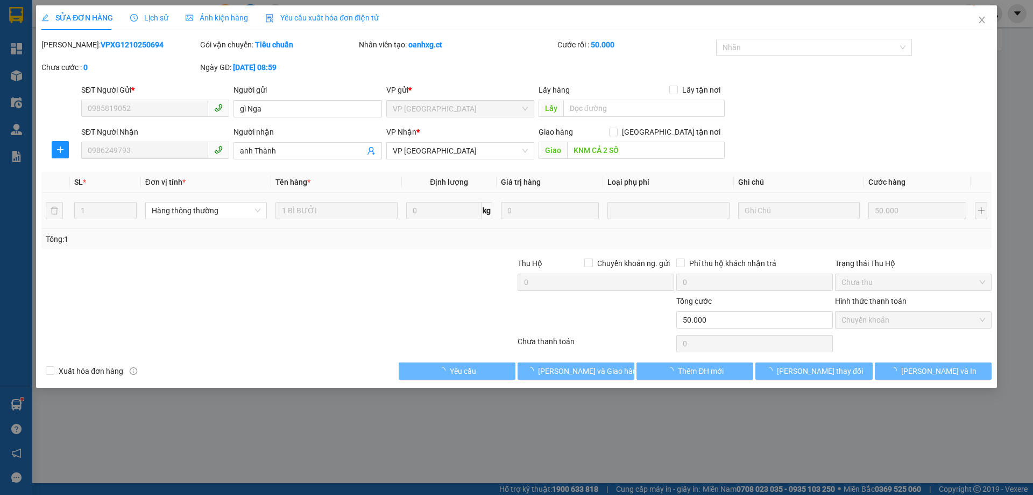
type input "0985819052"
type input "gì Nga"
type input "0986249793"
type input "anh Thành"
type input "KNM CẢ 2 SỐ"
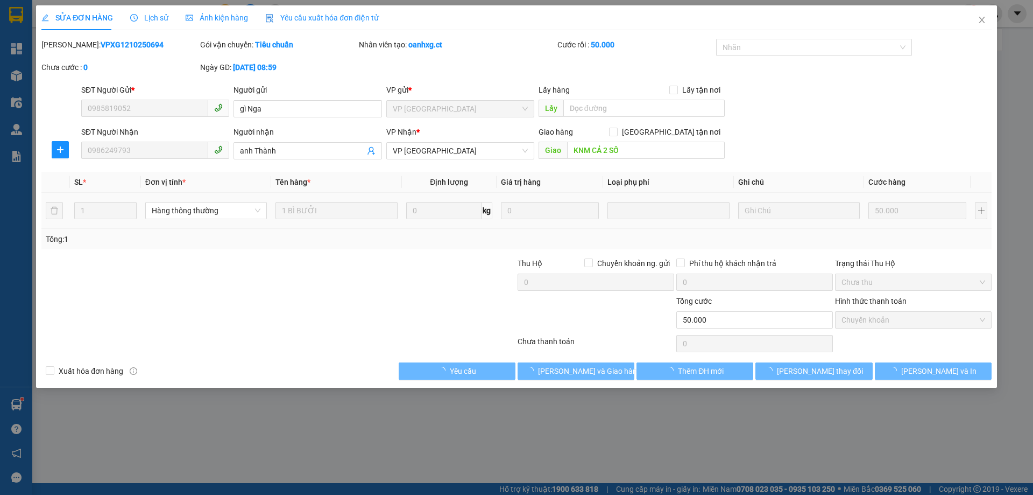
type input "0"
type input "50.000"
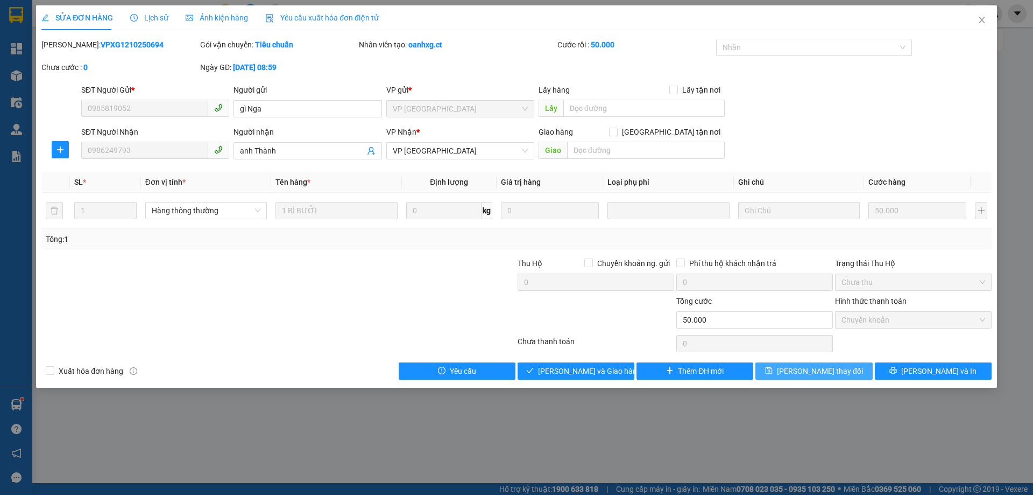
click at [838, 378] on button "[PERSON_NAME] thay đổi" at bounding box center [814, 370] width 117 height 17
